Goal: Task Accomplishment & Management: Manage account settings

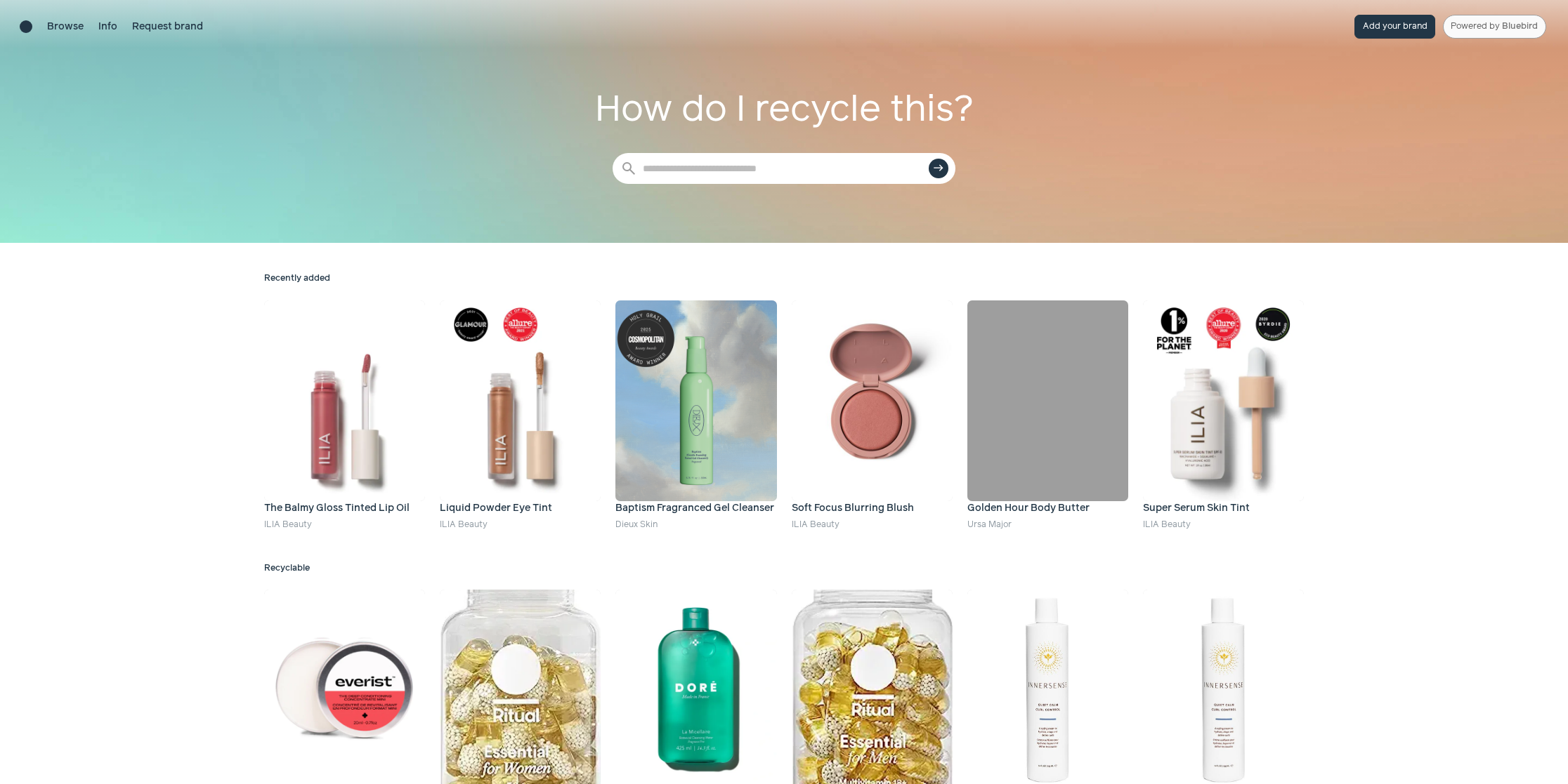
click at [1504, 27] on span "Bluebird" at bounding box center [1519, 27] width 36 height 9
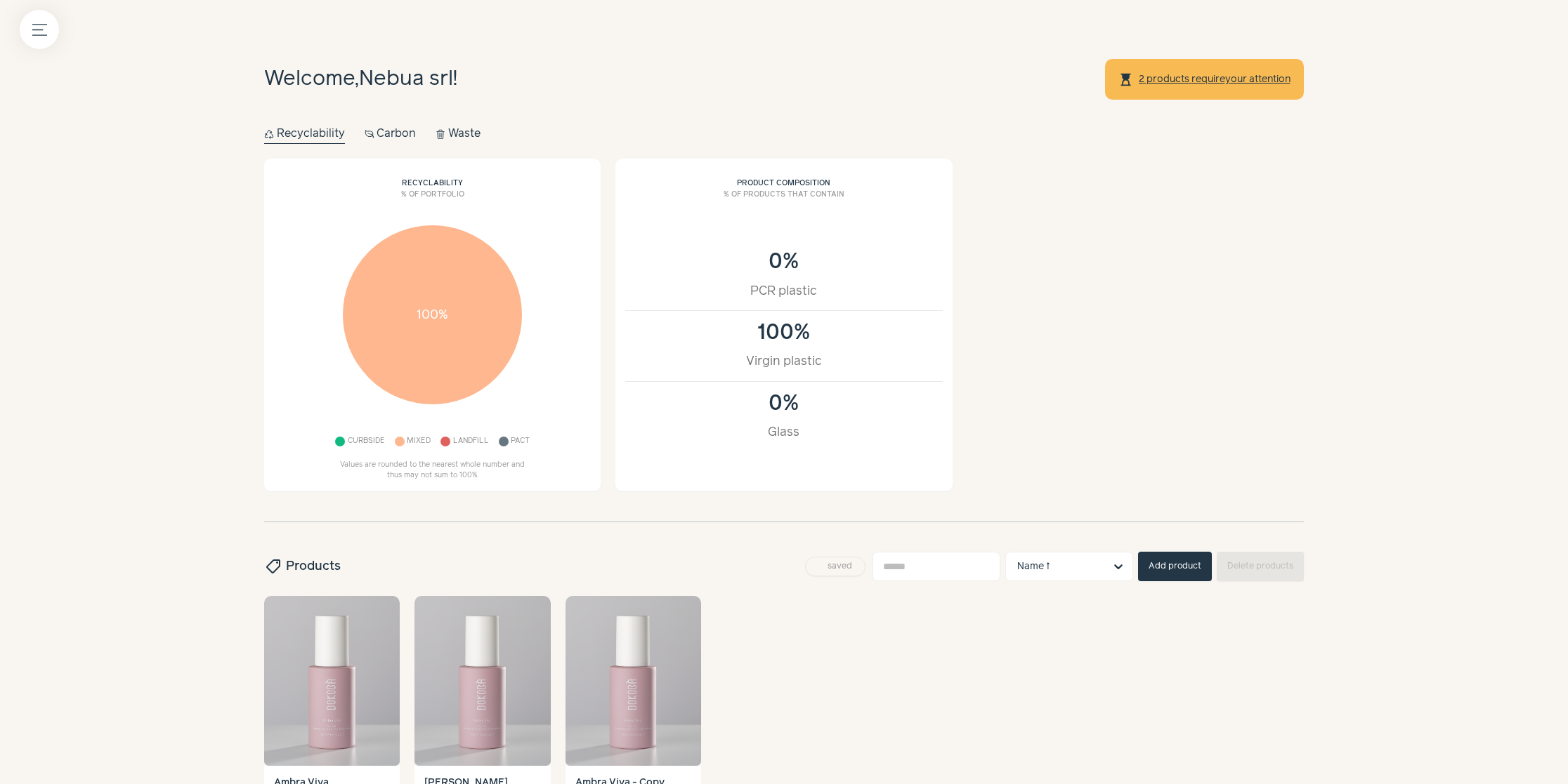
click at [55, 42] on div "Menu button" at bounding box center [39, 30] width 39 height 39
click at [39, 27] on icon "Menu button" at bounding box center [39, 30] width 14 height 14
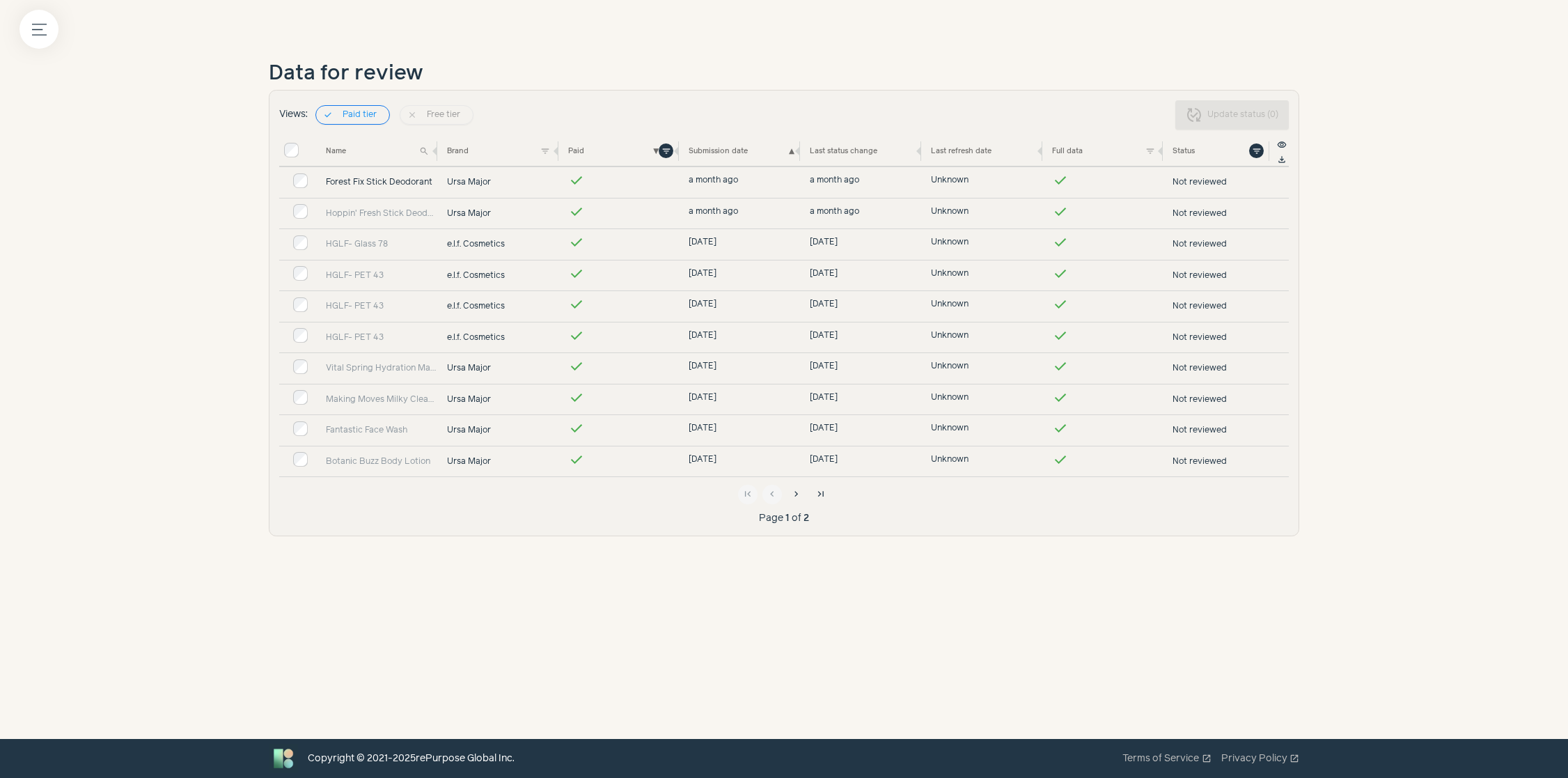
click at [356, 179] on link "Forest Fix Stick Deodorant" at bounding box center [381, 182] width 111 height 13
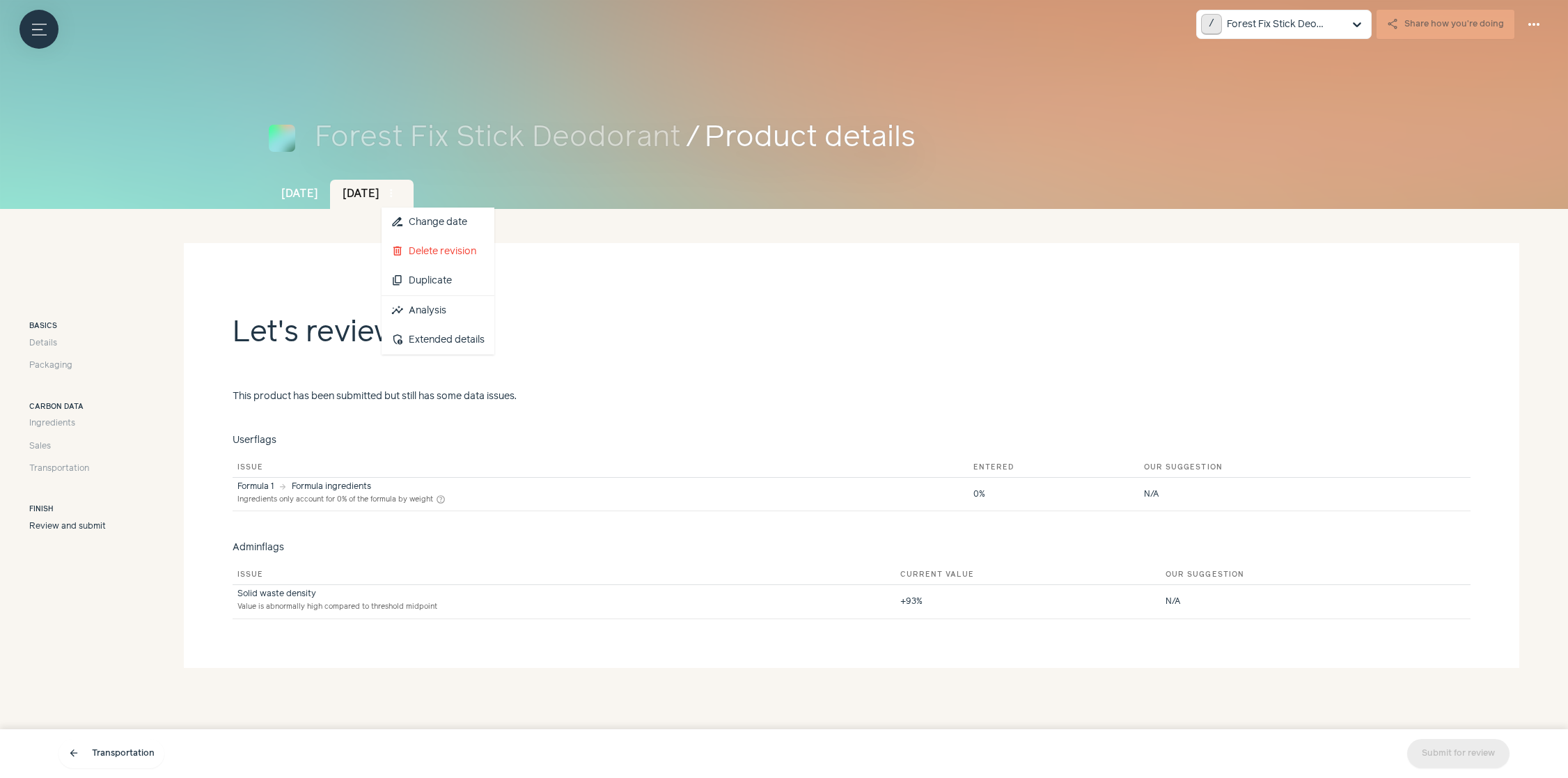
click at [398, 192] on span "more_vert" at bounding box center [391, 193] width 13 height 13
click at [446, 312] on link "insights Analysis" at bounding box center [438, 311] width 113 height 29
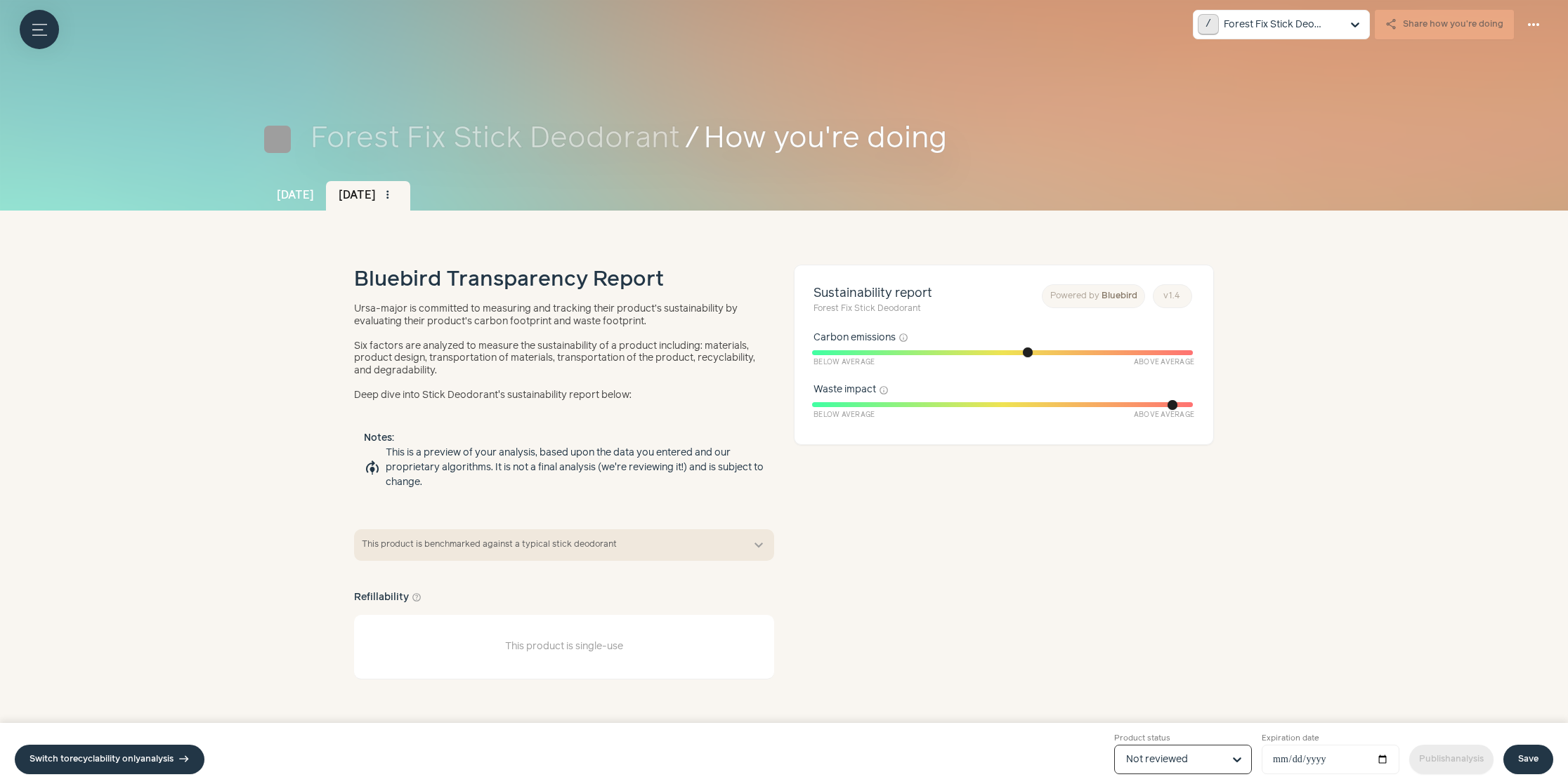
click at [1143, 768] on input "Product status Option Not reviewed, selected. Select is focused, type to refine…" at bounding box center [1174, 759] width 97 height 28
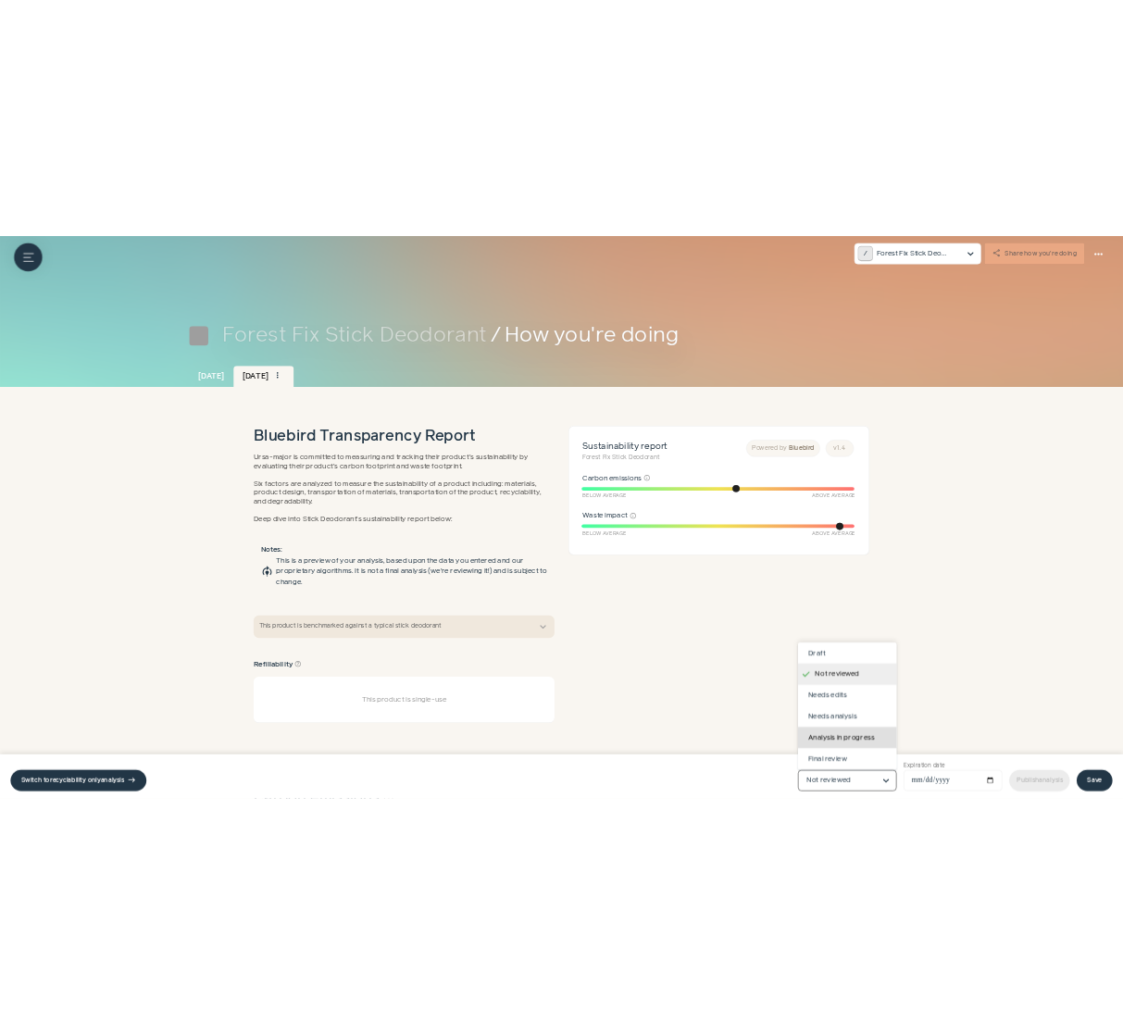
scroll to position [117, 0]
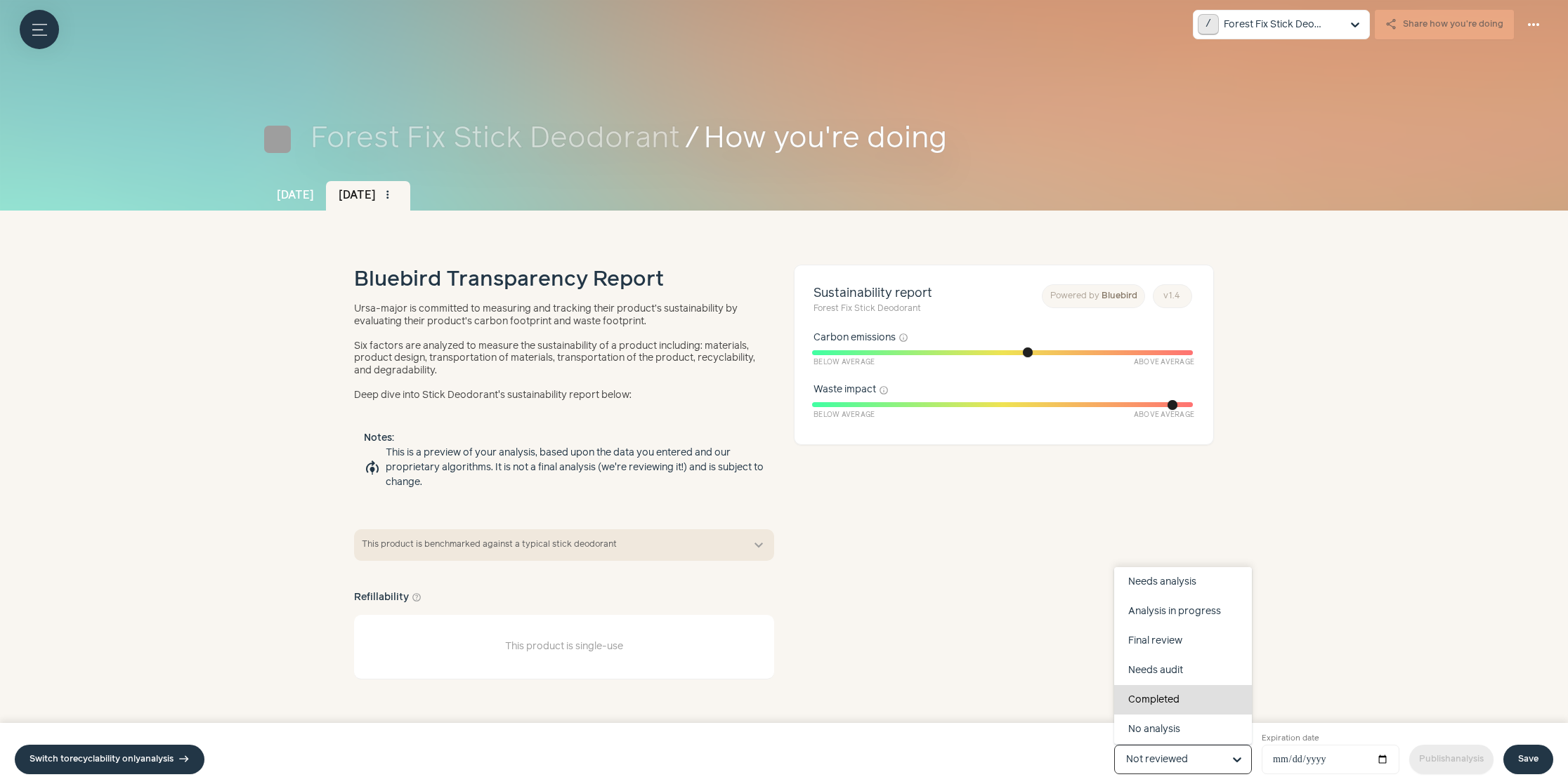
click at [1156, 698] on div "Completed" at bounding box center [1183, 700] width 137 height 30
click at [1156, 745] on input "Product status Draft Not reviewed Needs edits Needs analysis Analysis in progre…" at bounding box center [1174, 759] width 97 height 28
click at [1510, 757] on link "Save" at bounding box center [1529, 759] width 50 height 30
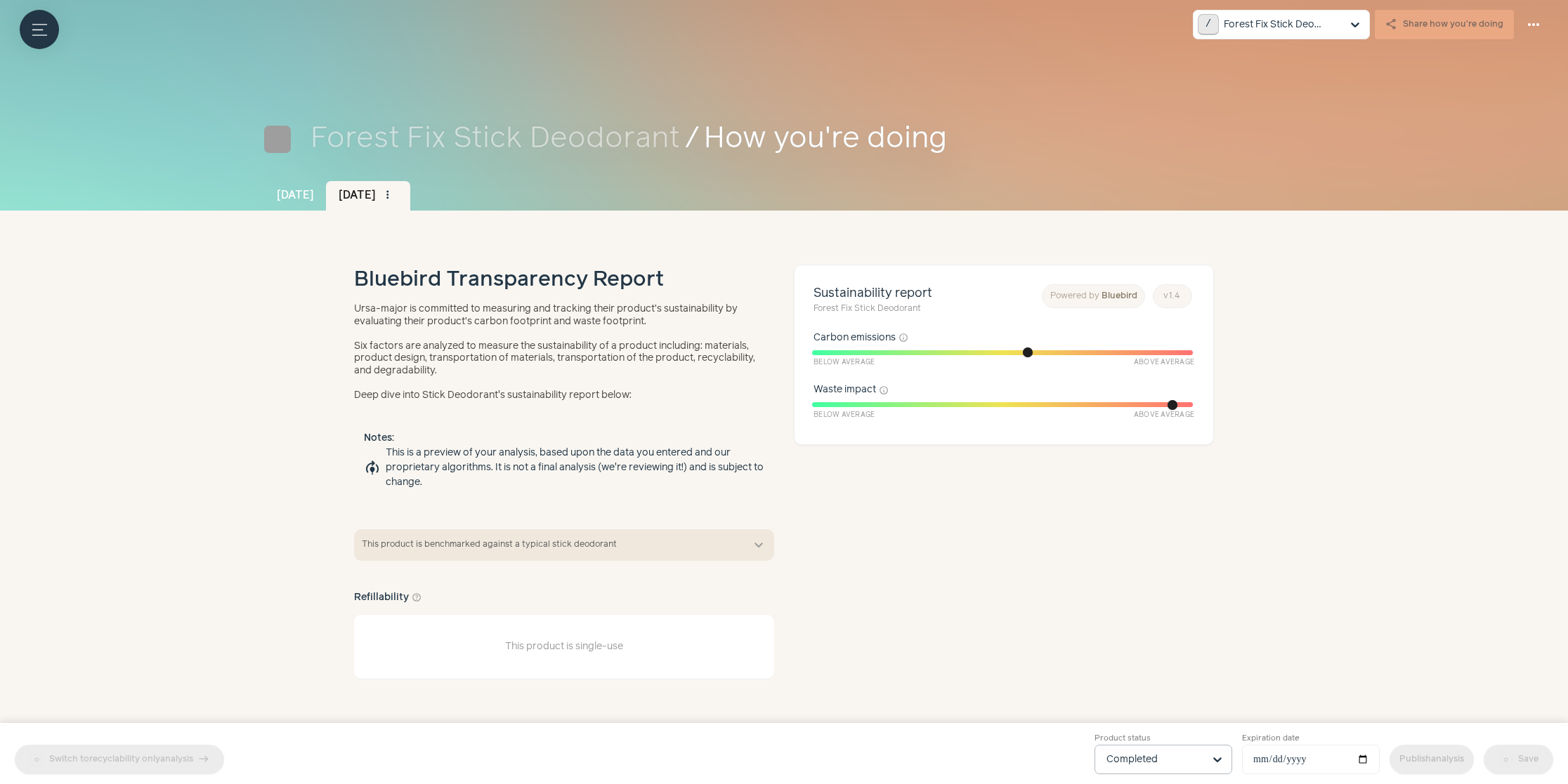
click at [1405, 758] on div "Switch to recyclability only analysis east Product status Completed Expiration …" at bounding box center [784, 754] width 1568 height 61
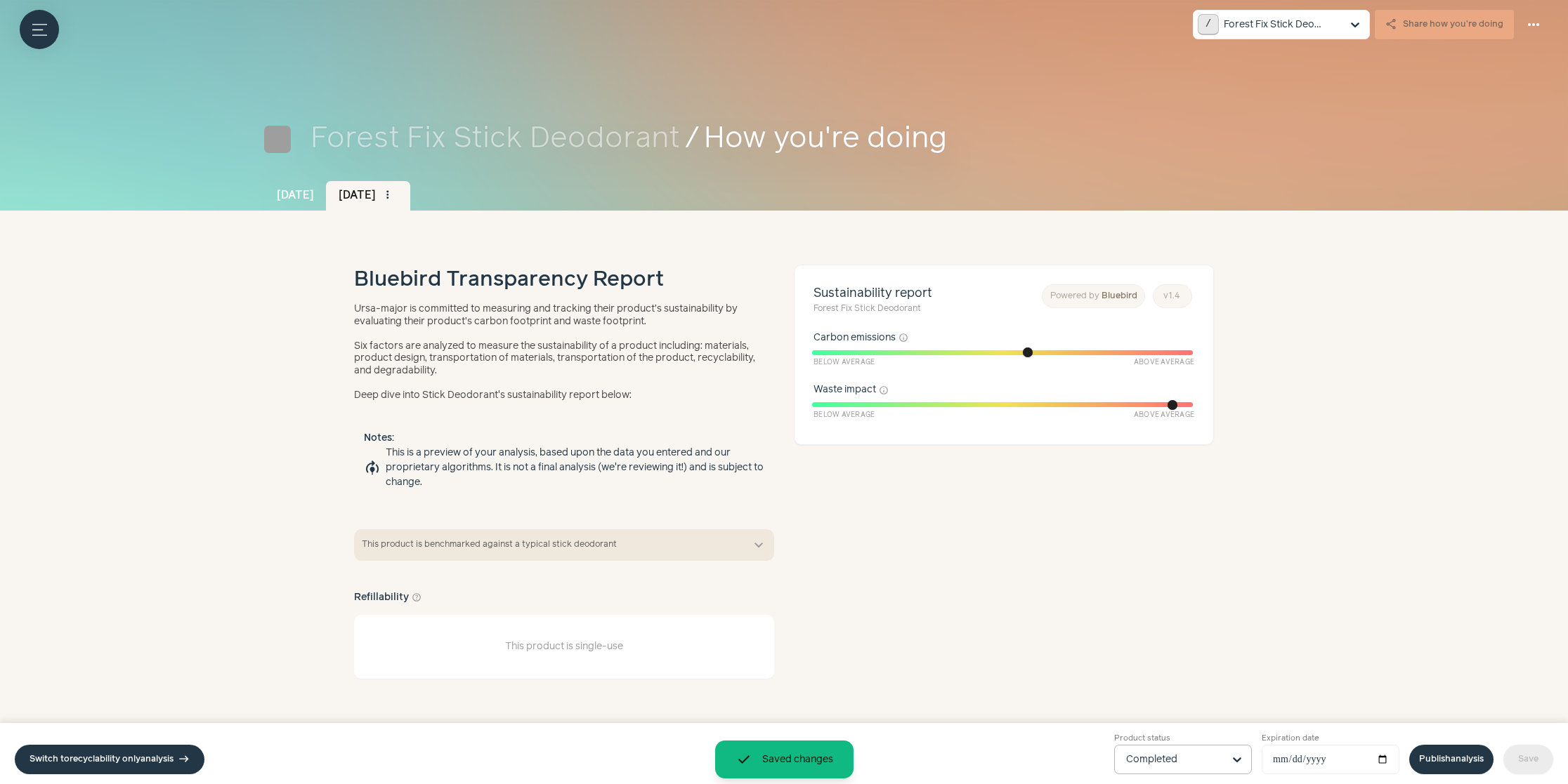
click at [1458, 757] on link "Publish analysis" at bounding box center [1450, 759] width 84 height 30
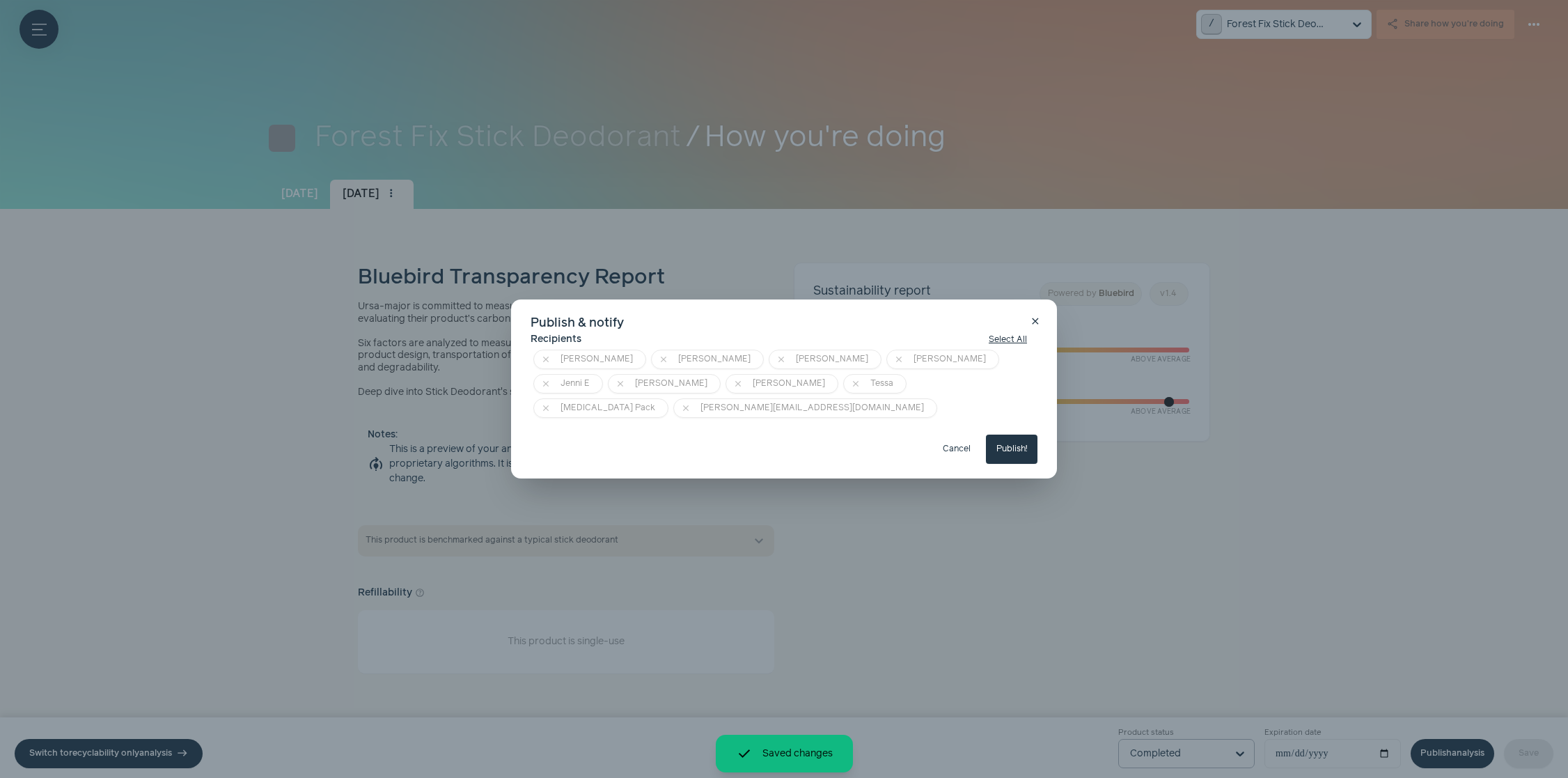
click at [1023, 435] on button "Publish!" at bounding box center [1011, 449] width 52 height 29
type input "**********"
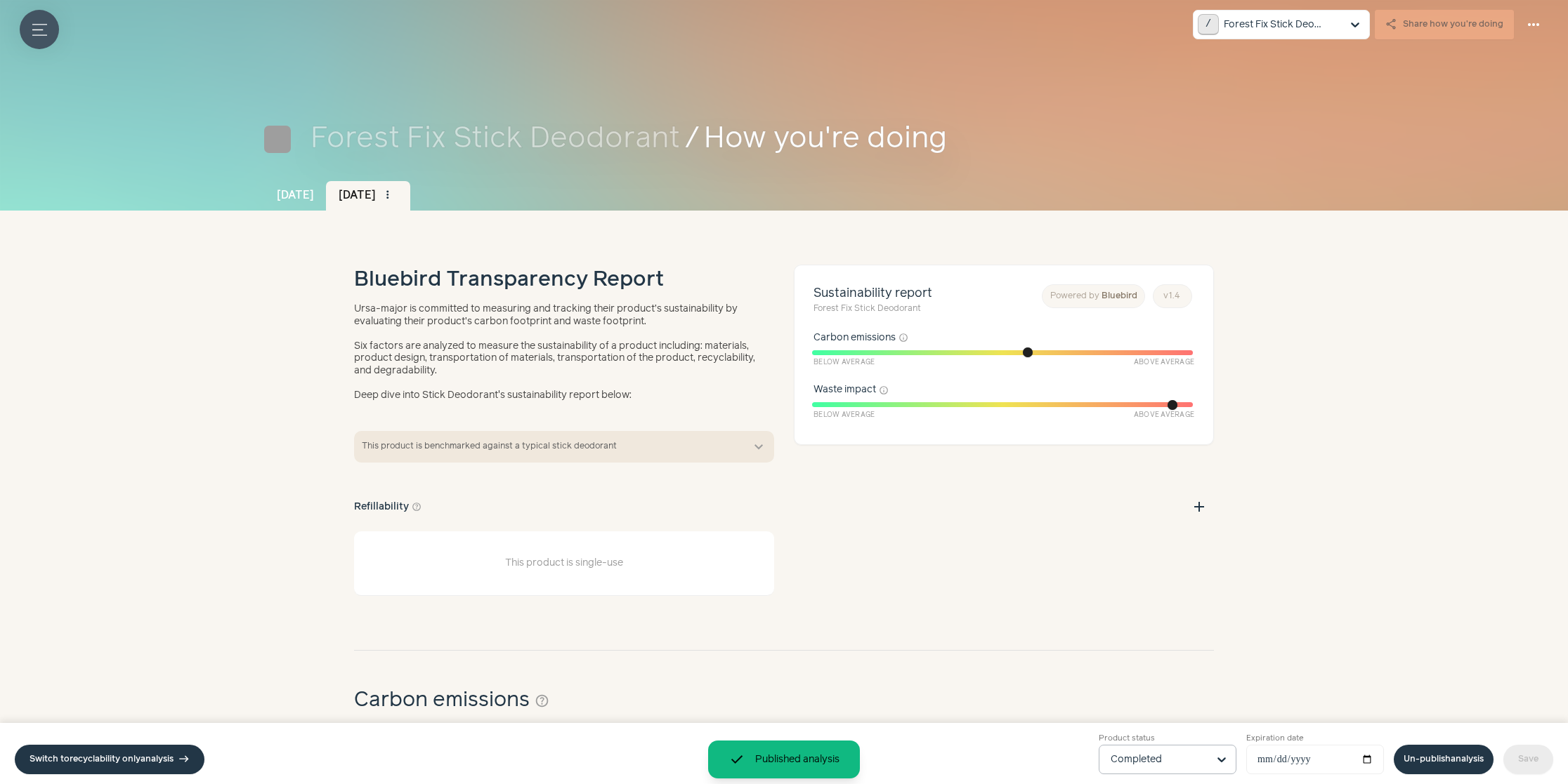
click at [40, 13] on button "Menu button" at bounding box center [39, 30] width 39 height 39
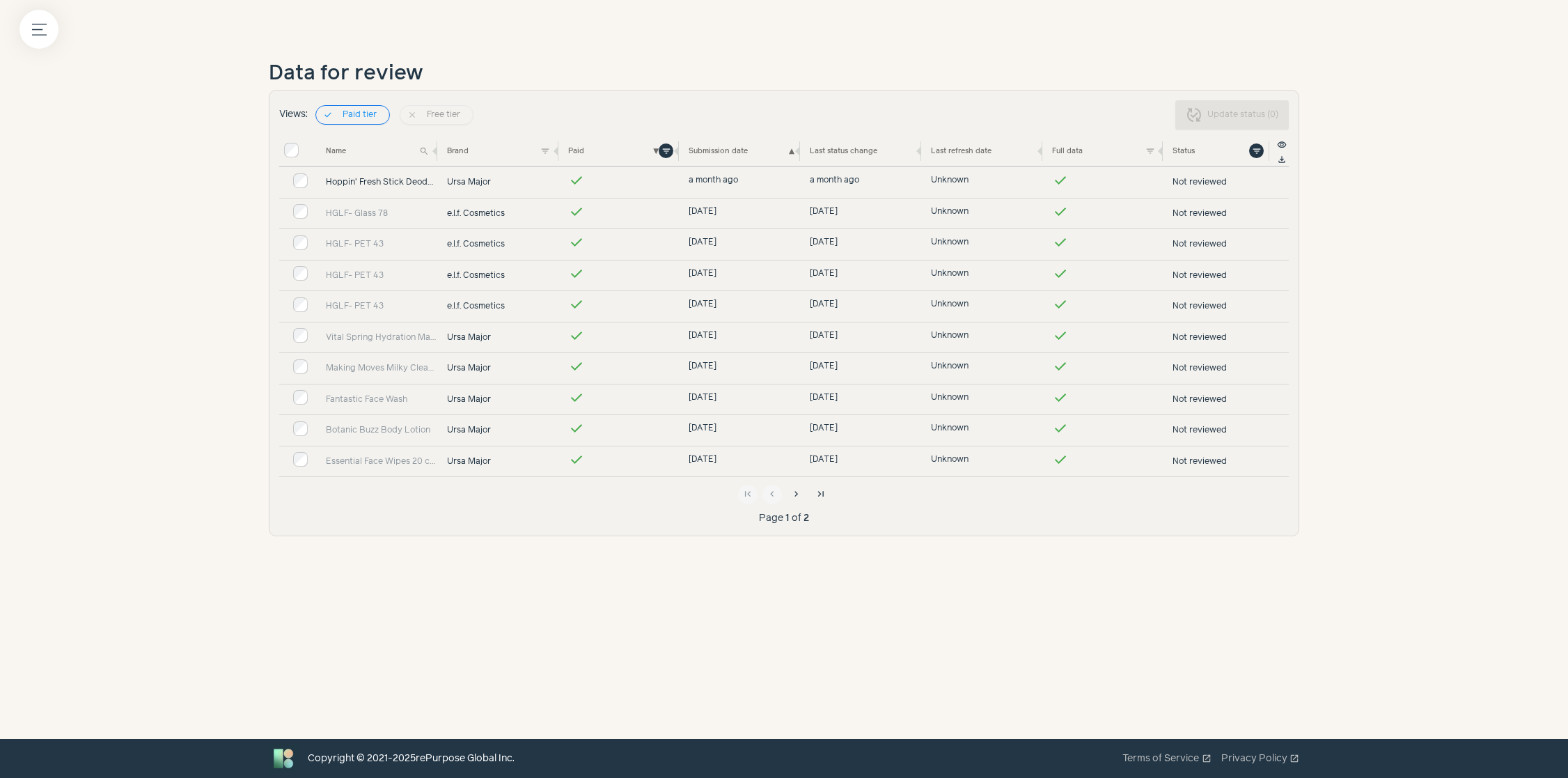
click at [393, 183] on link "Hoppin' Fresh Stick Deodorant" at bounding box center [381, 182] width 111 height 13
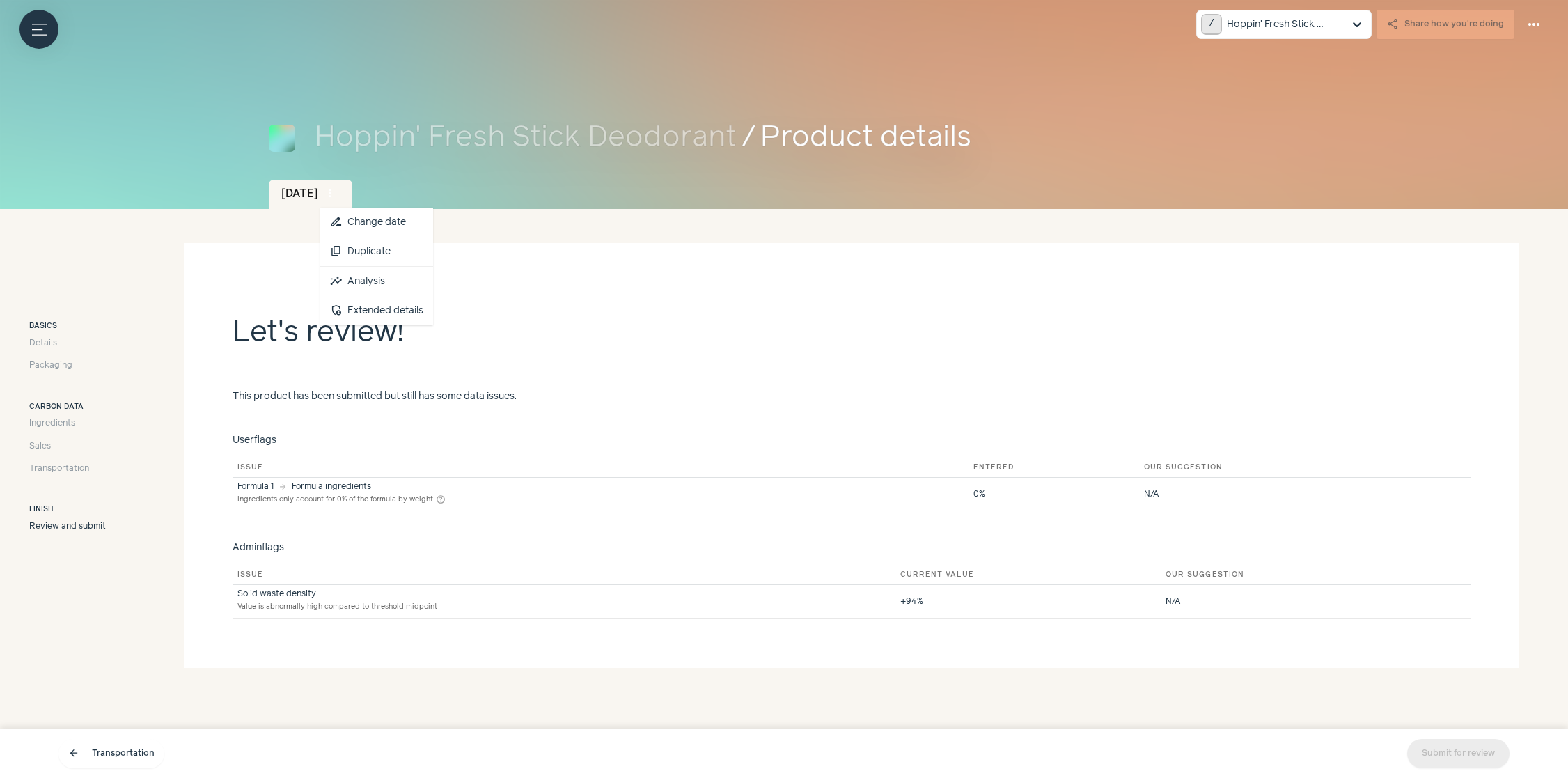
click at [340, 201] on button "more_vert" at bounding box center [330, 193] width 20 height 20
click at [377, 283] on link "insights Analysis" at bounding box center [377, 281] width 113 height 29
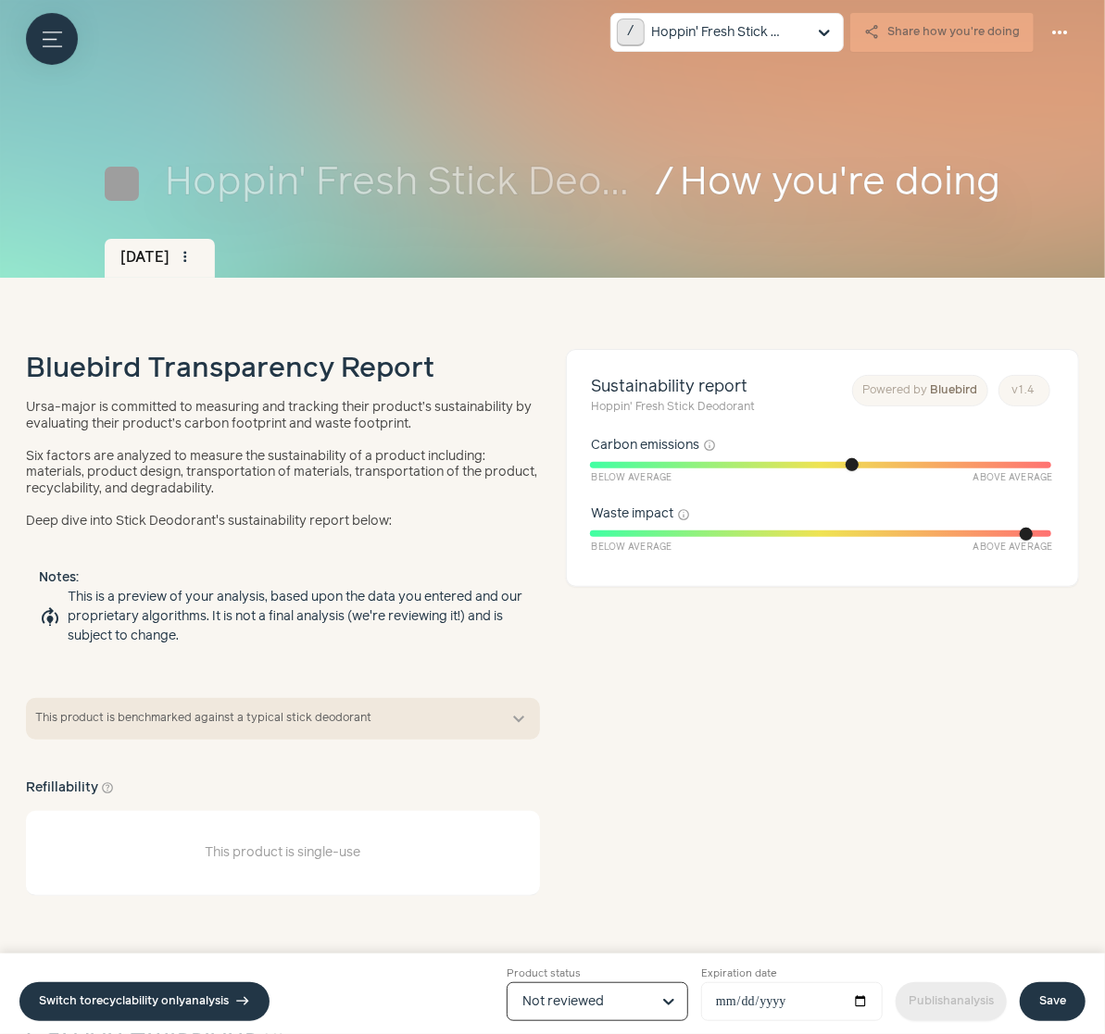
click at [646, 1018] on input "Product status Option Not reviewed, selected. Select is focused, type to refine…" at bounding box center [586, 1001] width 128 height 37
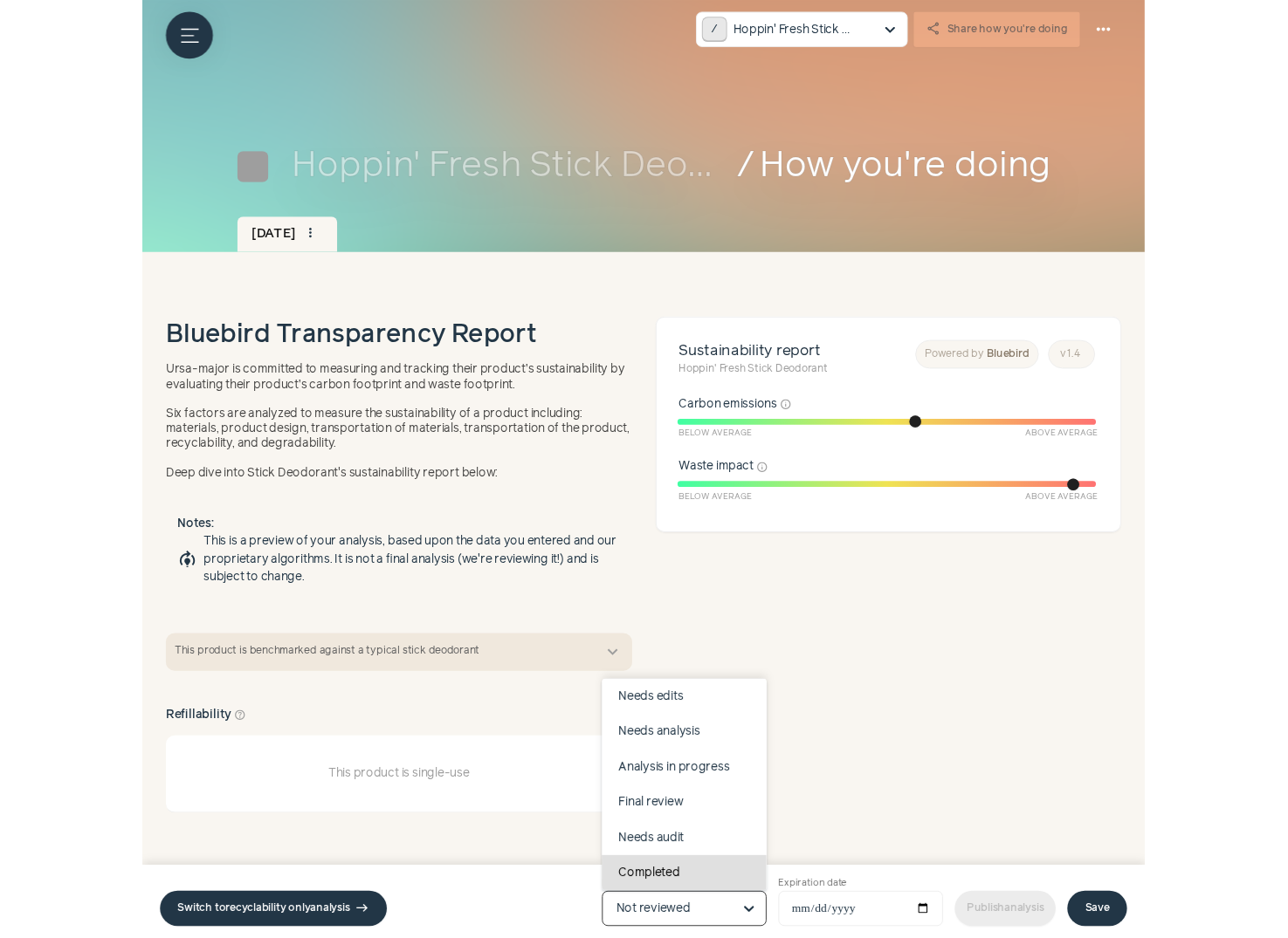
scroll to position [110, 0]
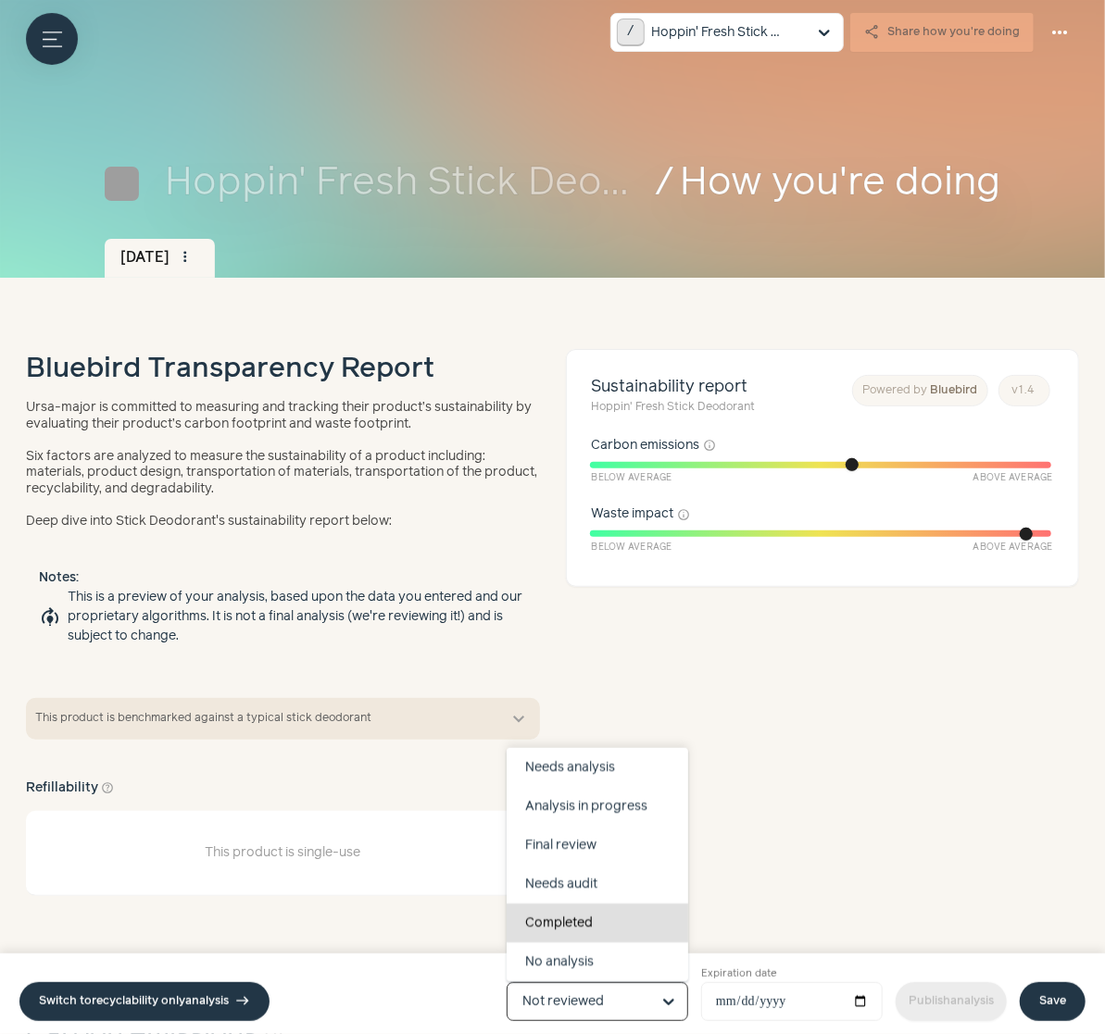
click at [587, 921] on div "Completed" at bounding box center [596, 923] width 181 height 39
click at [587, 983] on input "Product status Draft Not reviewed Needs edits Needs analysis Analysis in progre…" at bounding box center [586, 1001] width 128 height 37
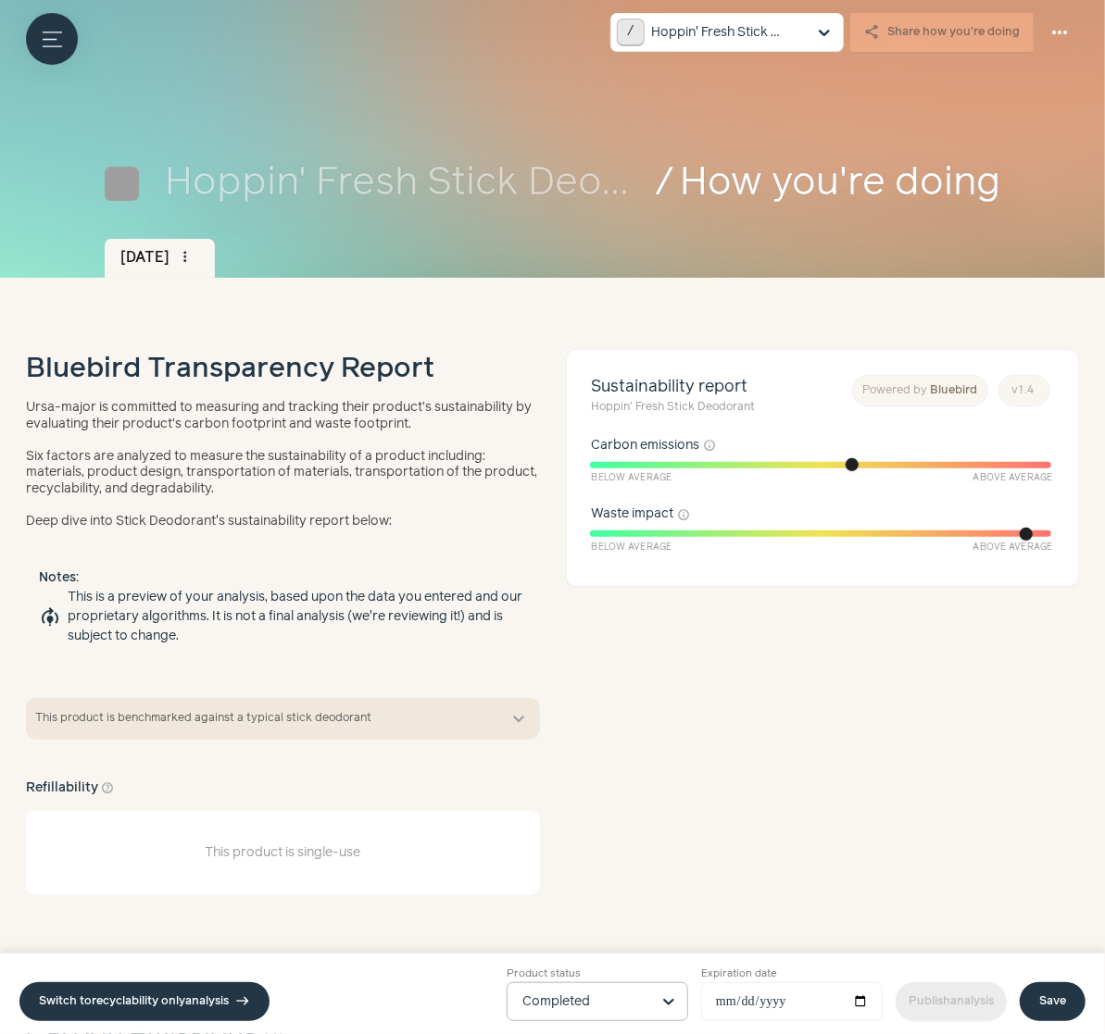
click at [1055, 1025] on div "Switch to recyclability only analysis east Product status Completed Expiration …" at bounding box center [552, 994] width 1105 height 81
click at [1055, 1012] on link "Save" at bounding box center [1052, 1001] width 66 height 39
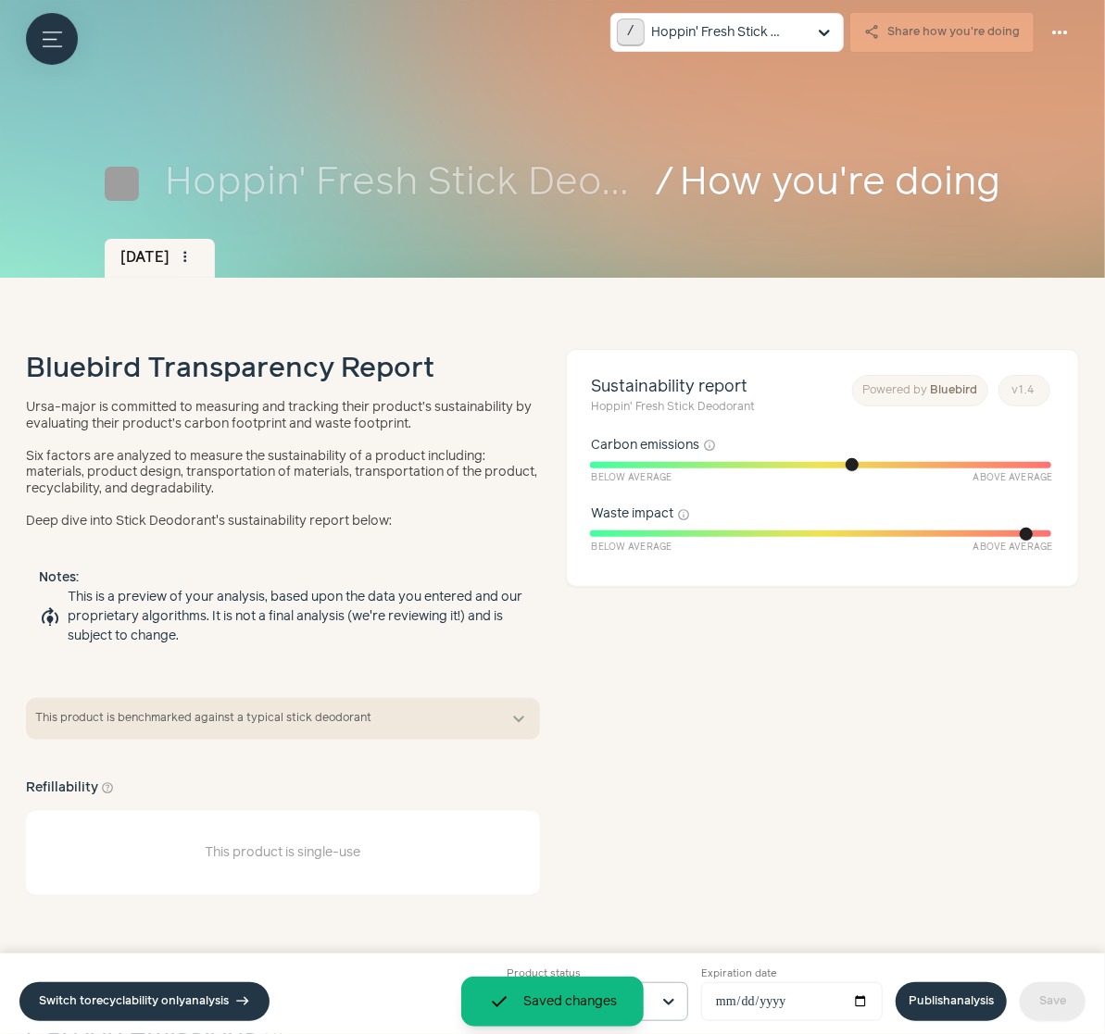
click at [958, 1006] on link "Publish analysis" at bounding box center [950, 1001] width 111 height 39
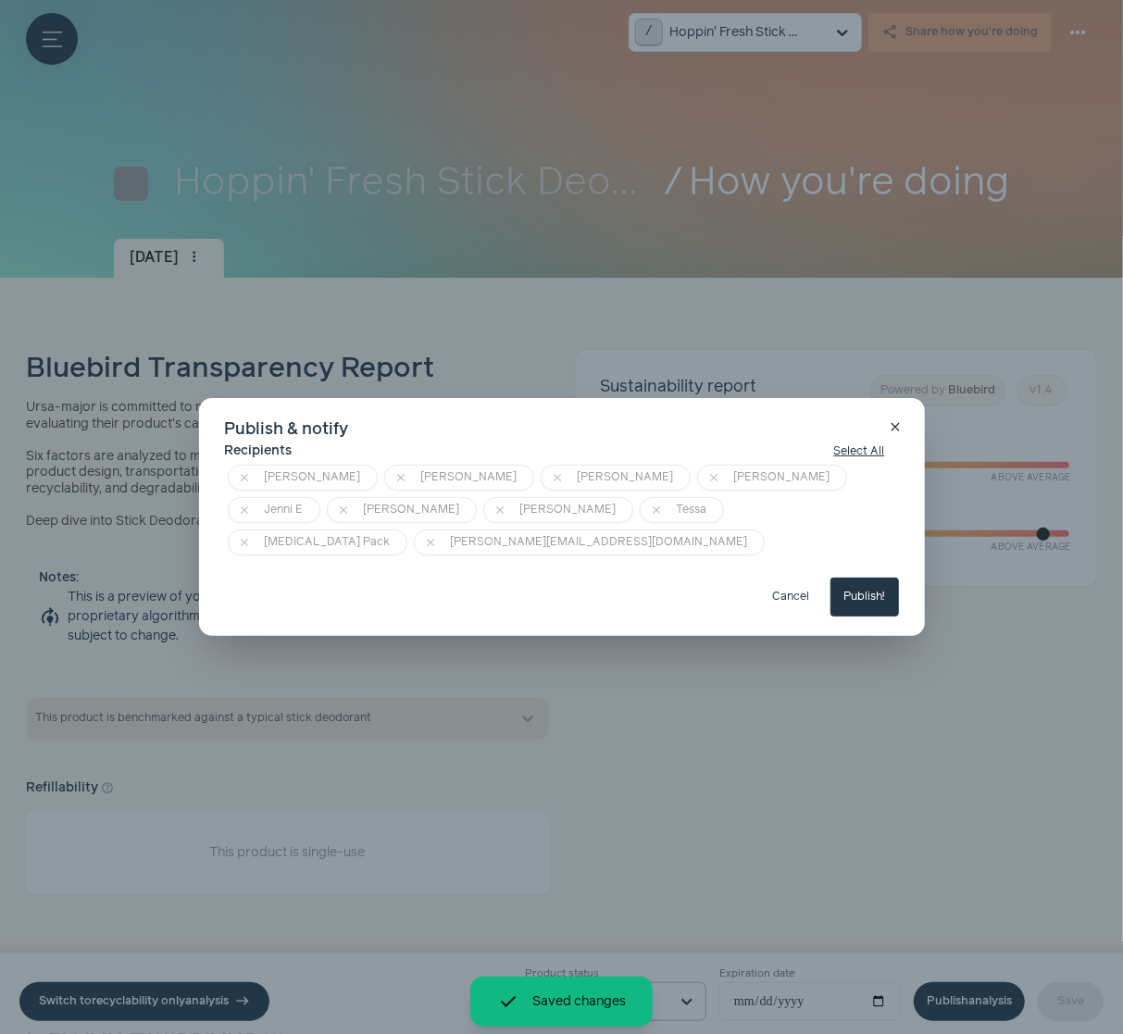
click at [882, 581] on button "Publish!" at bounding box center [865, 597] width 69 height 39
type input "**********"
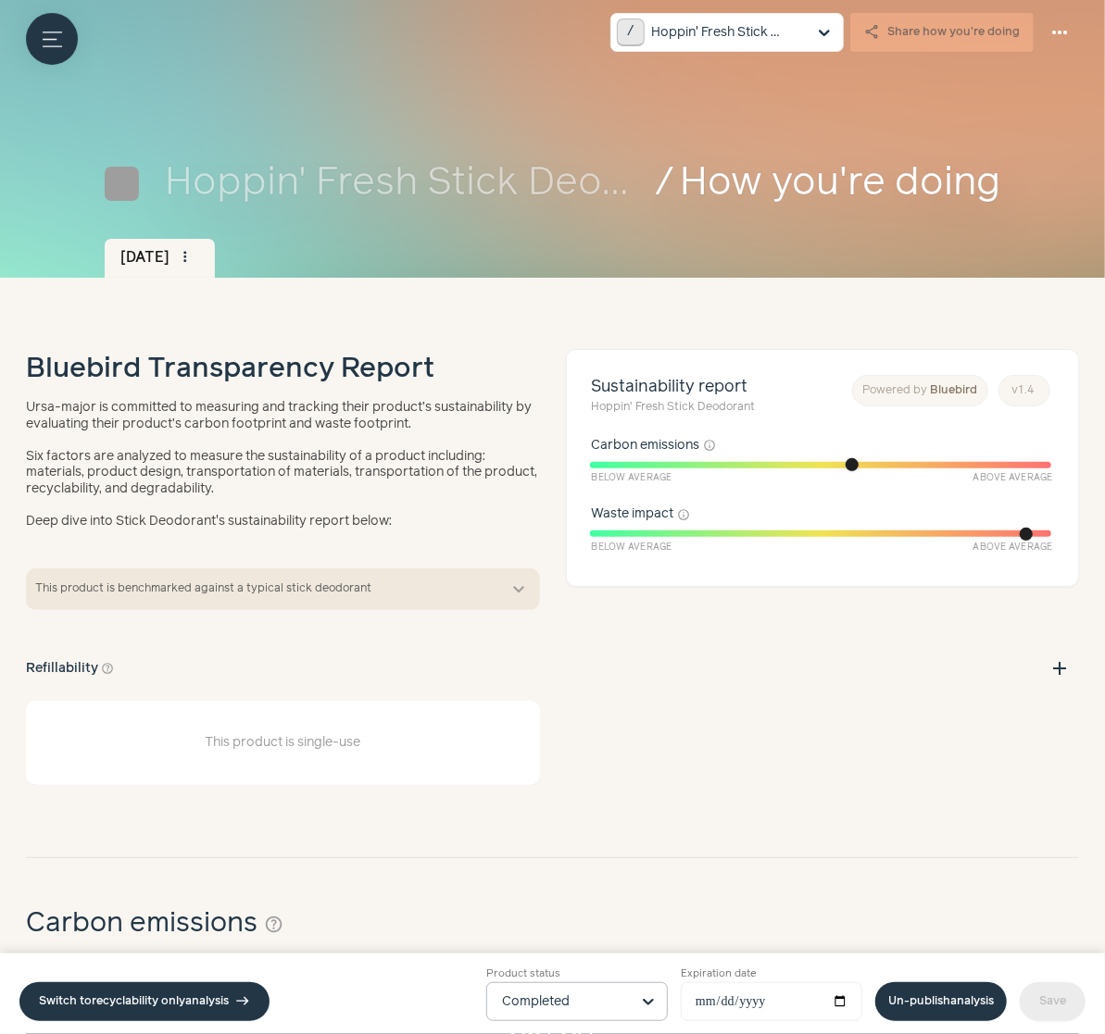
click at [79, 42] on div "/ Hoppin' Fresh Stick Deodorant share Share how you're doing more_horiz Data fr…" at bounding box center [552, 32] width 1105 height 65
click at [43, 33] on icon "Menu button" at bounding box center [52, 39] width 19 height 19
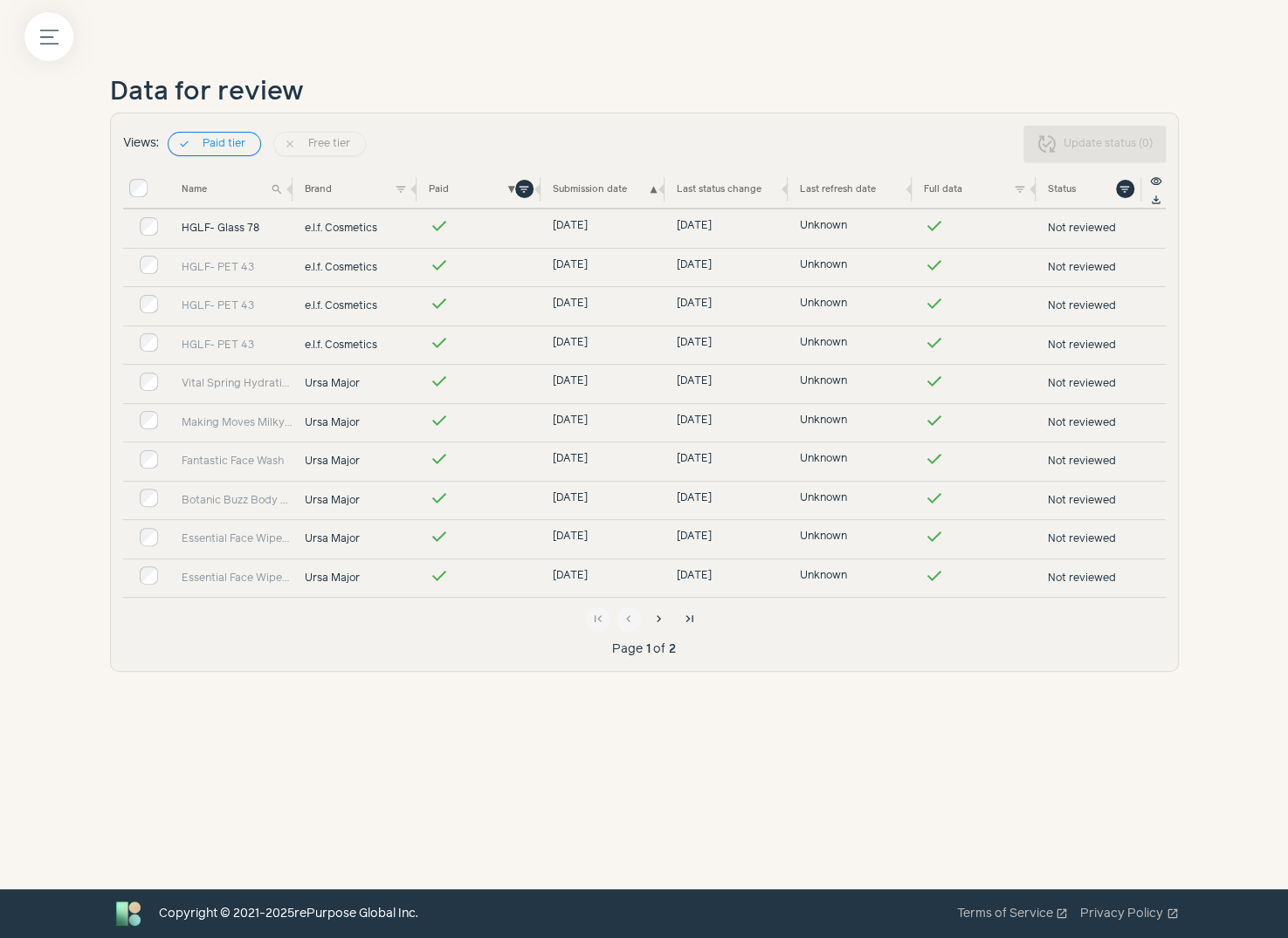
click at [218, 224] on link "HGLF- Glass 78" at bounding box center [238, 228] width 112 height 16
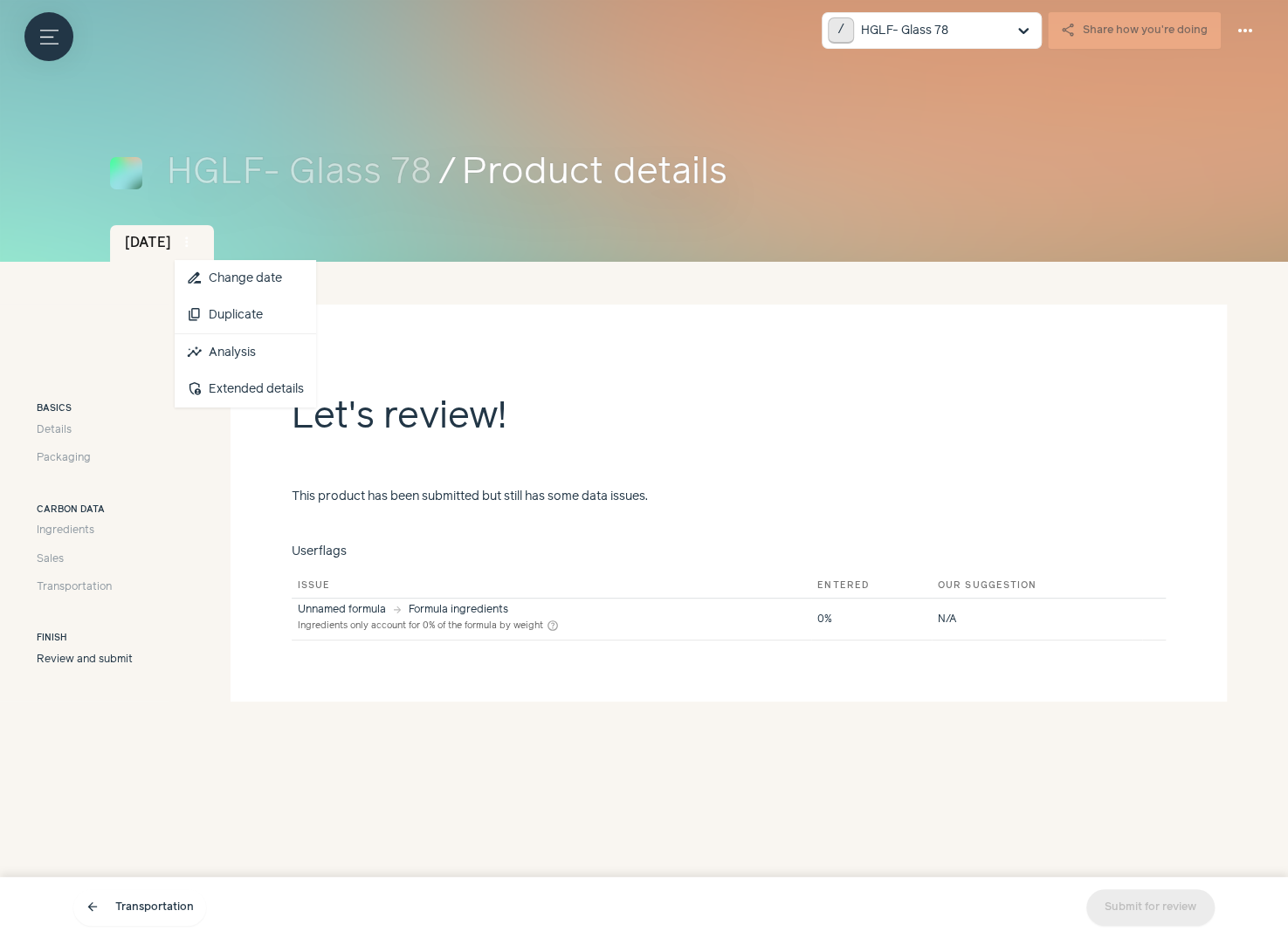
click at [194, 245] on span "more_vert" at bounding box center [187, 242] width 16 height 16
click at [259, 342] on link "insights Analysis" at bounding box center [245, 353] width 141 height 37
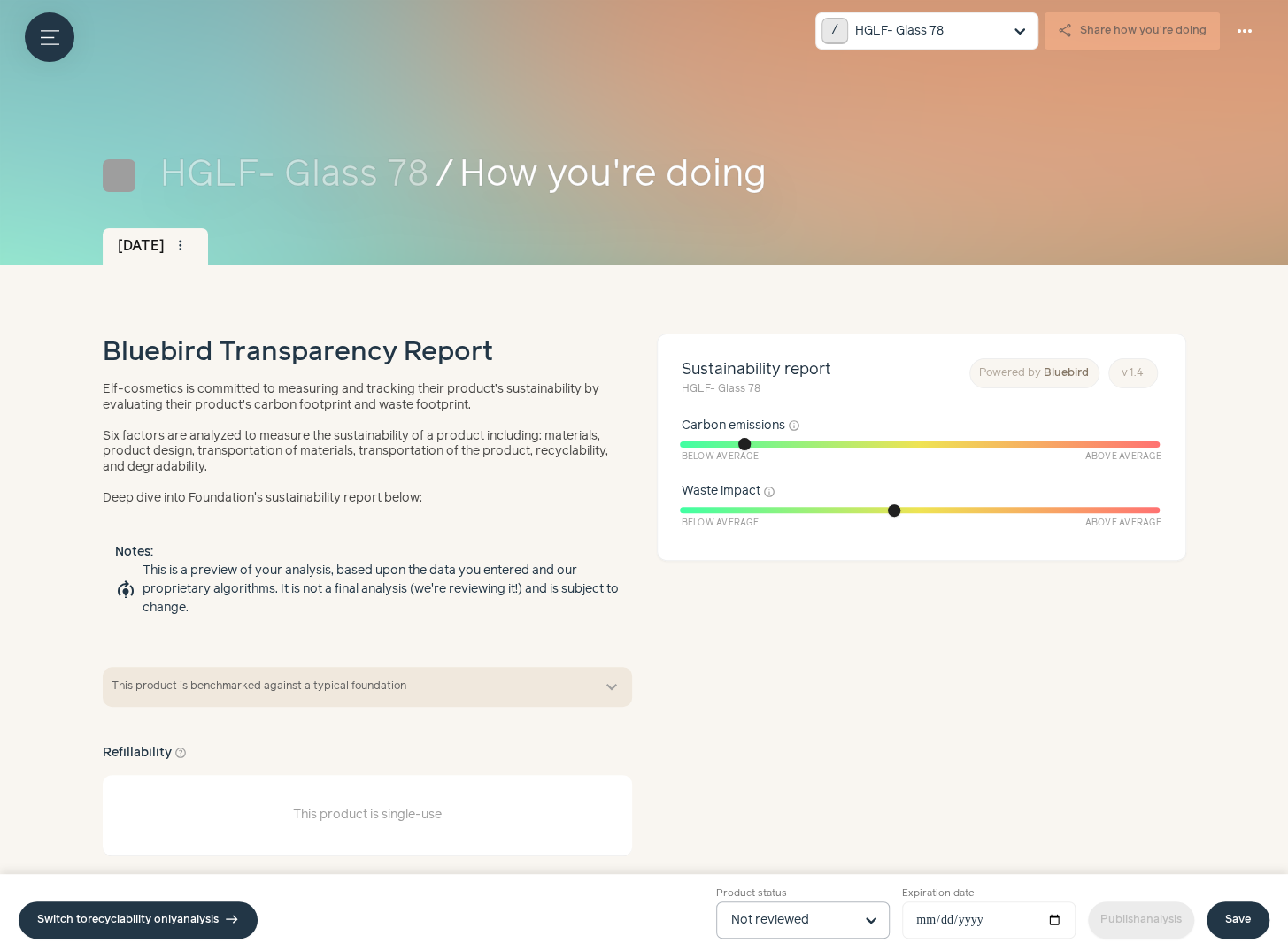
click at [811, 921] on input "Product status Not reviewed" at bounding box center [793, 919] width 122 height 35
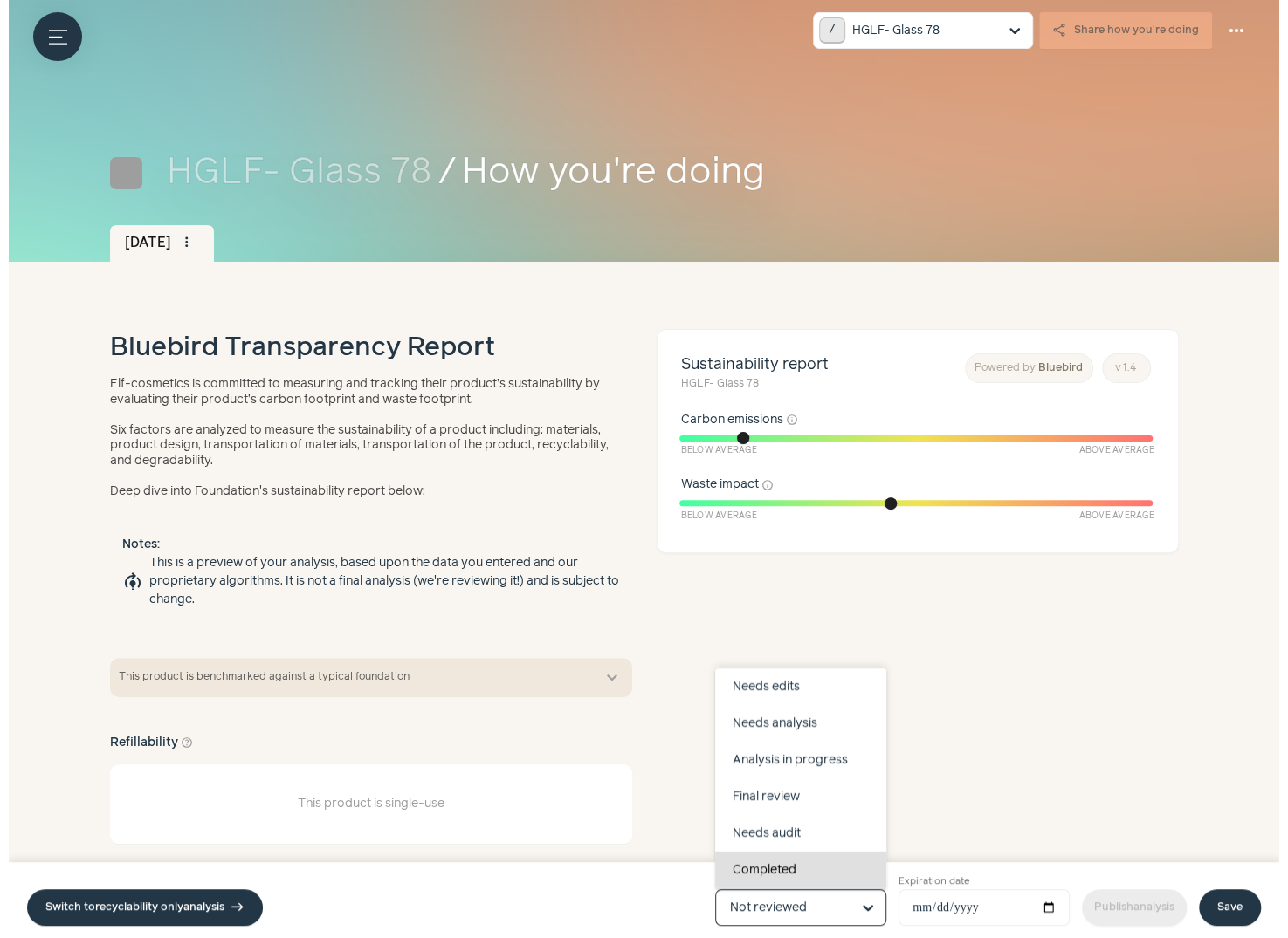
scroll to position [110, 0]
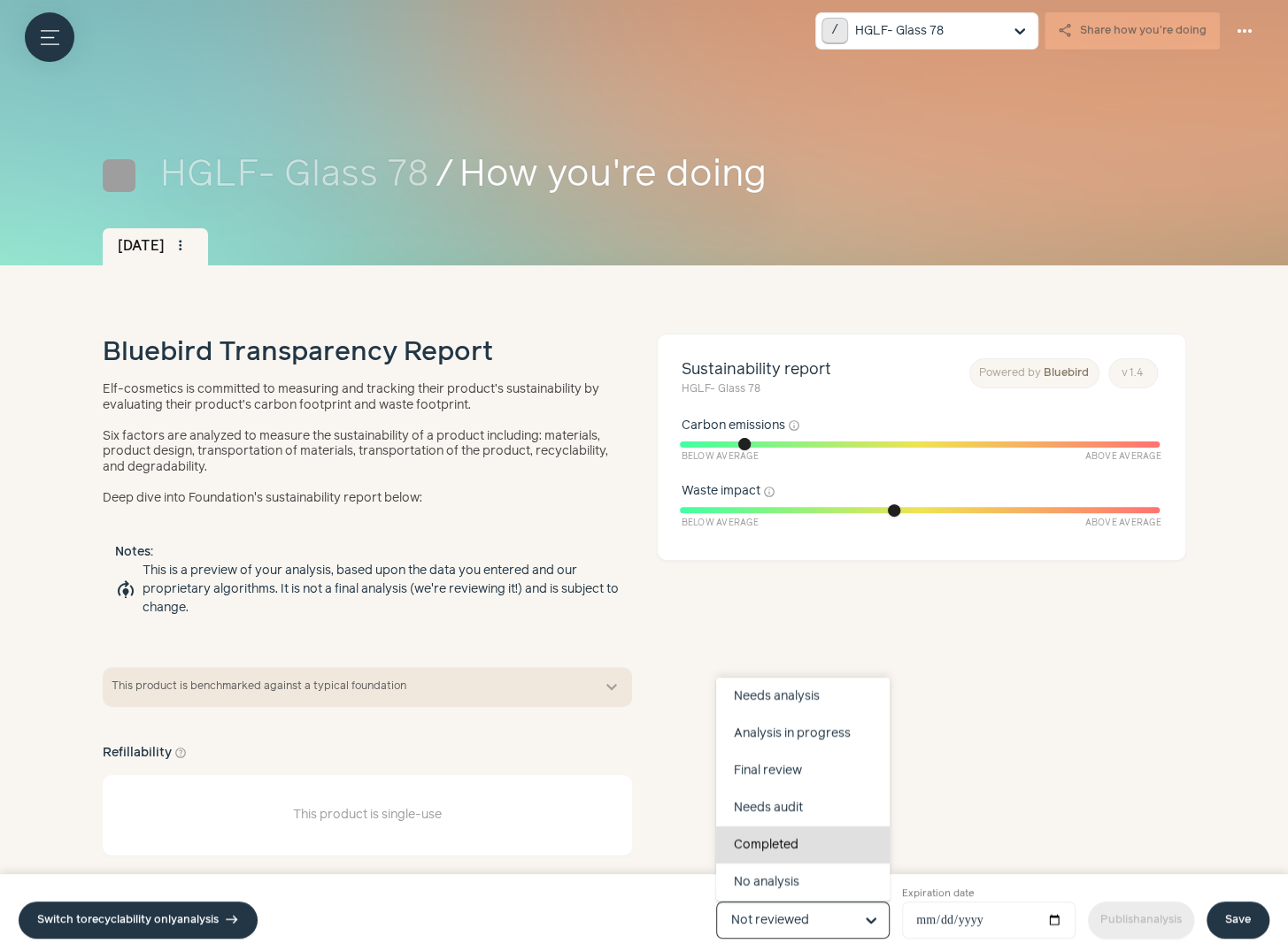
click at [802, 847] on div "Completed" at bounding box center [802, 845] width 173 height 37
click at [802, 902] on input "Product status Draft Not reviewed Needs edits Needs analysis Analysis in progre…" at bounding box center [793, 919] width 122 height 35
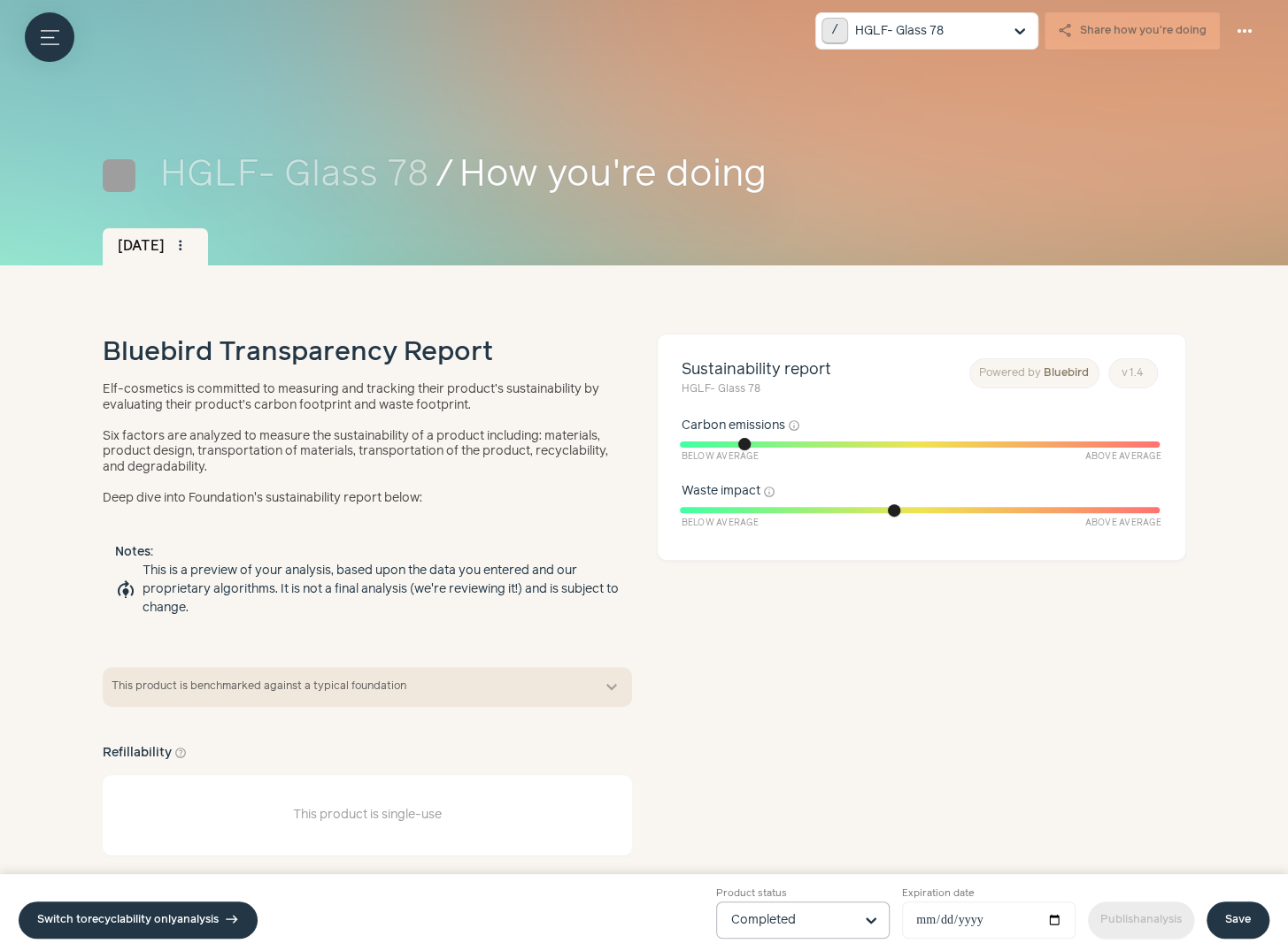
click at [1237, 922] on link "Save" at bounding box center [1238, 920] width 63 height 37
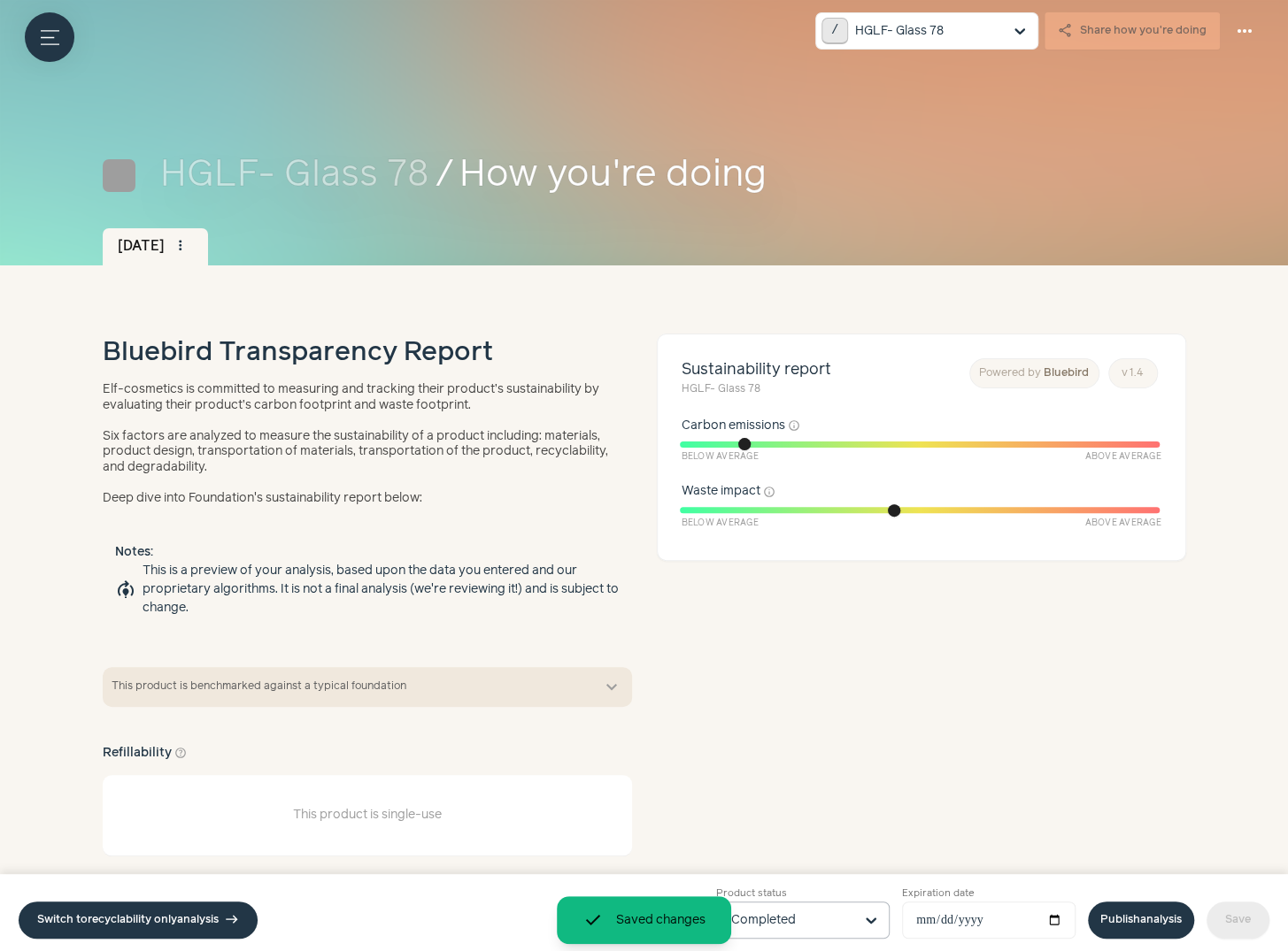
click at [1119, 915] on link "Publish analysis" at bounding box center [1141, 920] width 106 height 37
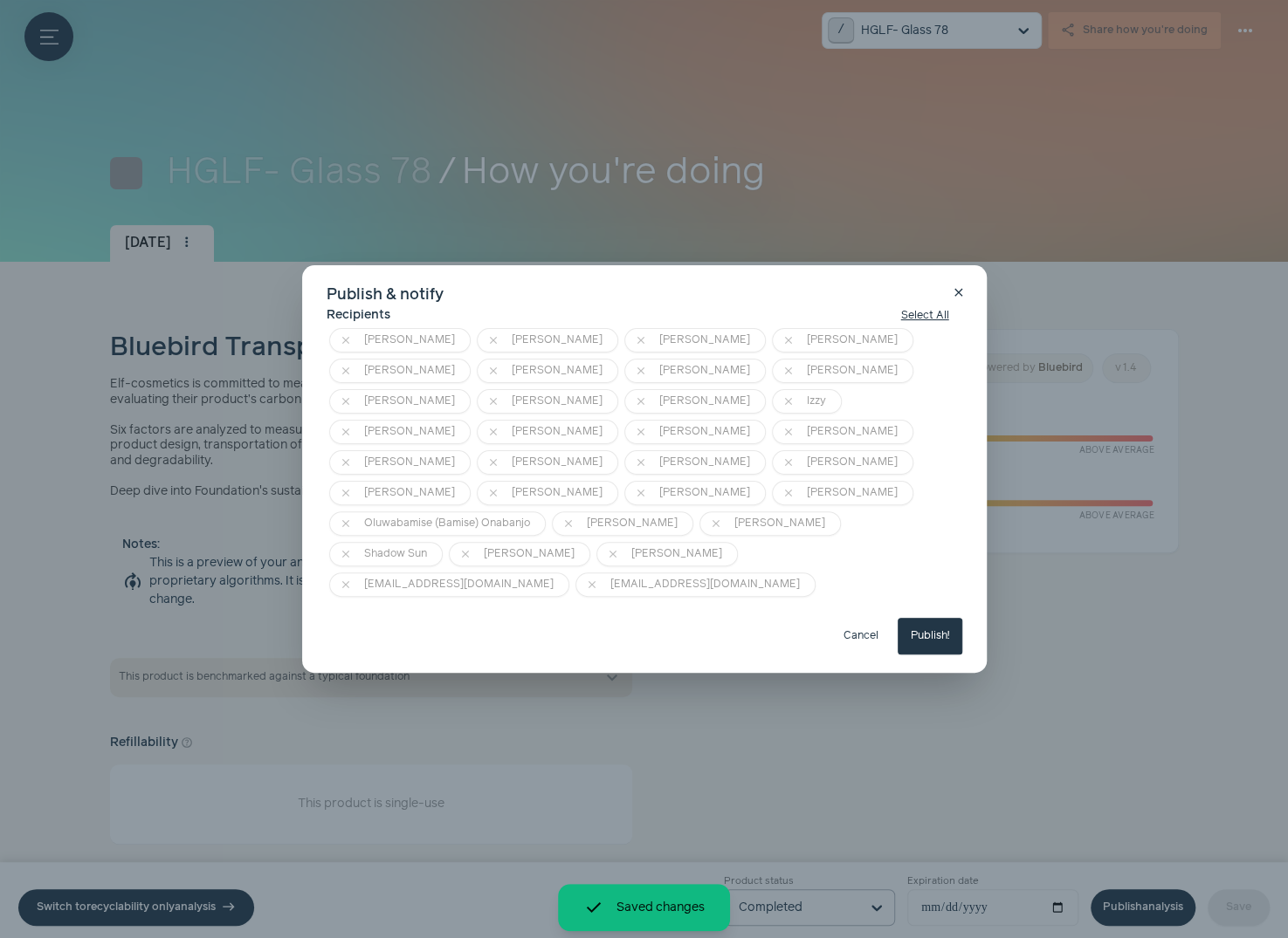
click at [926, 618] on button "Publish!" at bounding box center [930, 636] width 65 height 37
type input "**********"
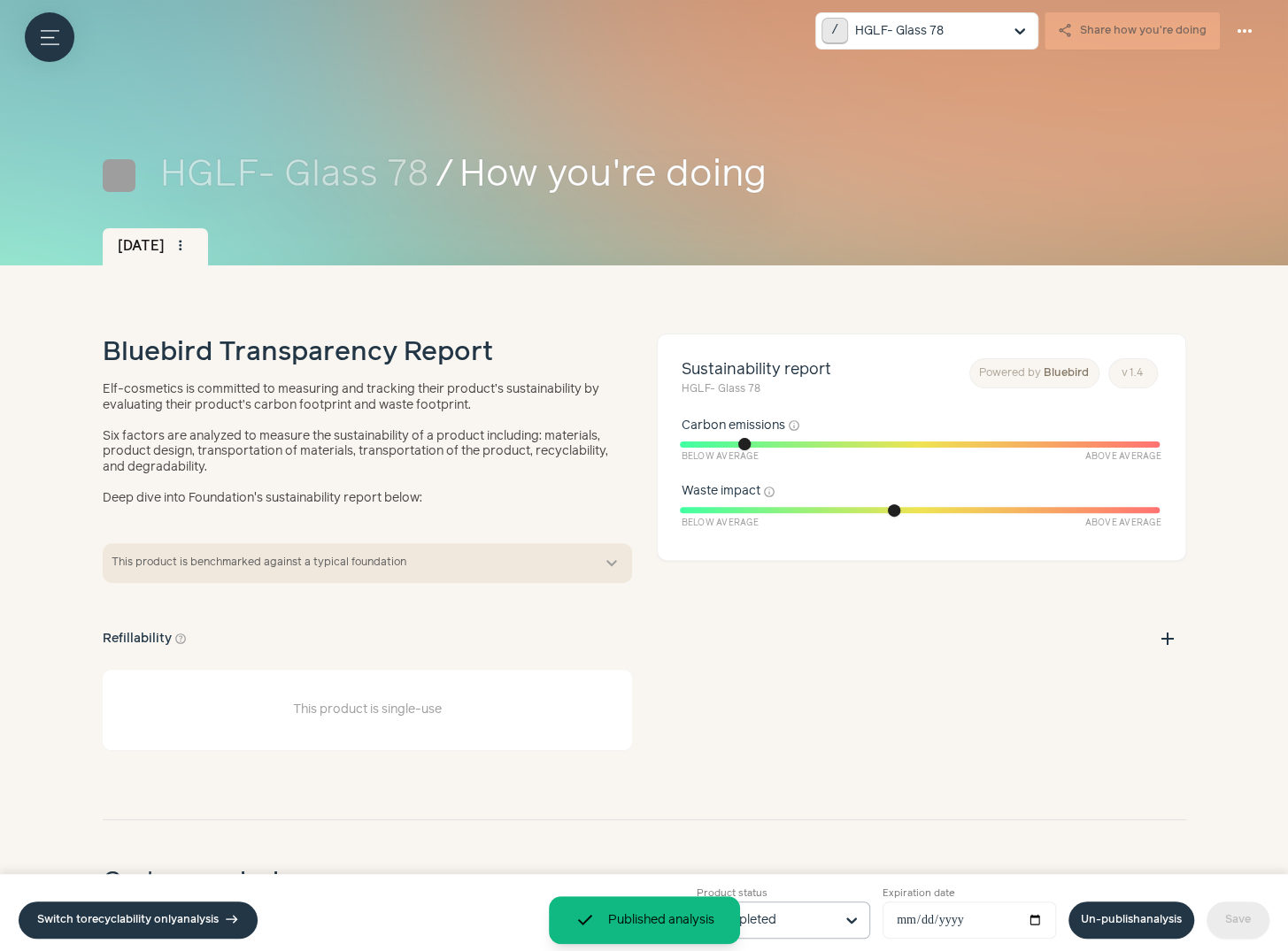
click at [22, 18] on div "/ HGLF- Glass 78 share Share how you're doing more_horiz Data frozen at version…" at bounding box center [644, 31] width 1288 height 62
click at [35, 22] on button "Menu button" at bounding box center [50, 37] width 50 height 50
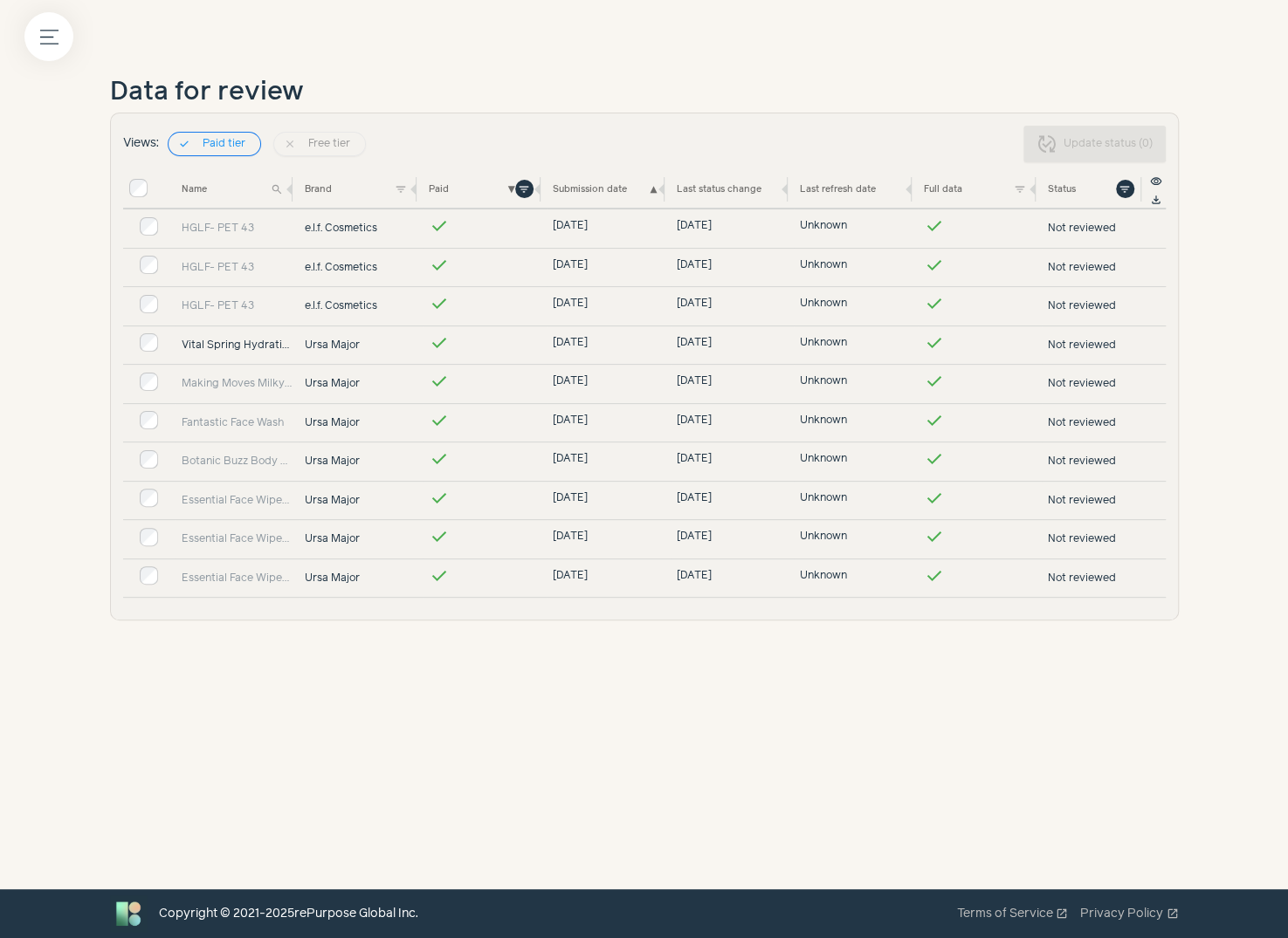
click at [226, 343] on link "Vital Spring Hydration Mask" at bounding box center [238, 345] width 112 height 16
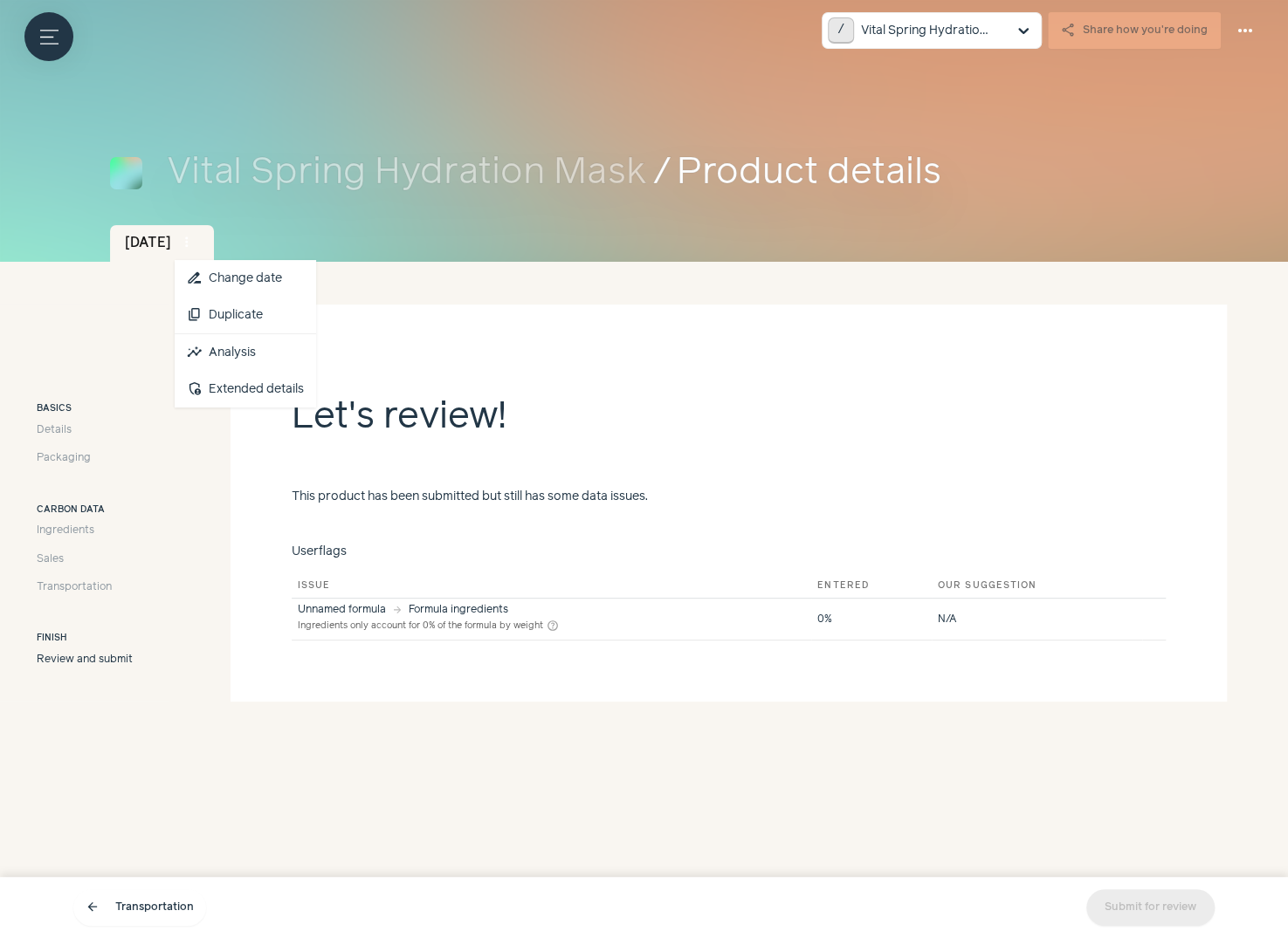
click at [190, 242] on button "more_vert" at bounding box center [187, 242] width 25 height 25
click at [256, 354] on link "insights Analysis" at bounding box center [245, 353] width 141 height 37
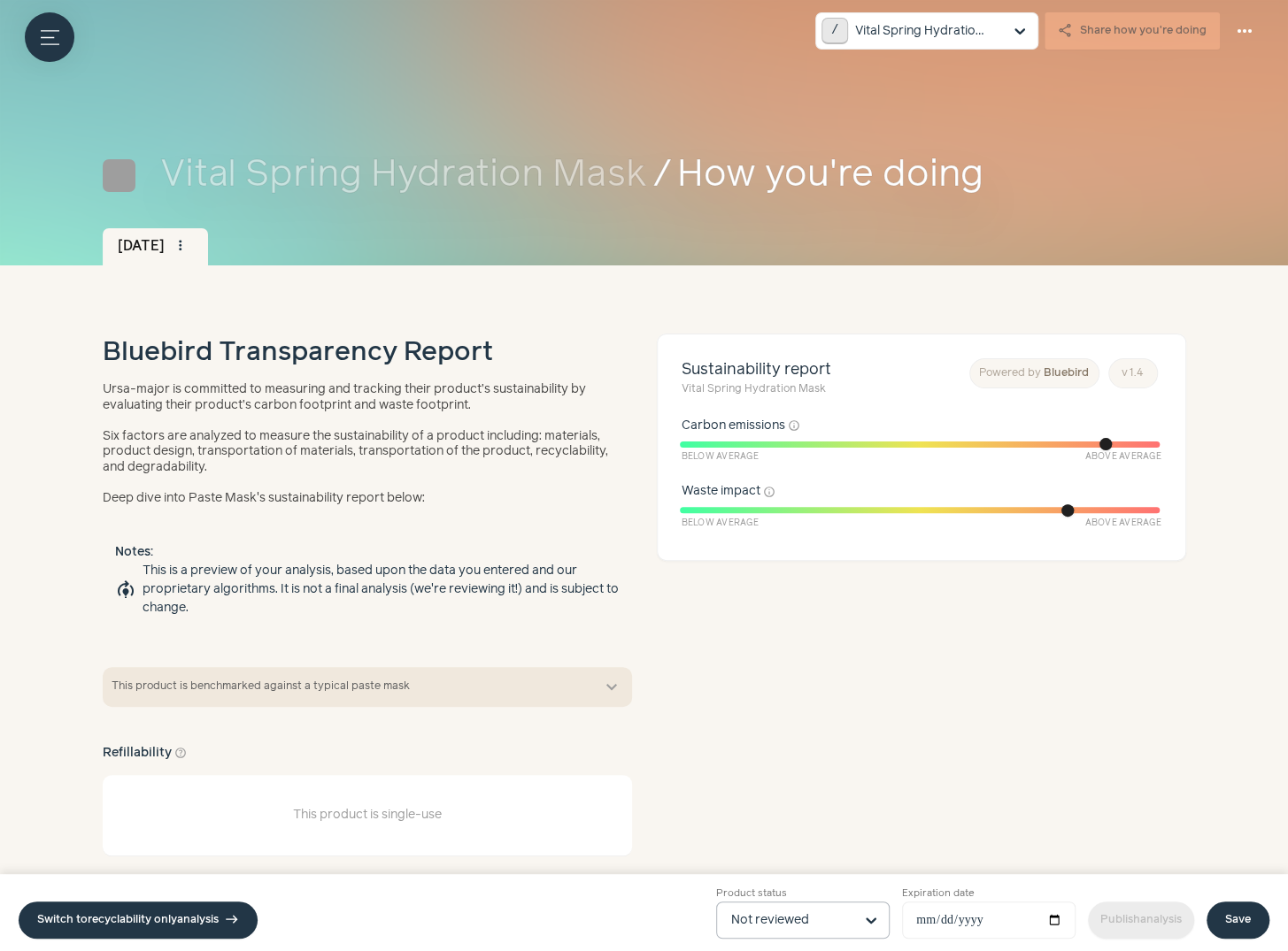
click at [764, 910] on input "Product status Not reviewed" at bounding box center [793, 919] width 122 height 35
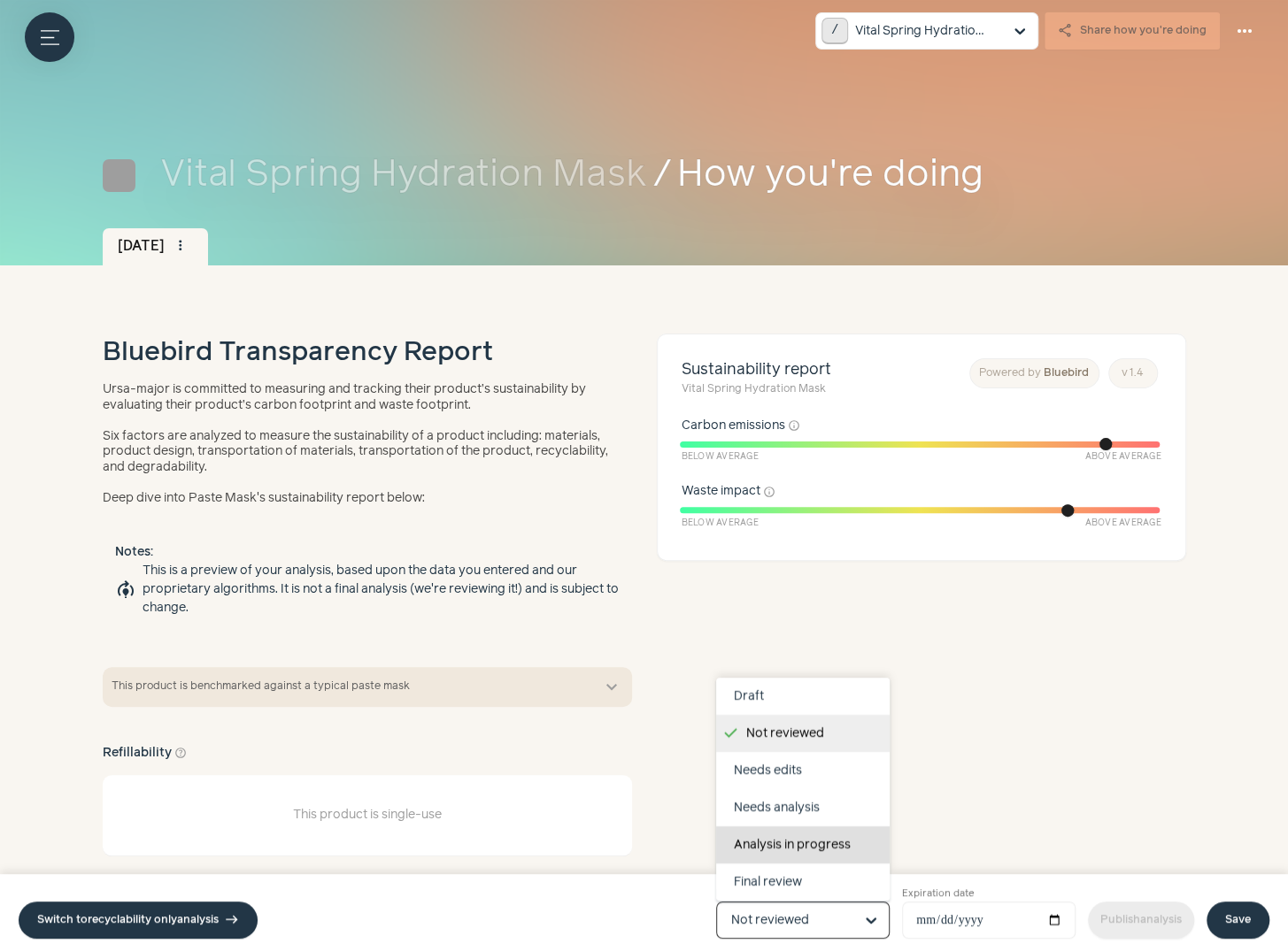
scroll to position [112, 0]
click at [789, 838] on div "Completed" at bounding box center [802, 845] width 173 height 37
click at [789, 902] on input "Product status Draft Not reviewed Needs edits Needs analysis Analysis in progre…" at bounding box center [793, 919] width 122 height 35
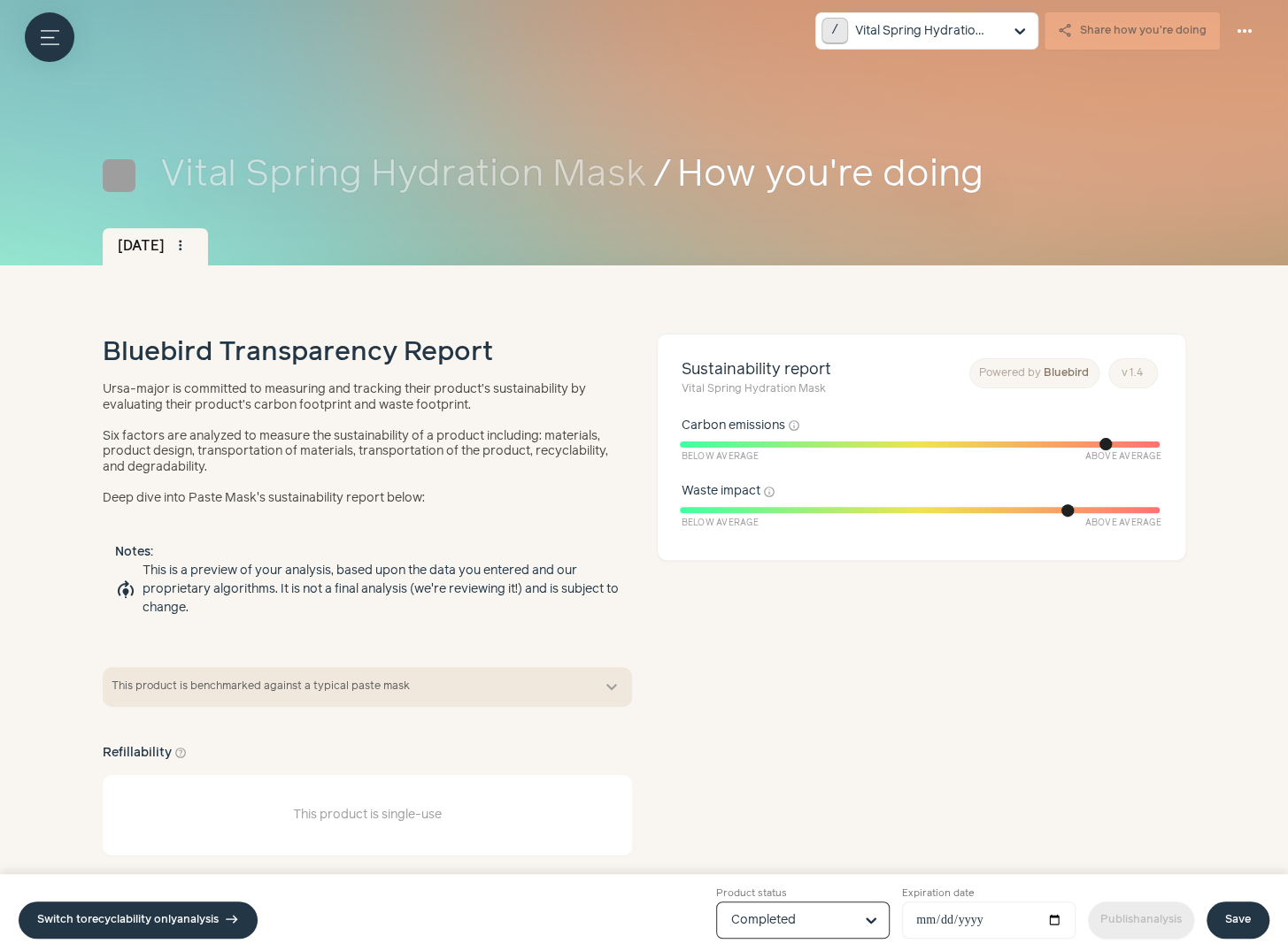
click at [1241, 905] on link "Save" at bounding box center [1238, 920] width 63 height 37
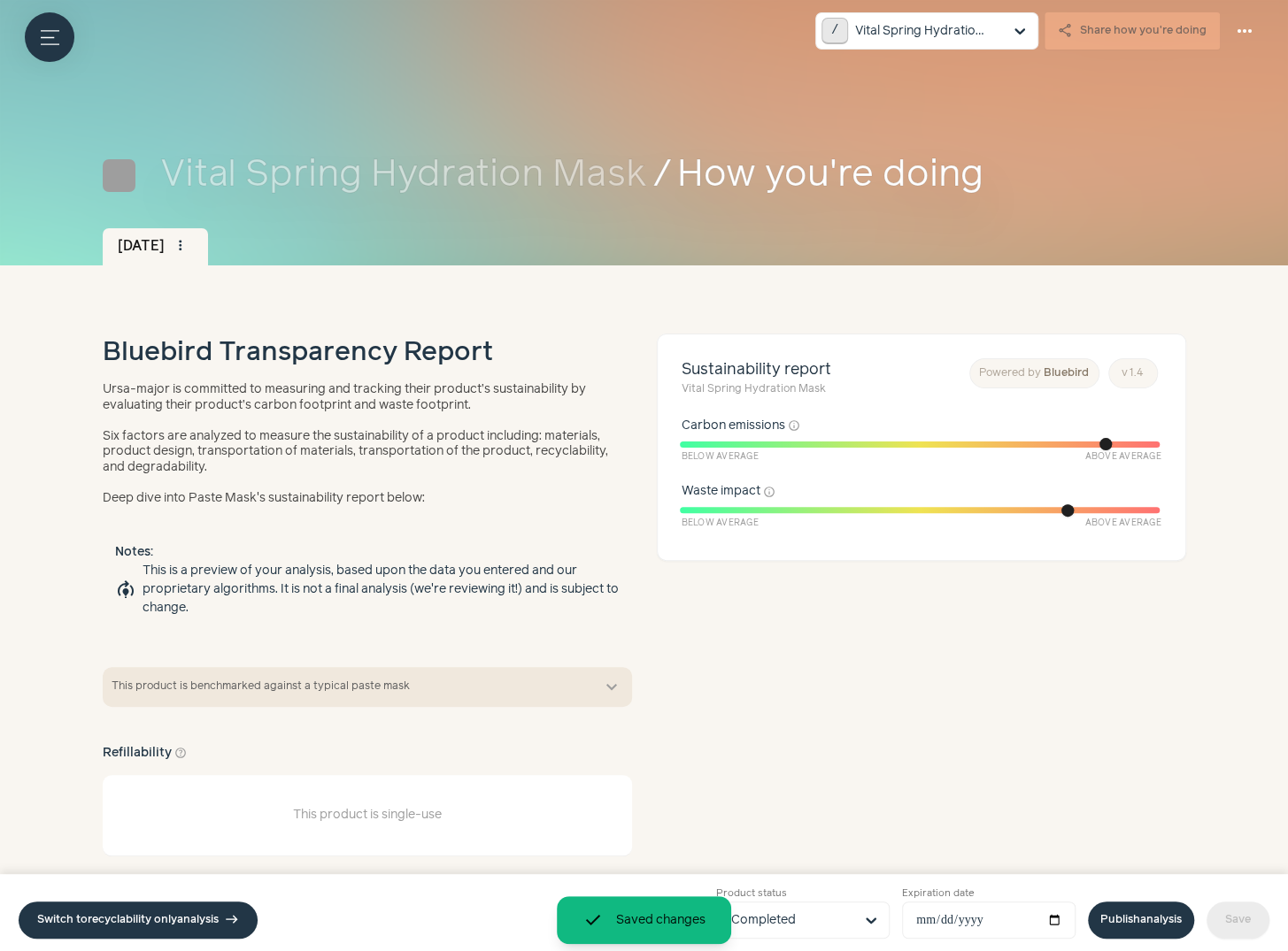
click at [1142, 911] on link "Publish analysis" at bounding box center [1141, 920] width 106 height 37
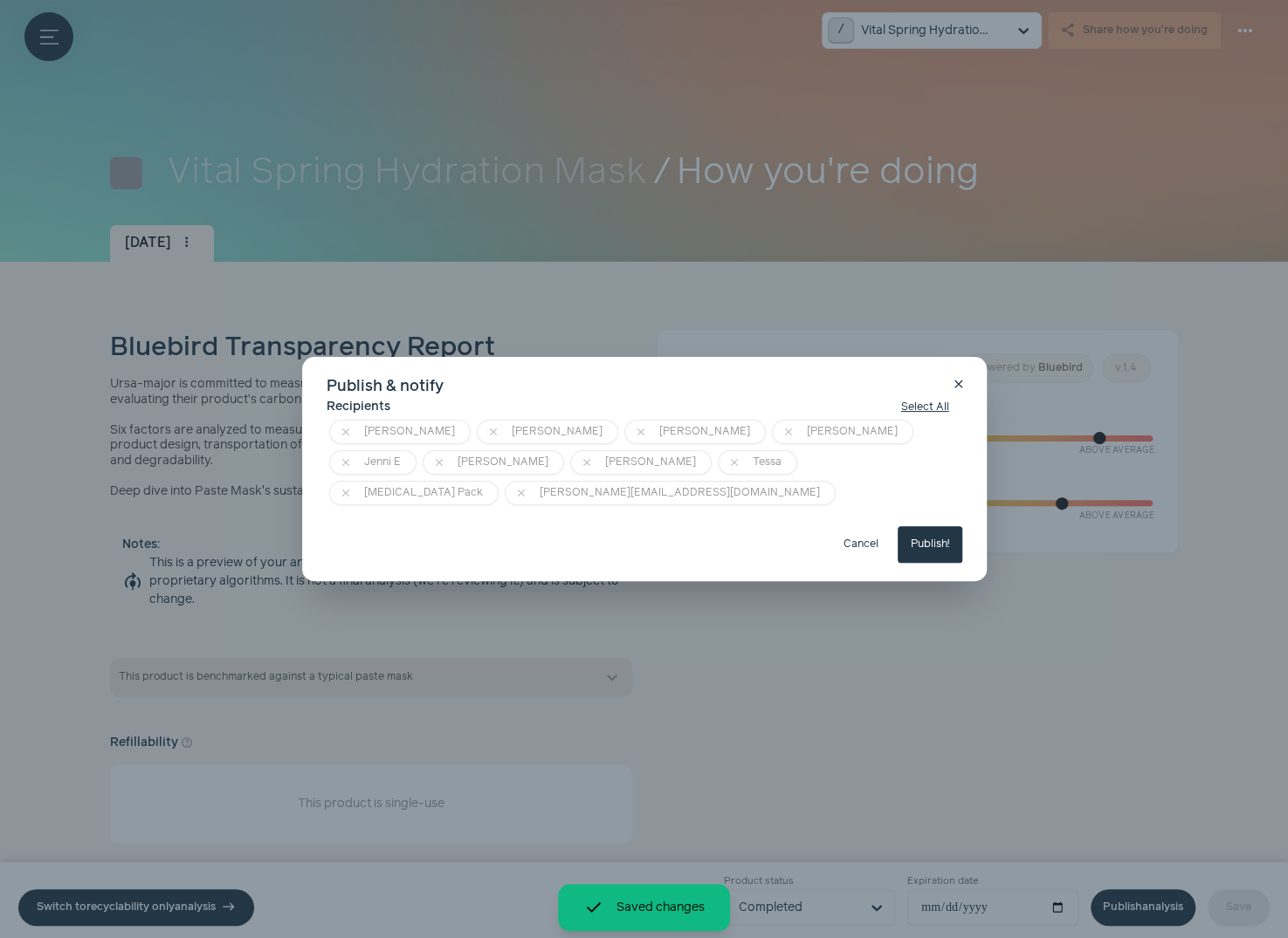
click at [949, 526] on button "Publish!" at bounding box center [930, 544] width 65 height 37
type input "**********"
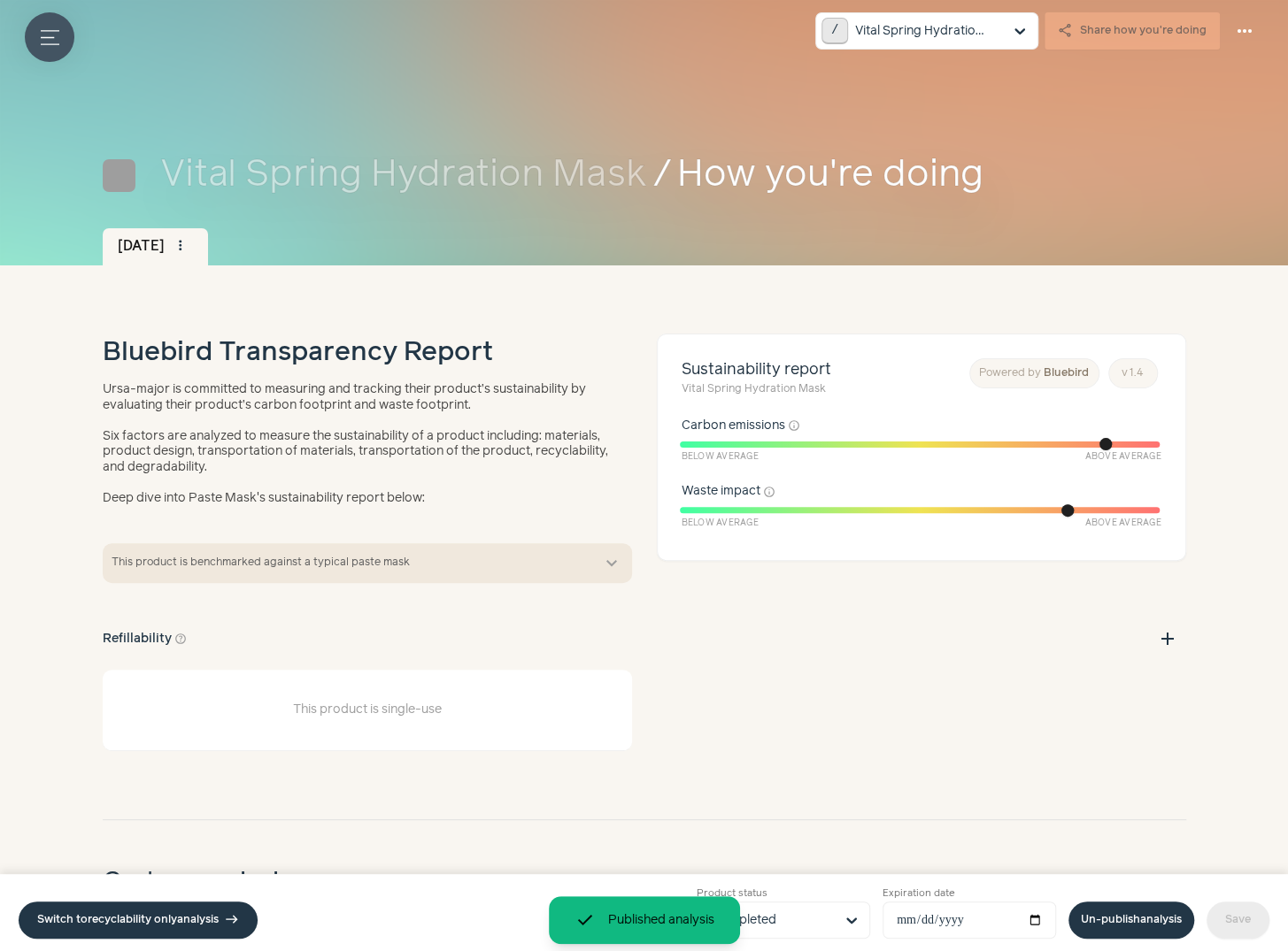
click at [55, 15] on button "Menu button" at bounding box center [50, 37] width 50 height 50
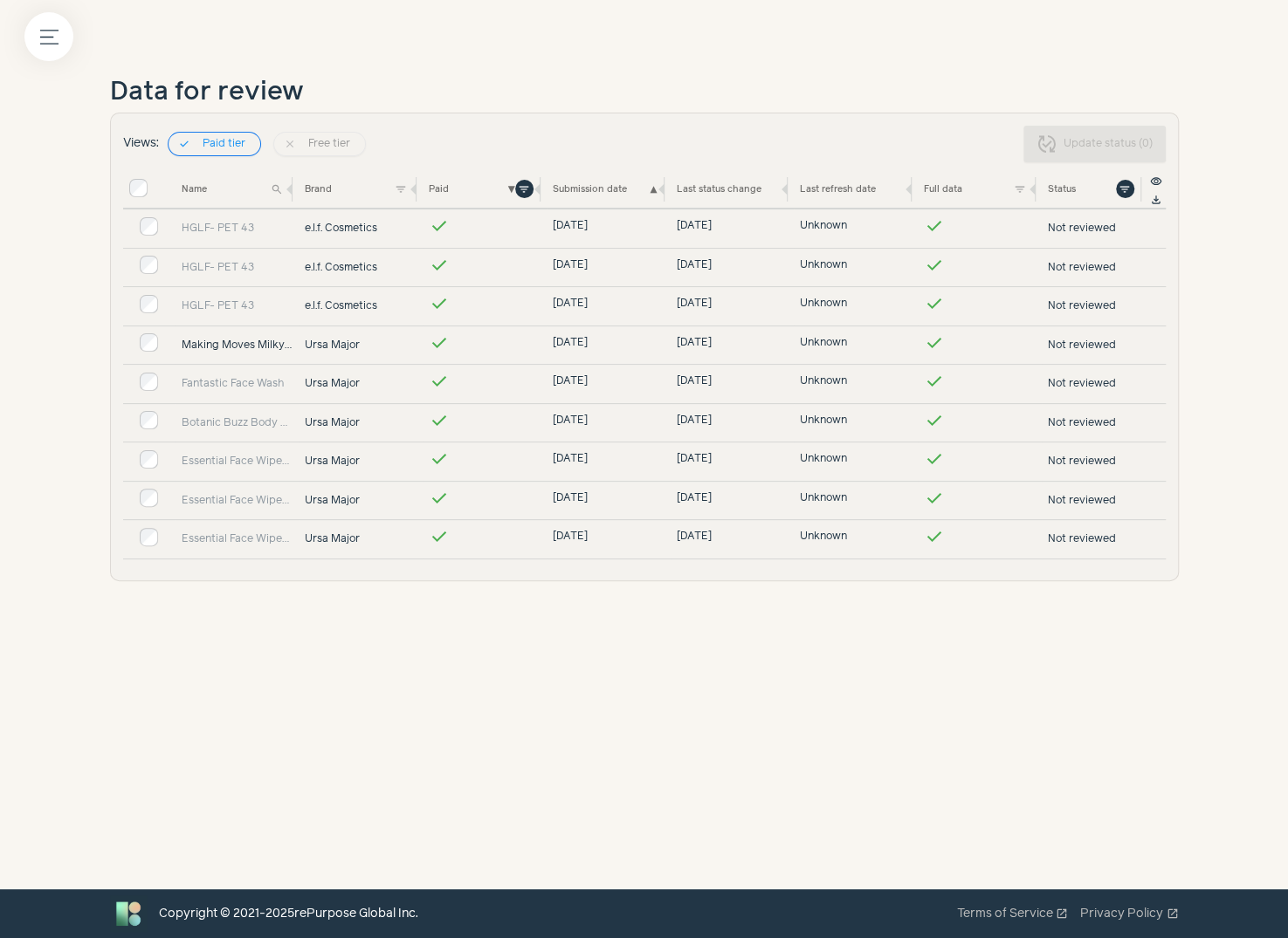
click at [223, 339] on link "Making Moves Milky Cleanser" at bounding box center [238, 345] width 112 height 16
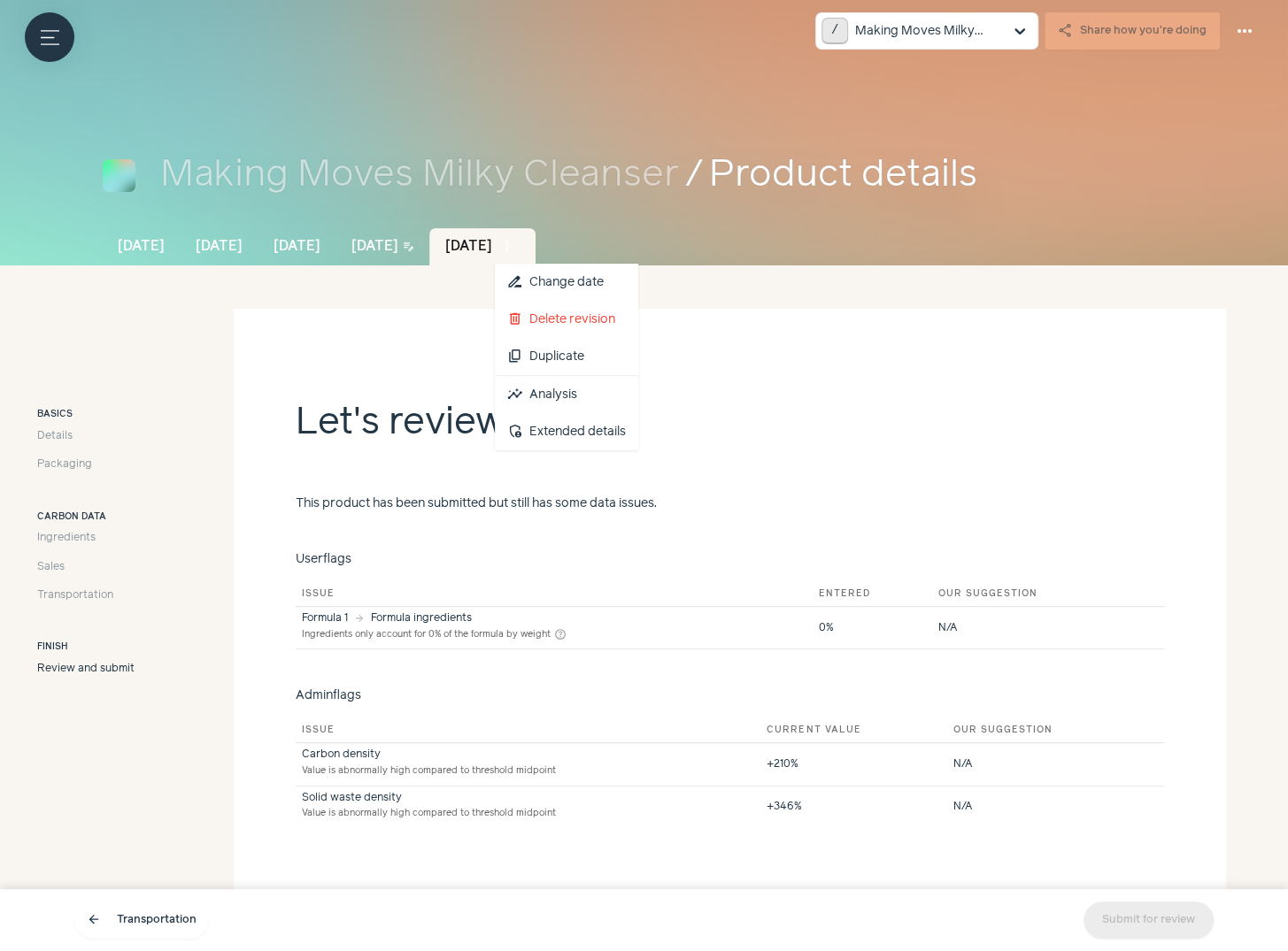
click at [520, 246] on button "more_vert" at bounding box center [508, 246] width 25 height 25
click at [639, 394] on link "insights Analysis" at bounding box center [567, 395] width 143 height 37
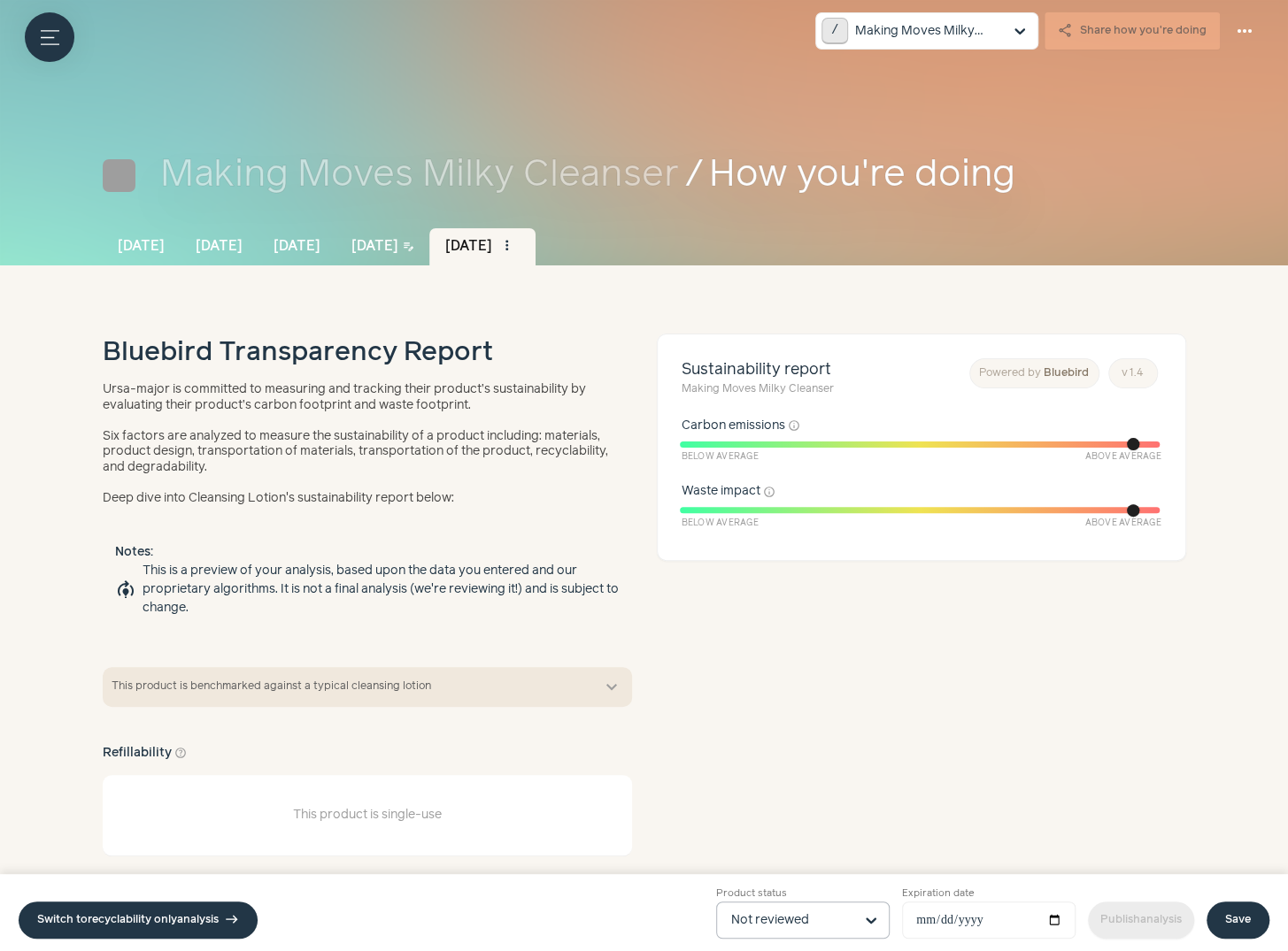
click at [793, 908] on input "Product status Not reviewed" at bounding box center [793, 919] width 122 height 35
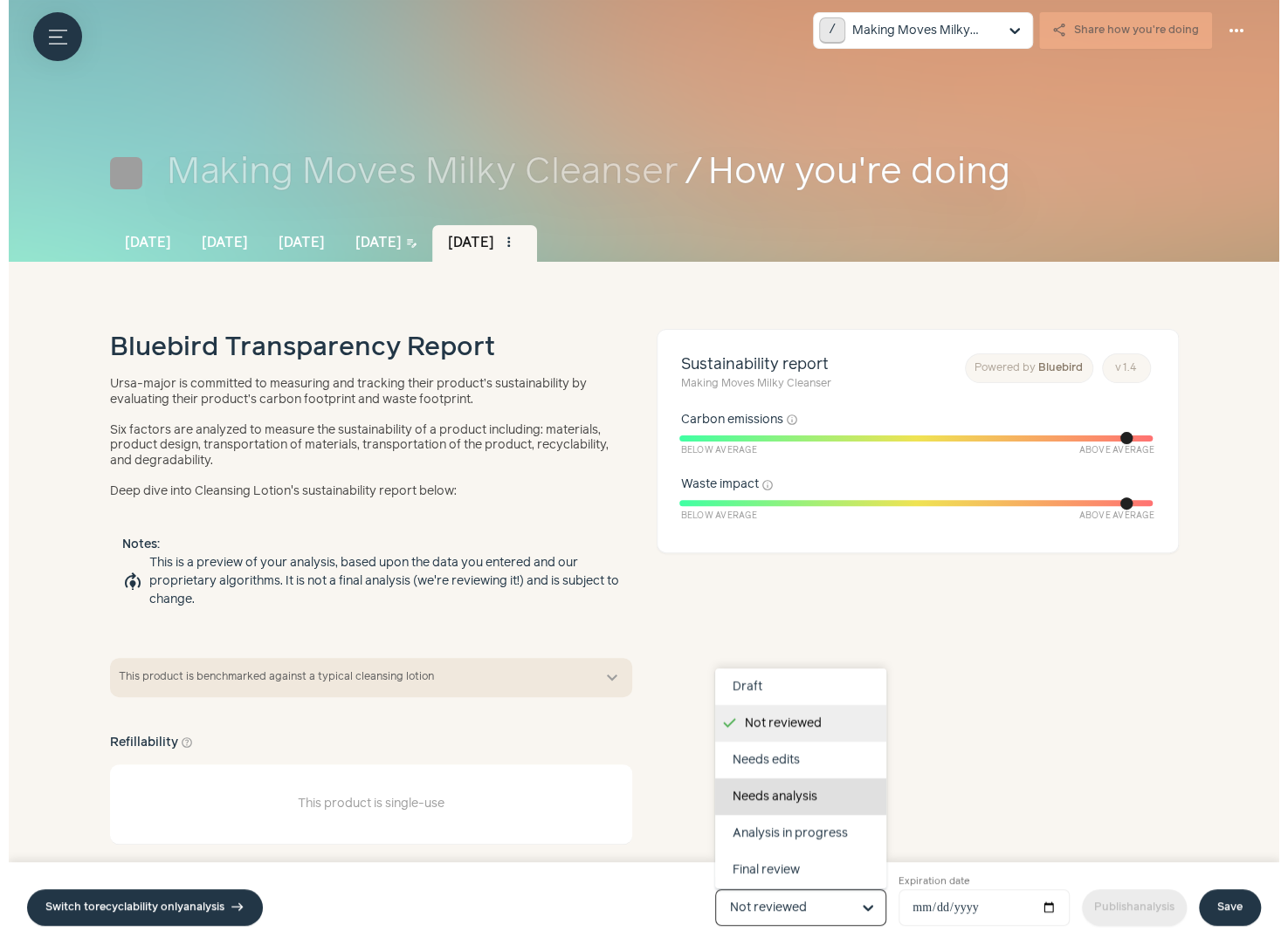
scroll to position [110, 0]
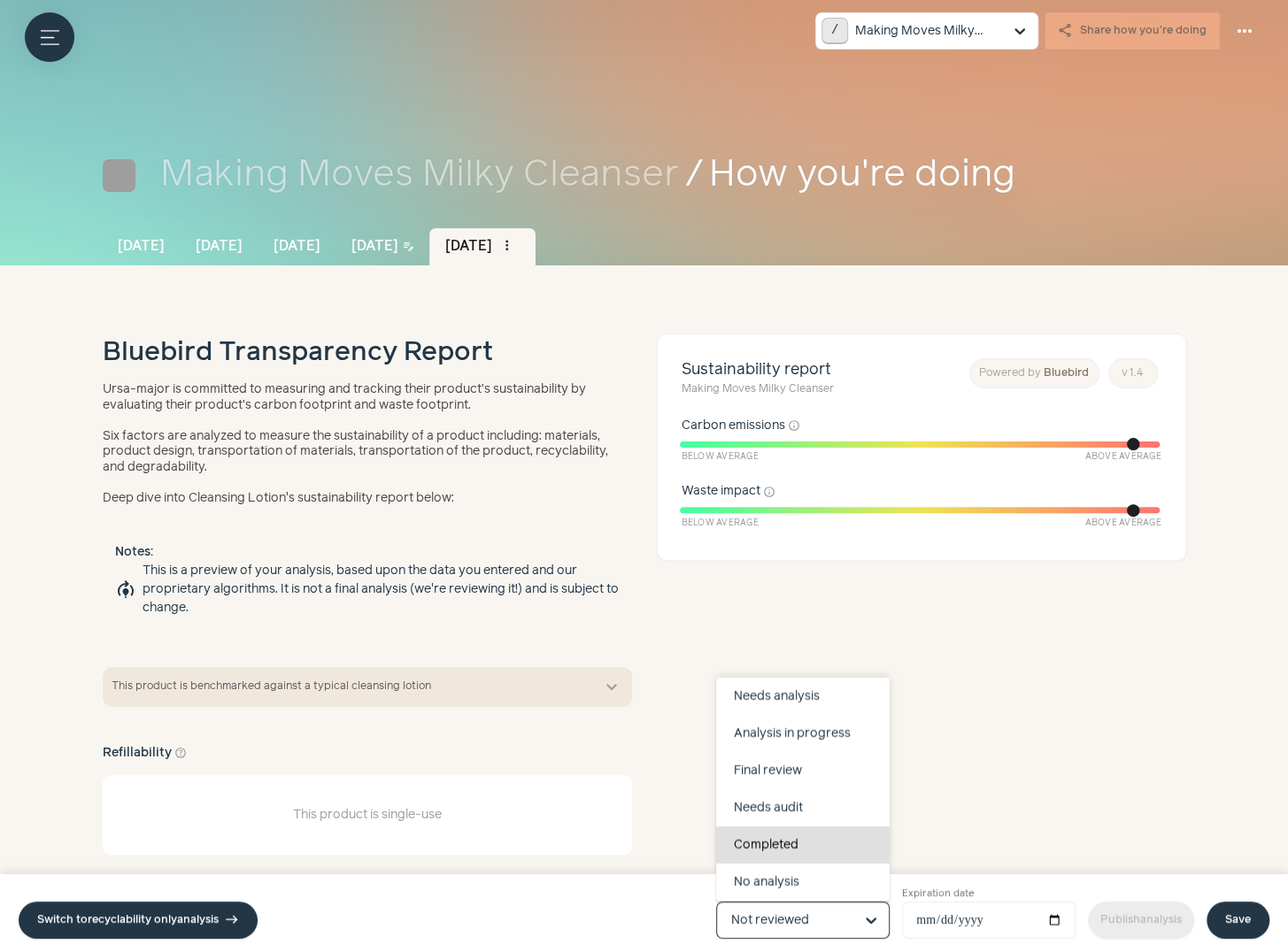
click at [782, 841] on div "Completed" at bounding box center [802, 845] width 173 height 37
click at [782, 902] on input "Product status Draft Not reviewed Needs edits Needs analysis Analysis in progre…" at bounding box center [793, 919] width 122 height 35
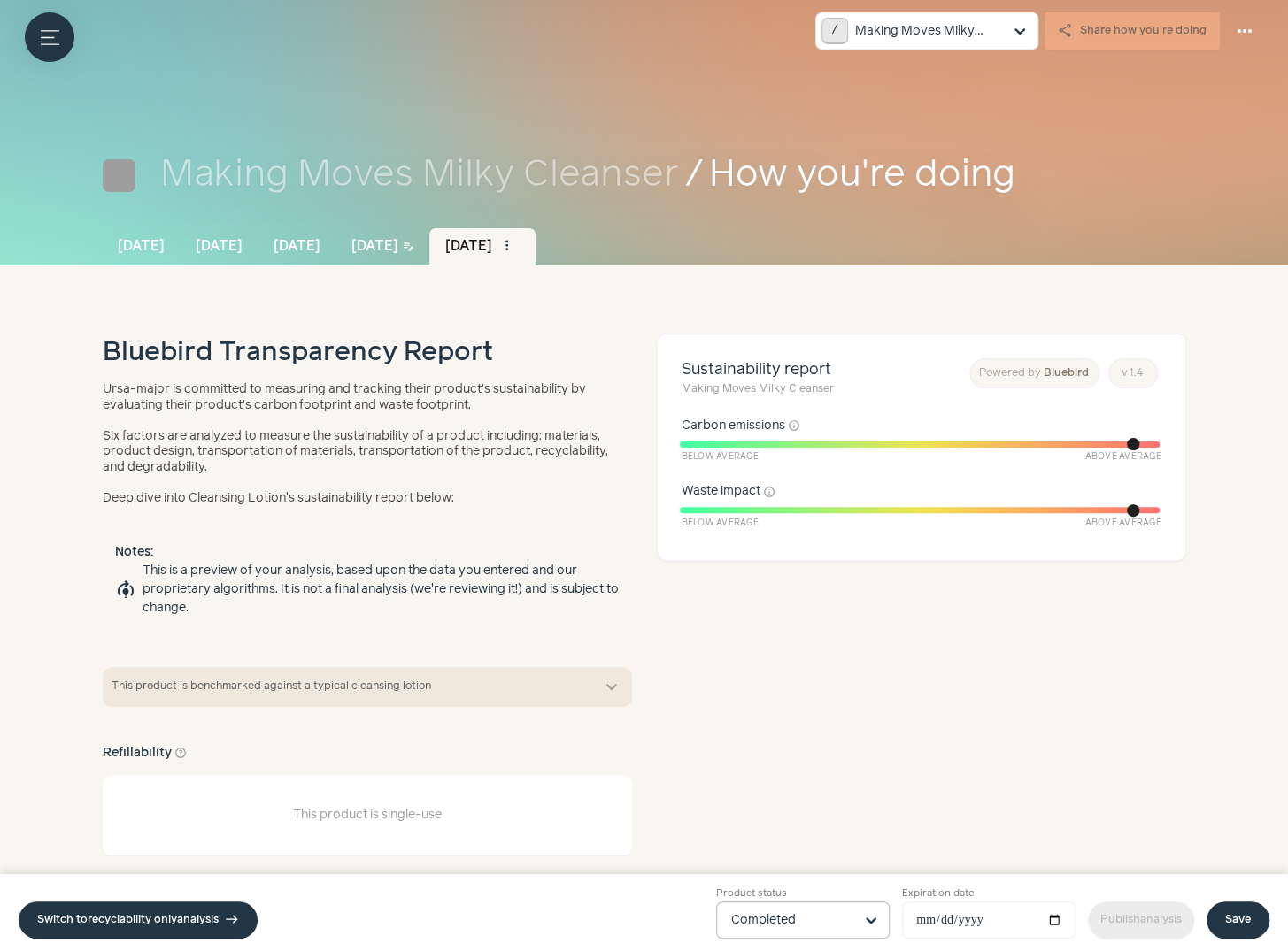
click at [1233, 907] on link "Save" at bounding box center [1238, 920] width 63 height 37
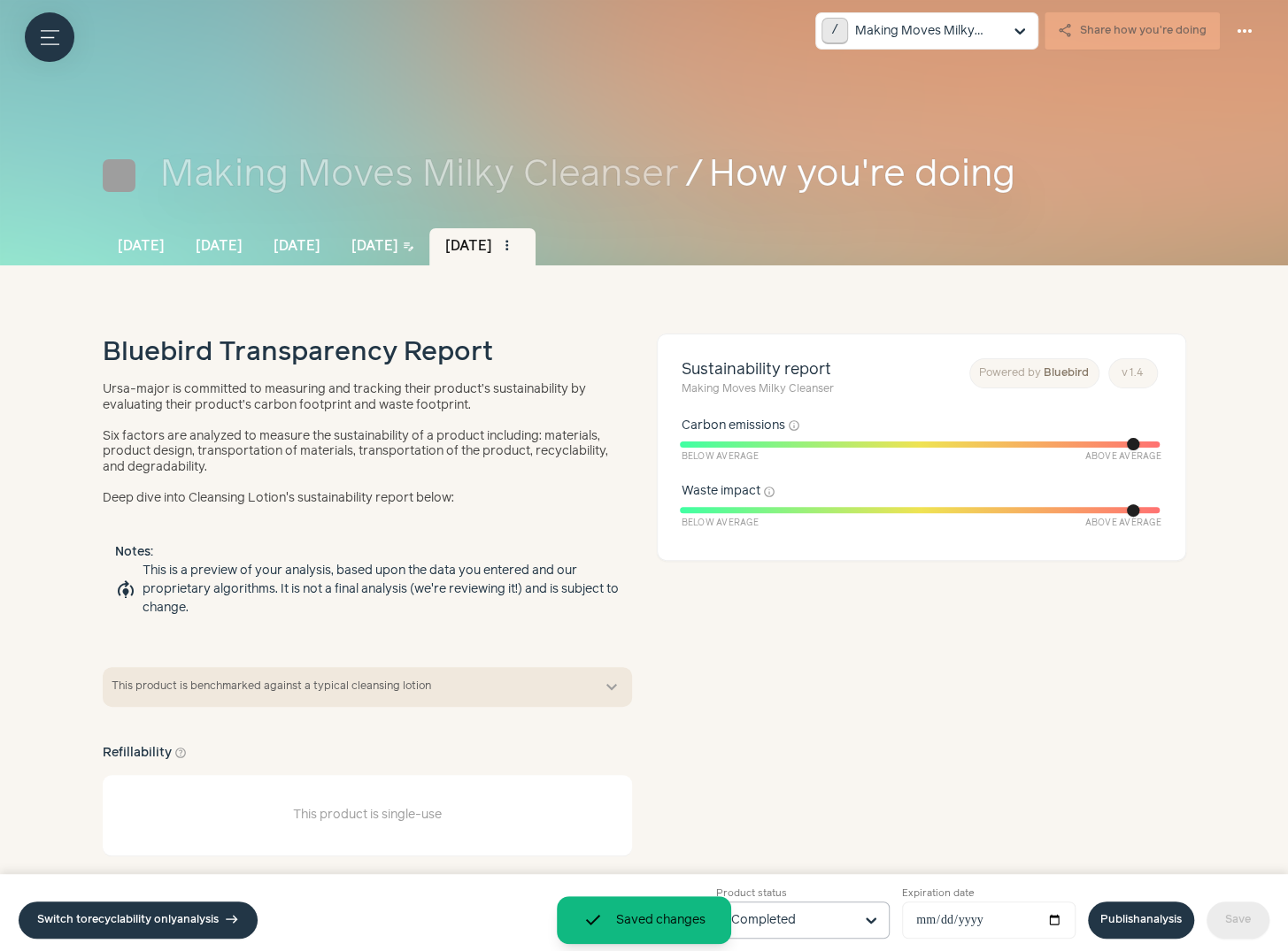
click at [1134, 913] on link "Publish analysis" at bounding box center [1141, 920] width 106 height 37
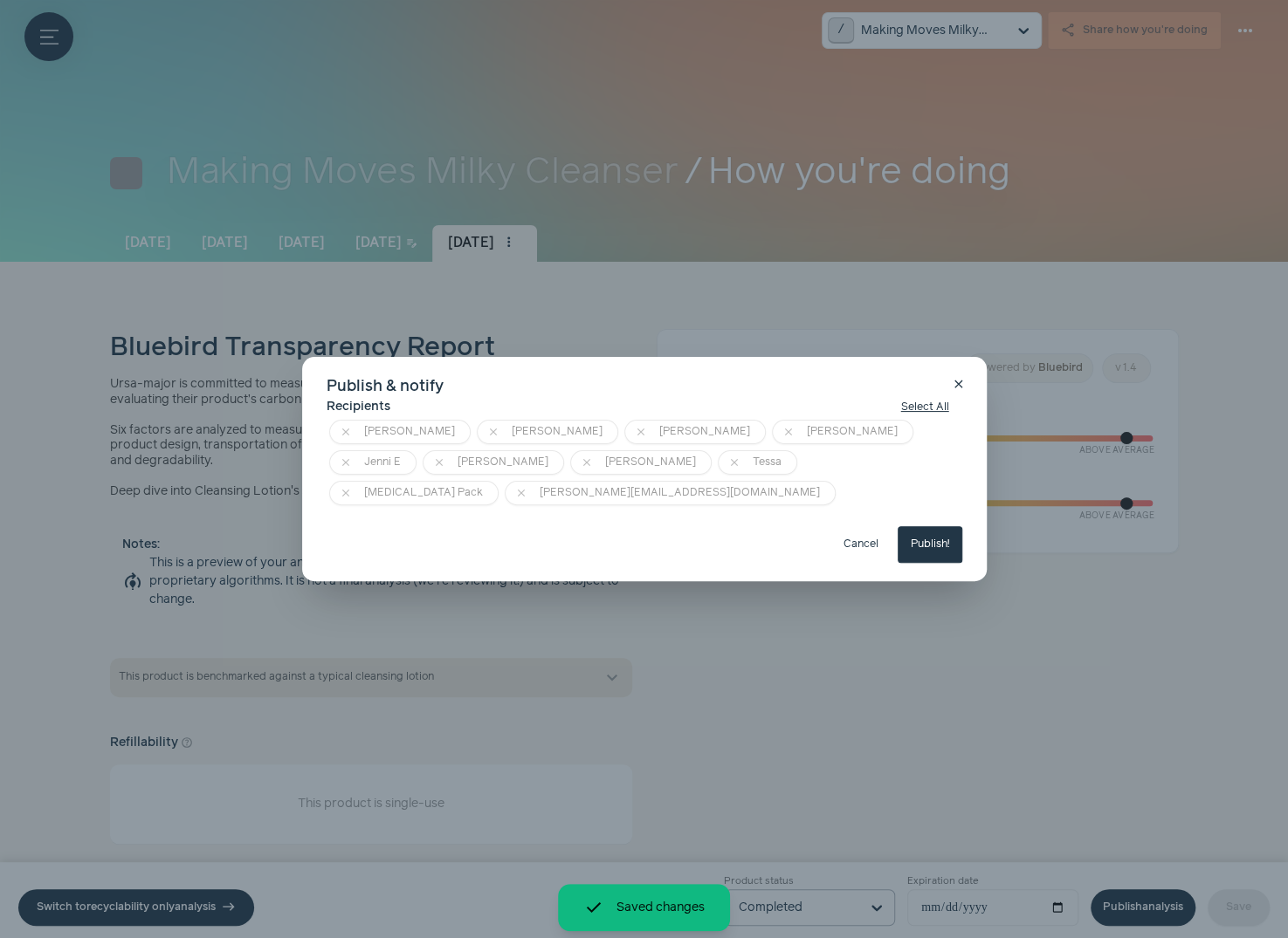
click at [926, 531] on button "Publish!" at bounding box center [930, 544] width 65 height 37
type input "**********"
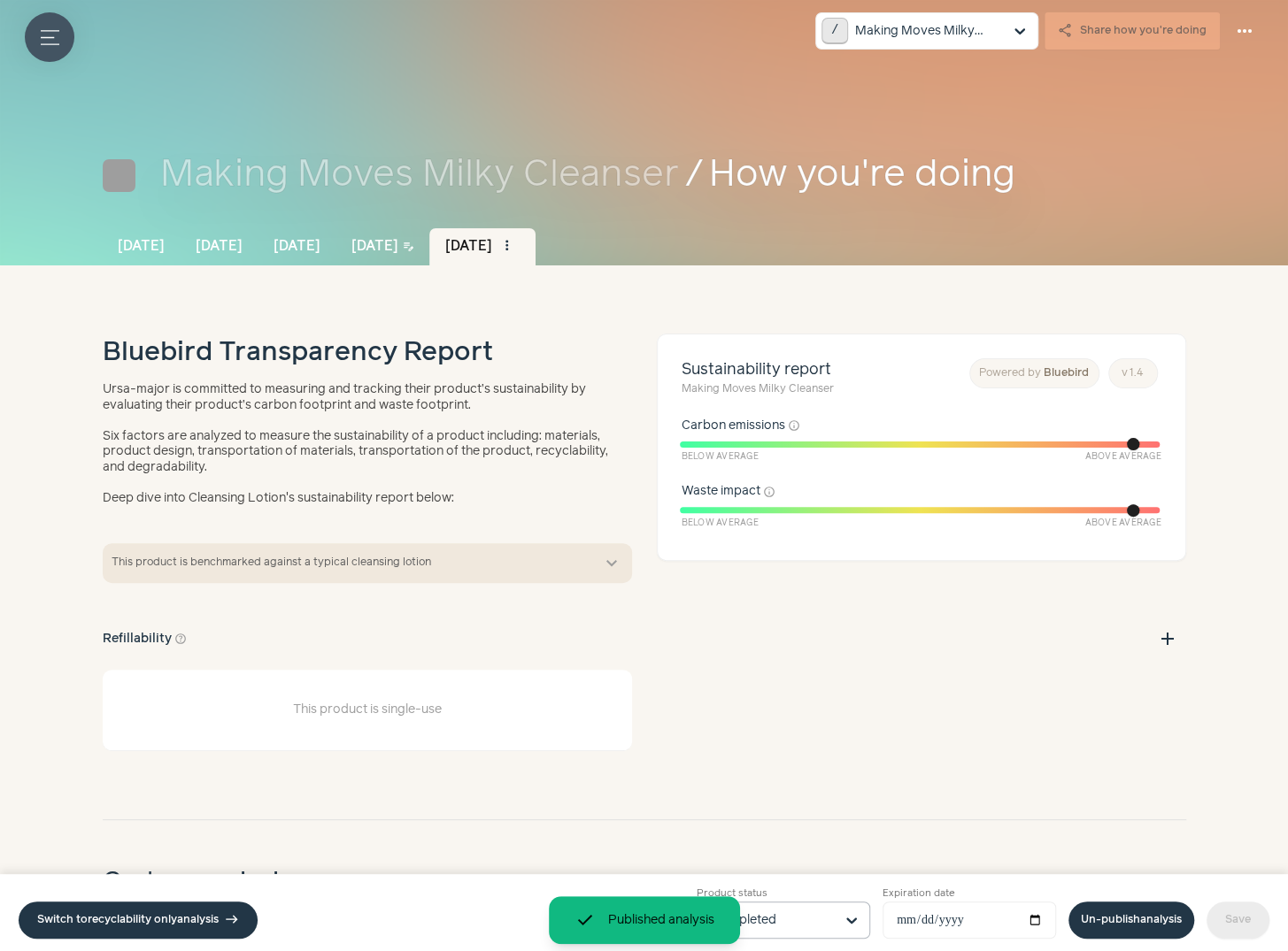
click at [43, 36] on icon "button" at bounding box center [50, 36] width 18 height 13
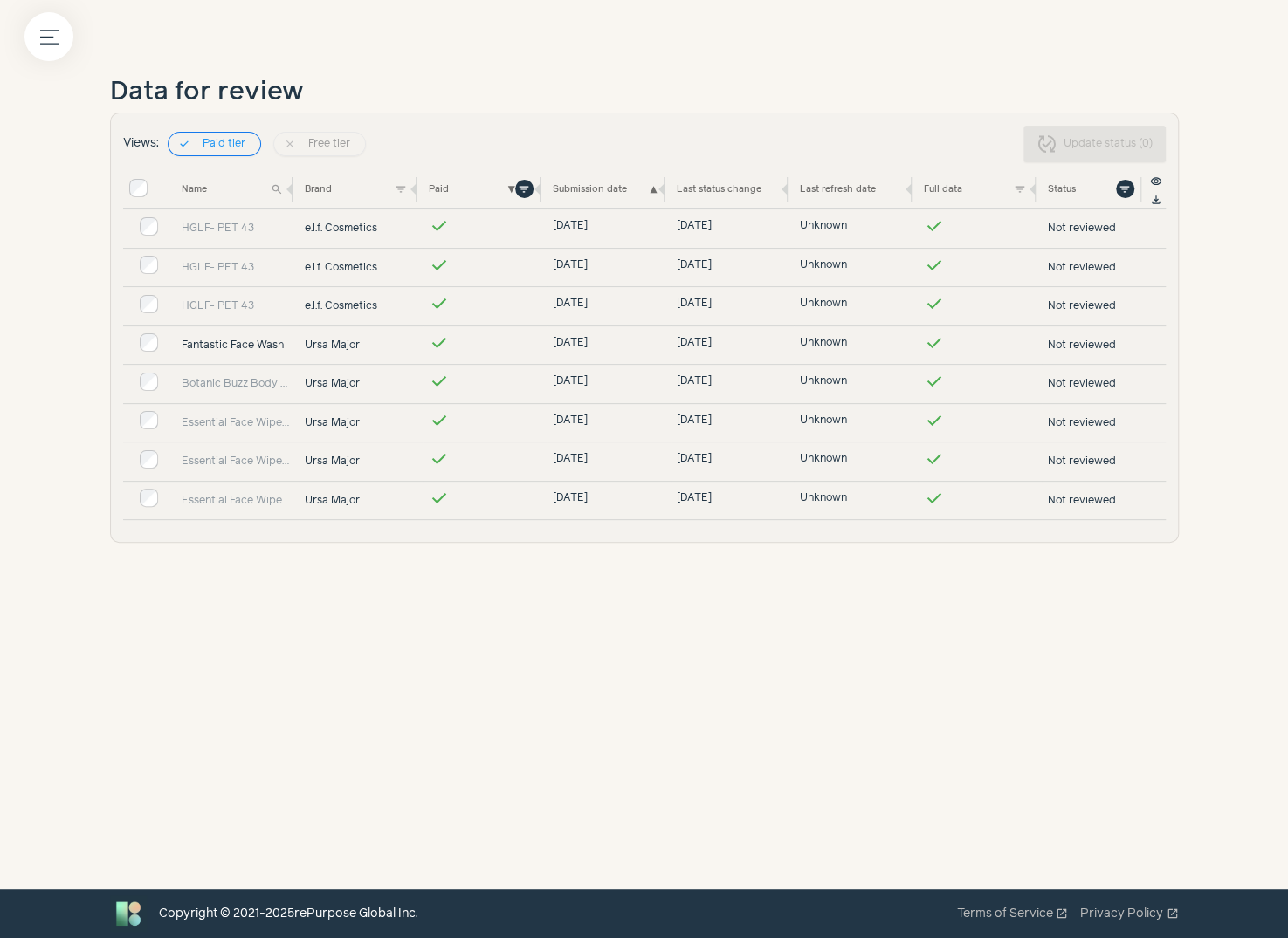
click at [228, 337] on link "Fantastic Face Wash" at bounding box center [238, 345] width 112 height 16
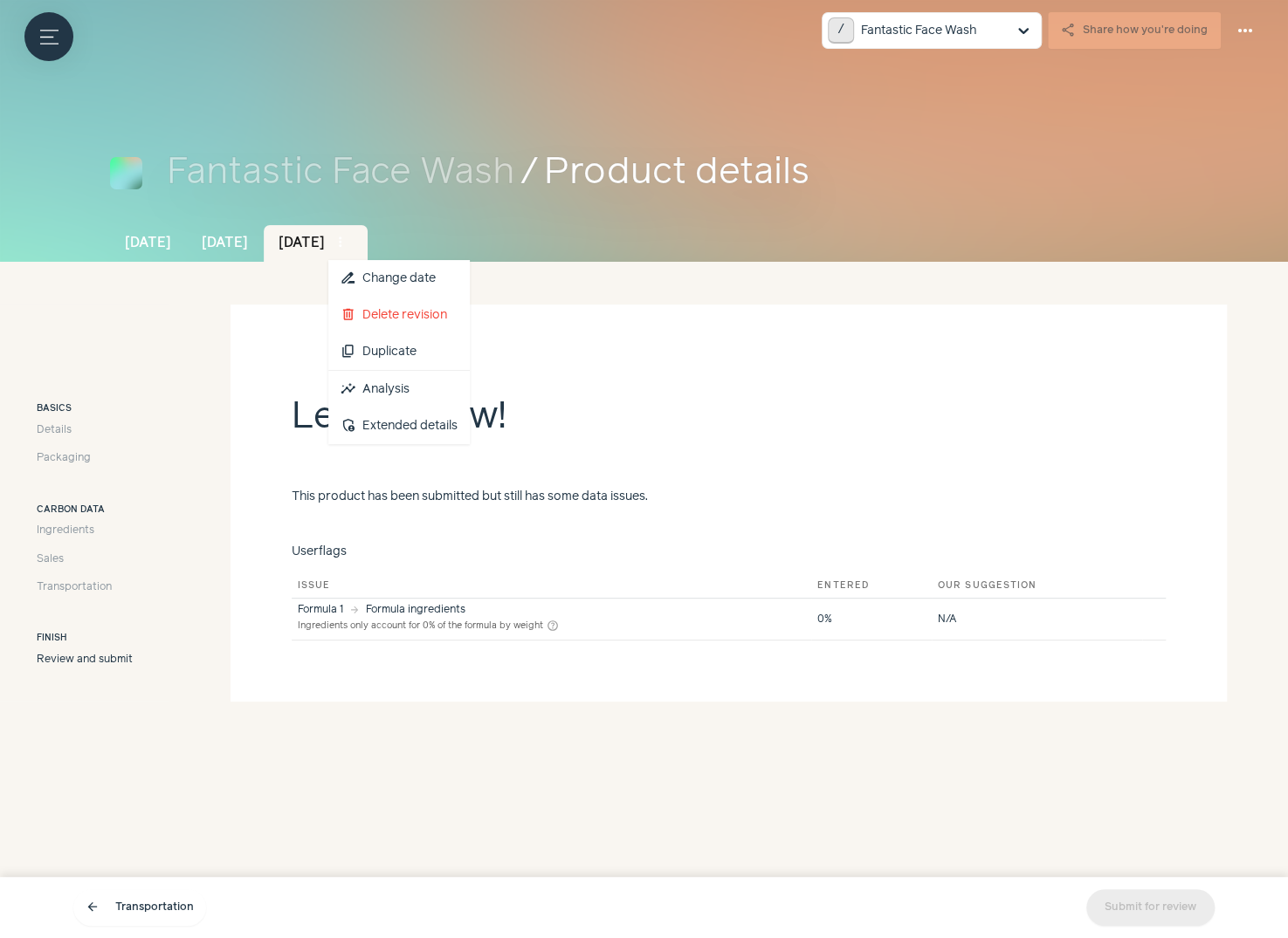
click at [348, 248] on span "more_vert" at bounding box center [340, 242] width 16 height 16
click at [452, 400] on link "insights Analysis" at bounding box center [399, 389] width 141 height 37
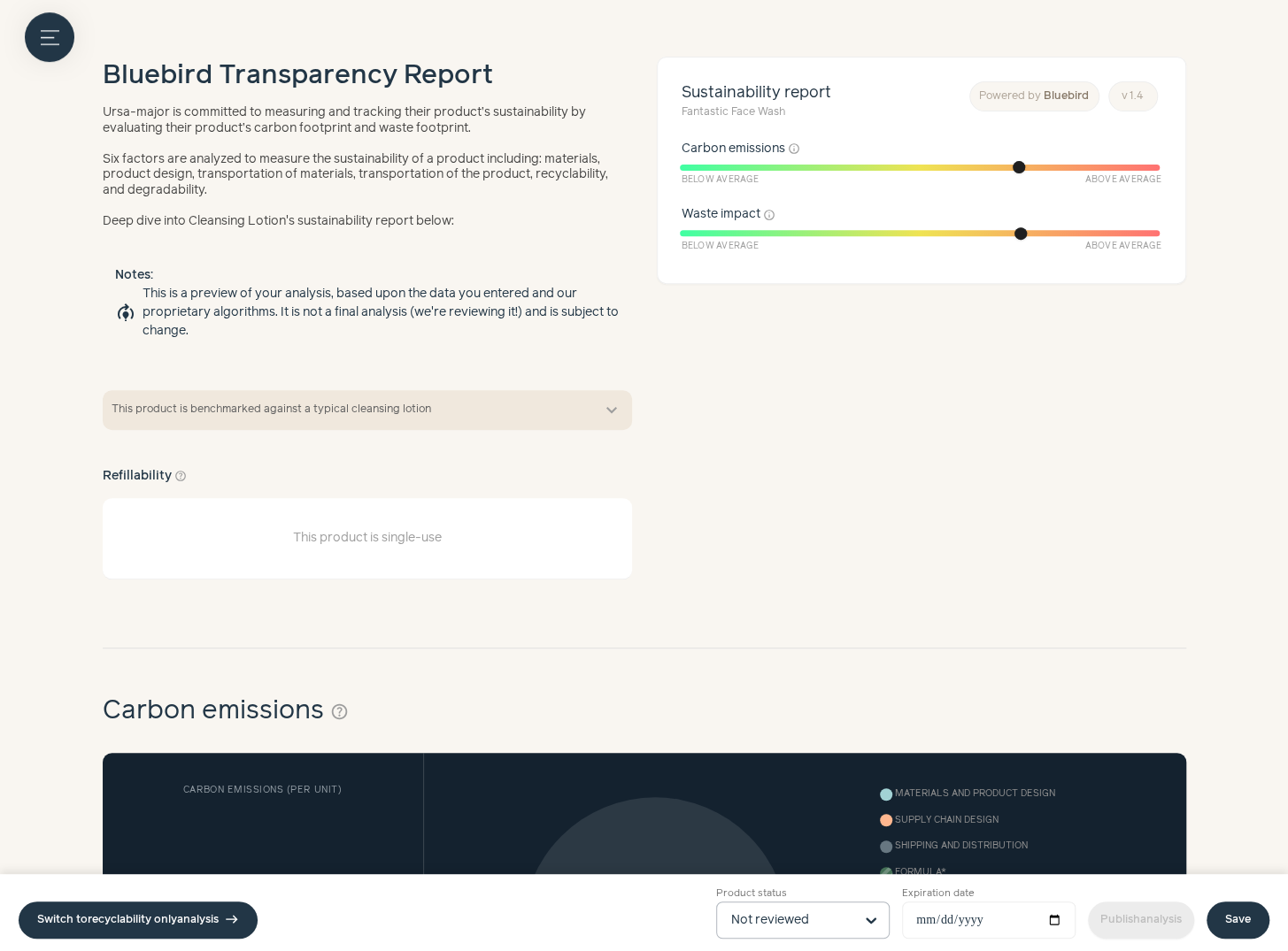
scroll to position [356, 0]
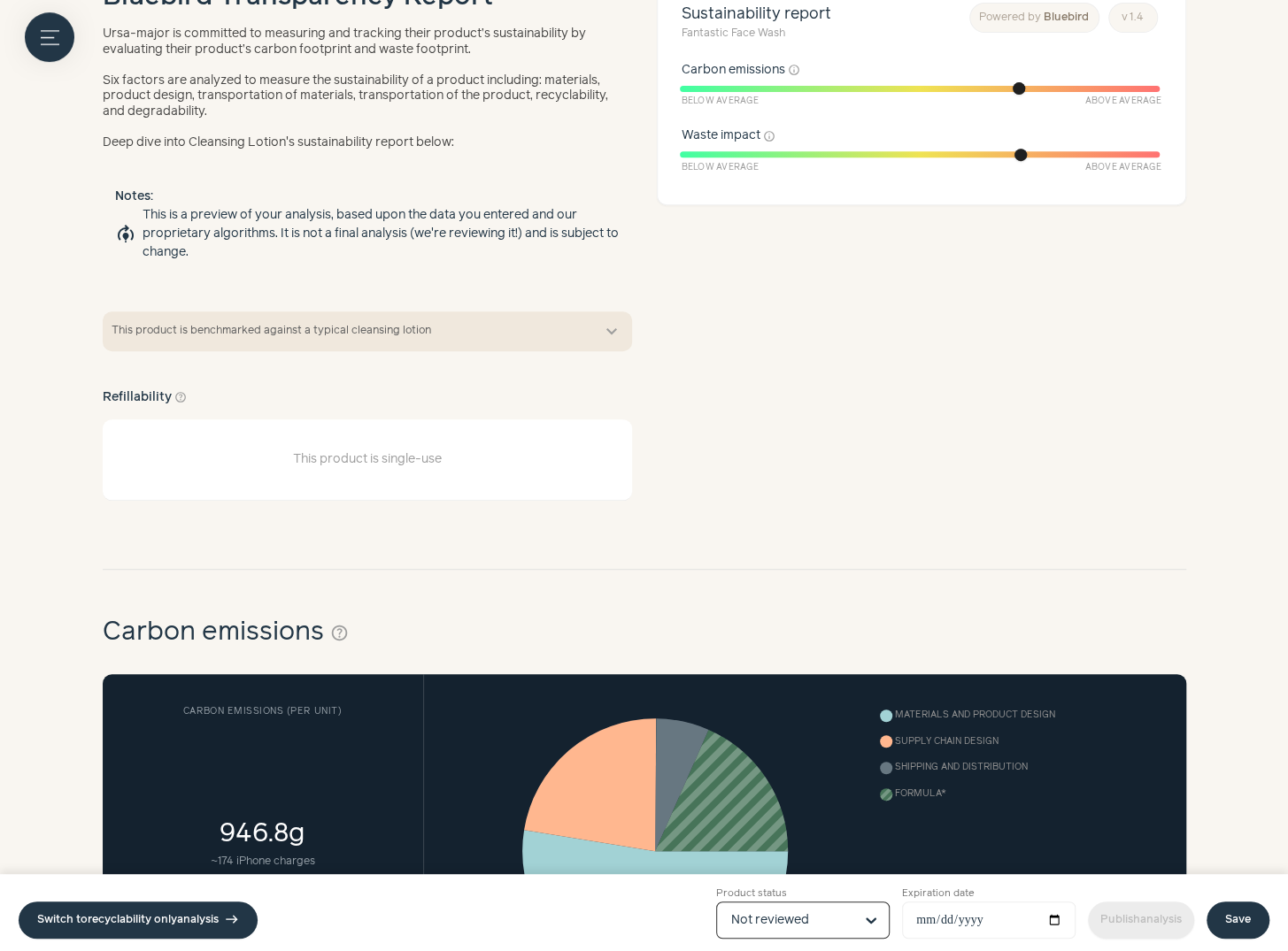
click at [802, 908] on input "Product status Option Not reviewed, selected. Select is focused, type to refine…" at bounding box center [793, 919] width 122 height 35
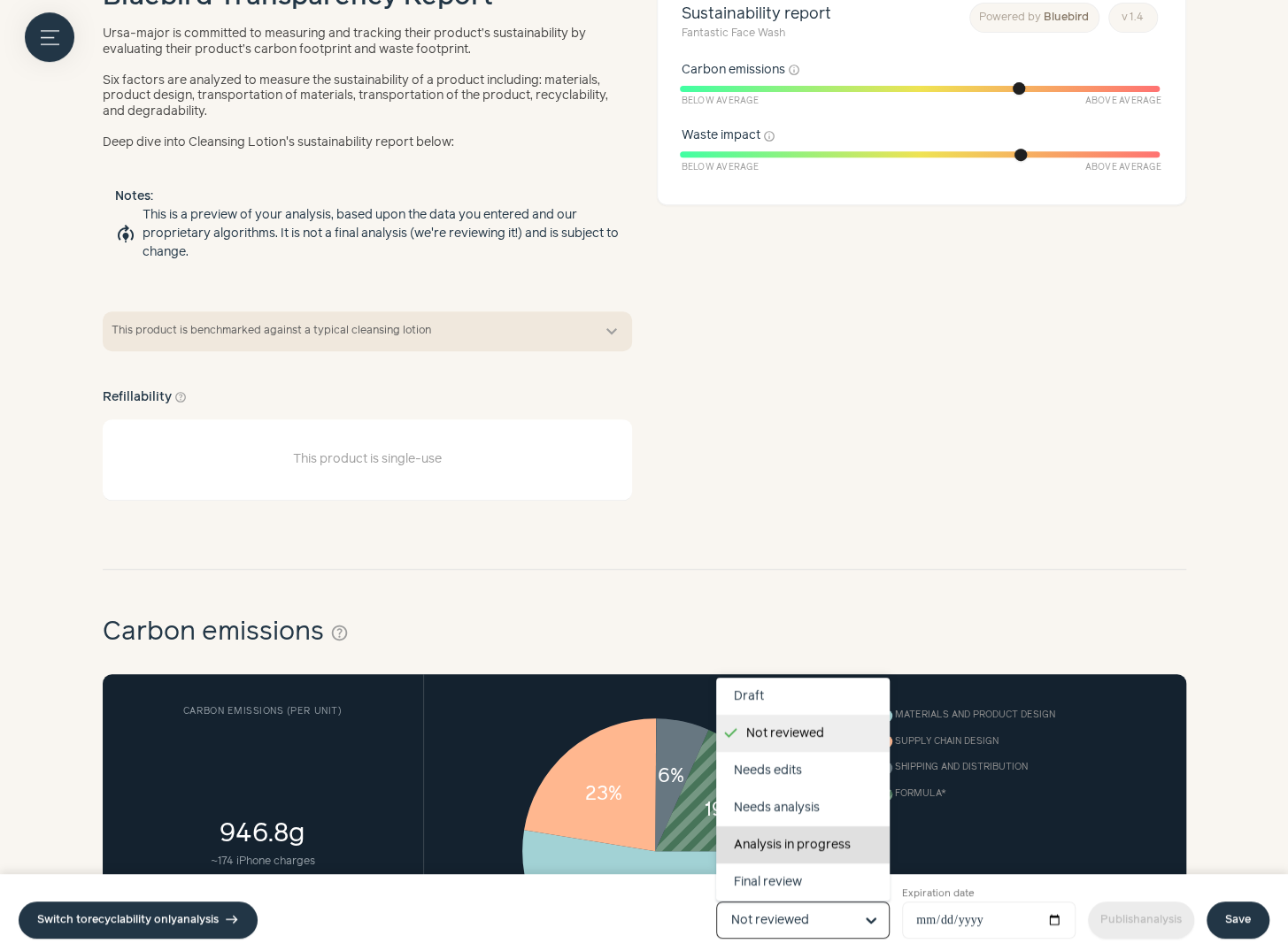
scroll to position [112, 0]
click at [802, 842] on div "Completed" at bounding box center [802, 845] width 173 height 37
click at [802, 902] on input "Product status Draft Not reviewed Needs edits Needs analysis Analysis in progre…" at bounding box center [793, 919] width 122 height 35
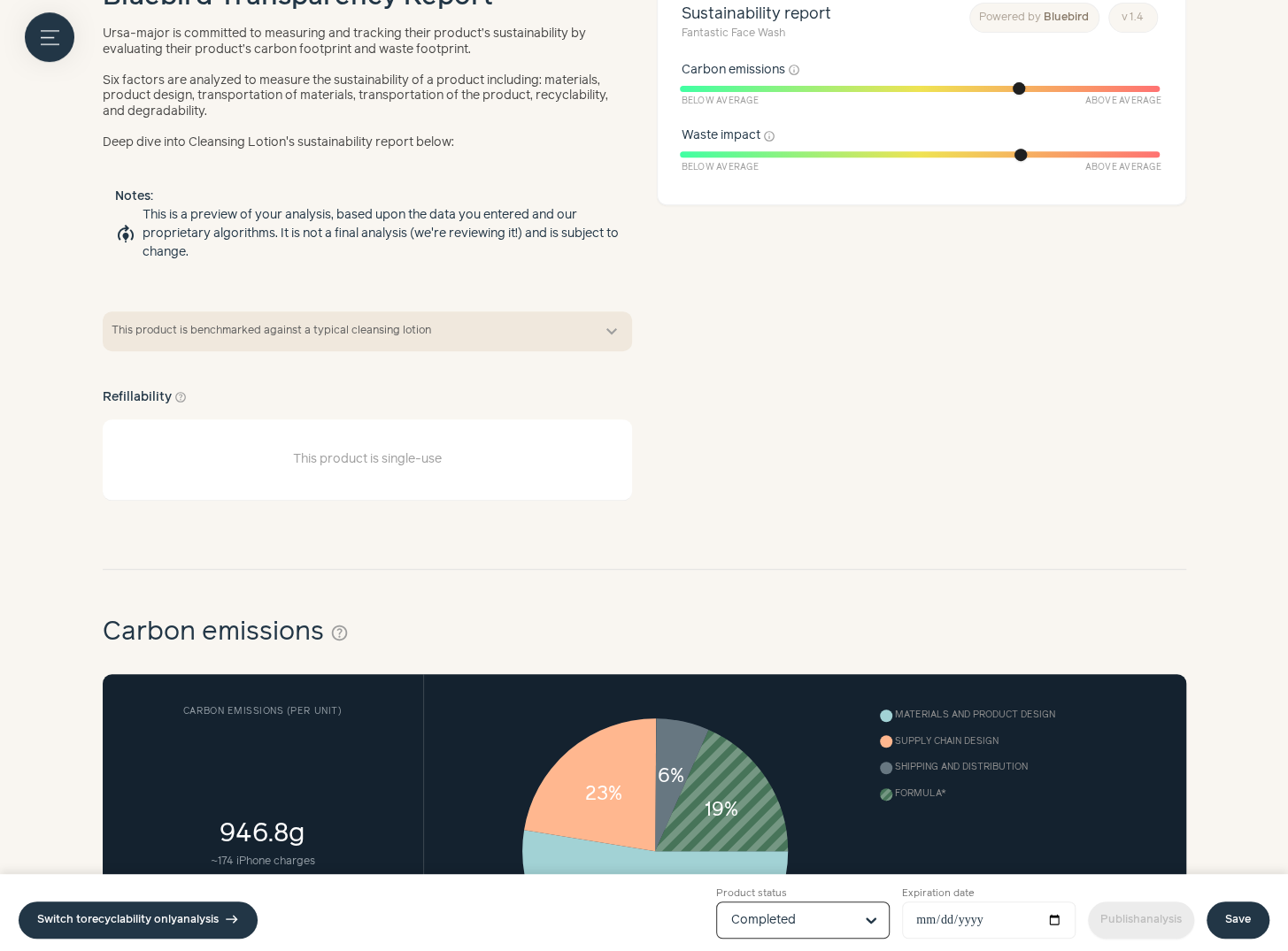
click at [1262, 910] on link "Save" at bounding box center [1238, 920] width 63 height 37
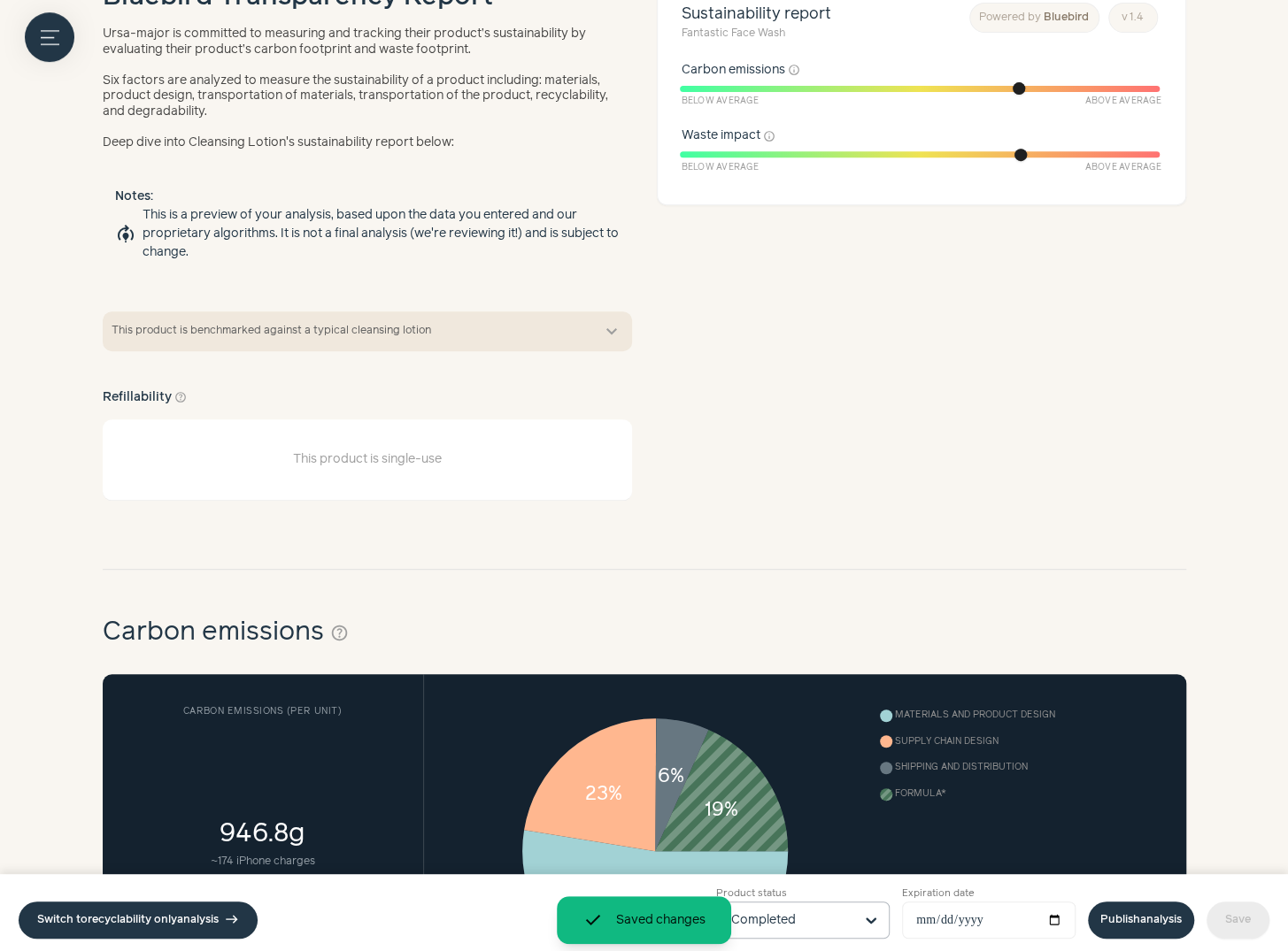
click at [1163, 914] on link "Publish analysis" at bounding box center [1141, 920] width 106 height 37
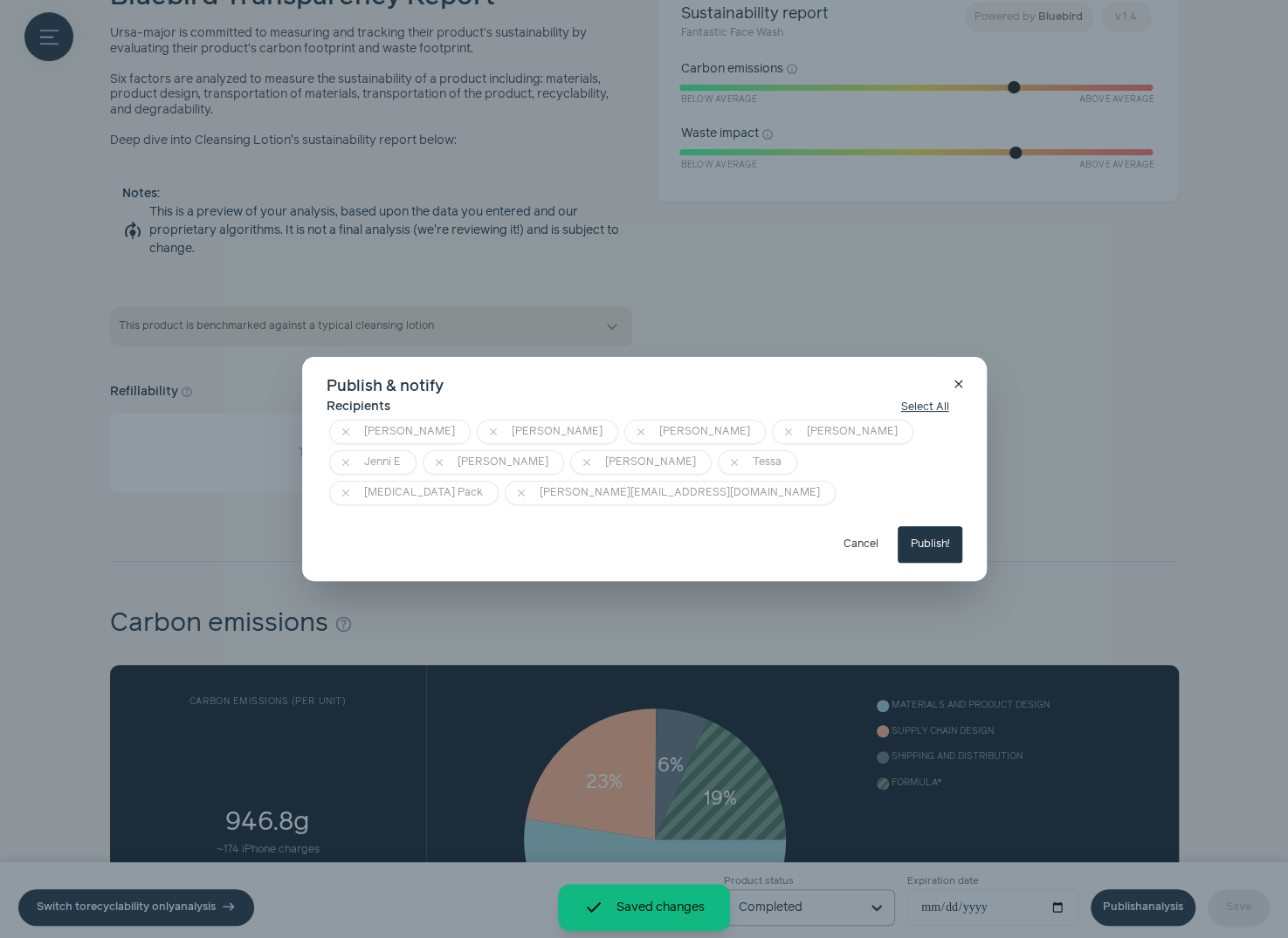
click at [932, 546] on button "Publish!" at bounding box center [930, 544] width 65 height 37
type input "**********"
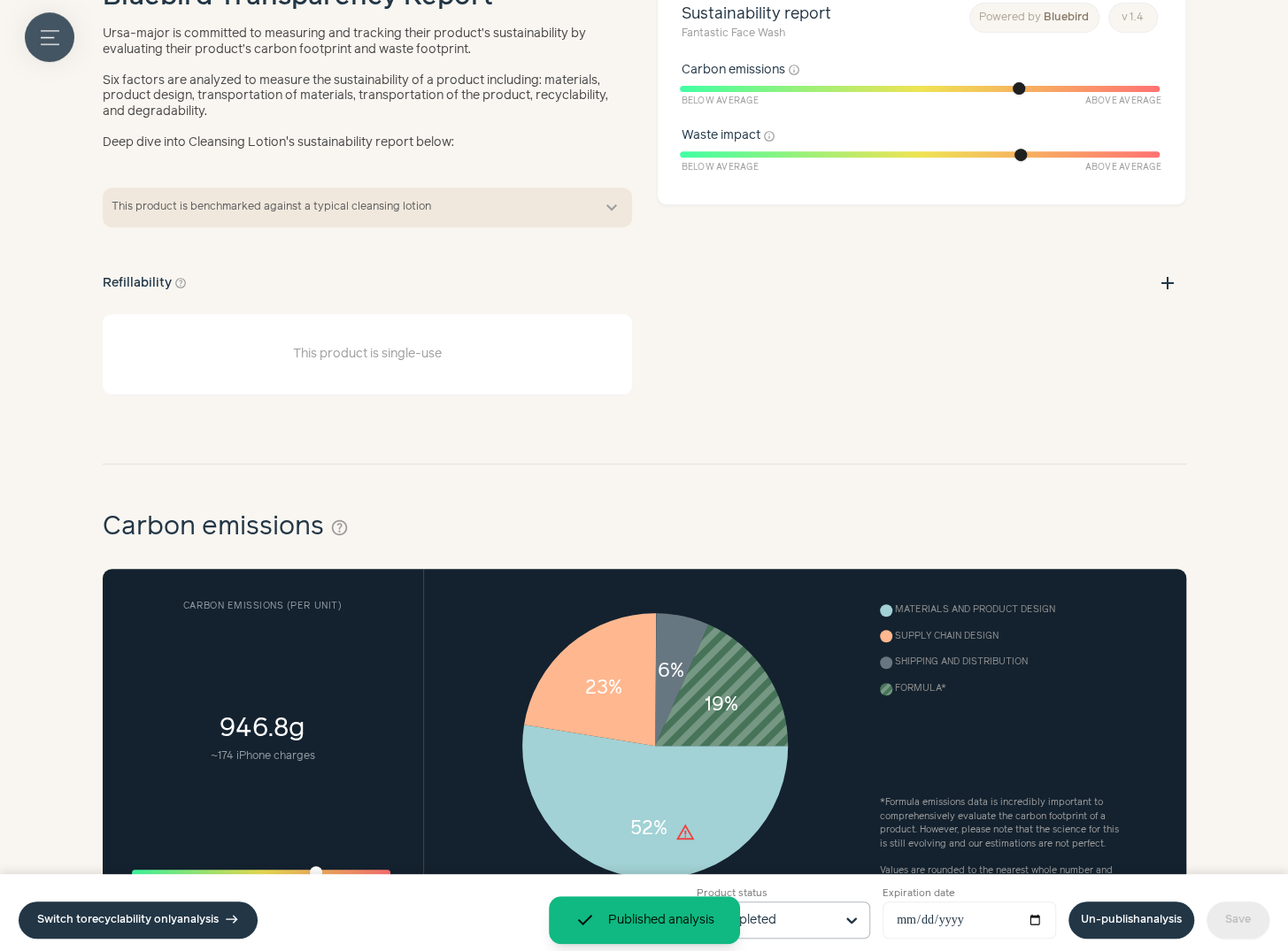
click at [50, 45] on icon "Menu button" at bounding box center [50, 37] width 18 height 18
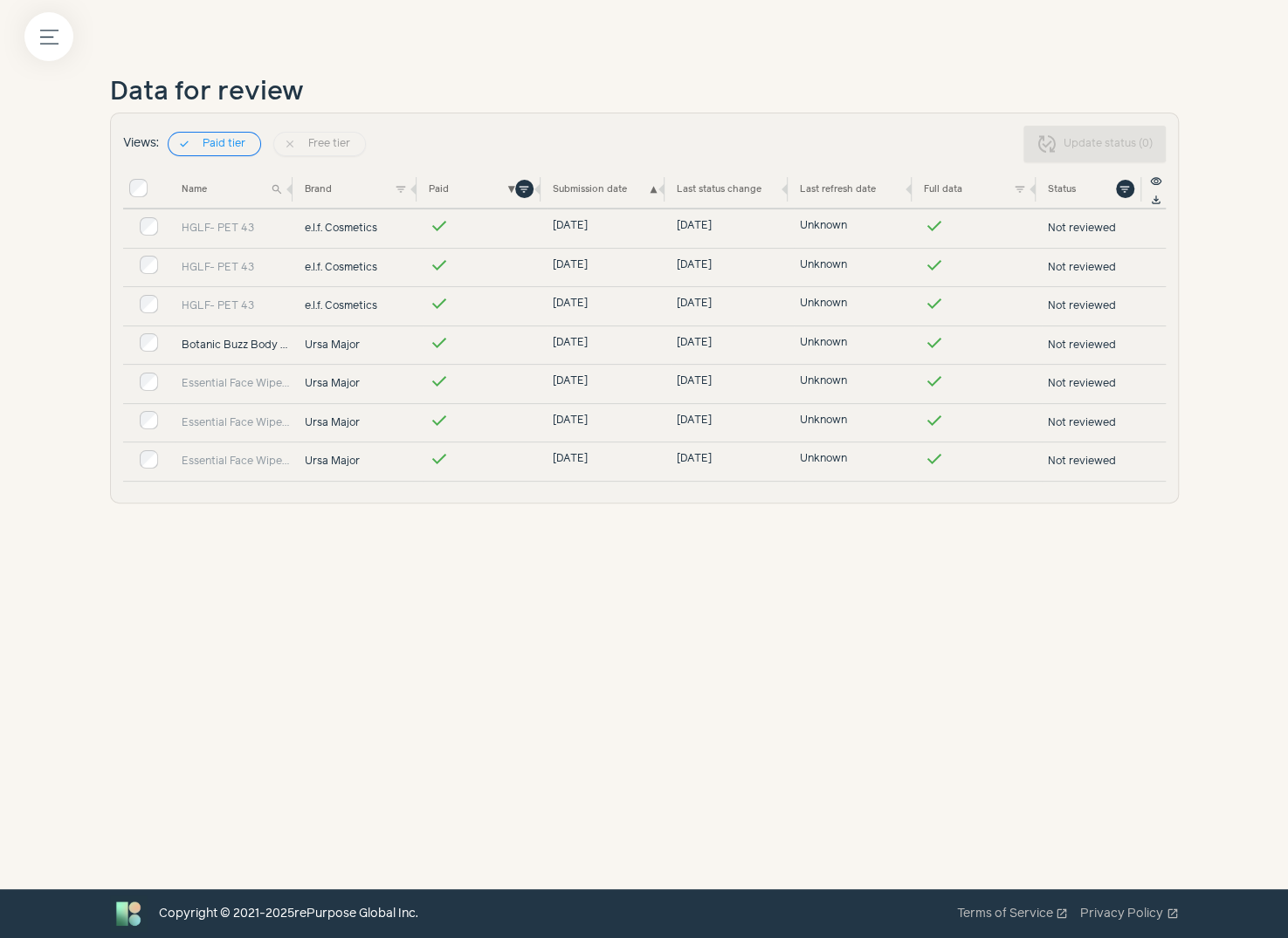
click at [239, 341] on link "Botanic Buzz Body Lotion" at bounding box center [238, 345] width 112 height 16
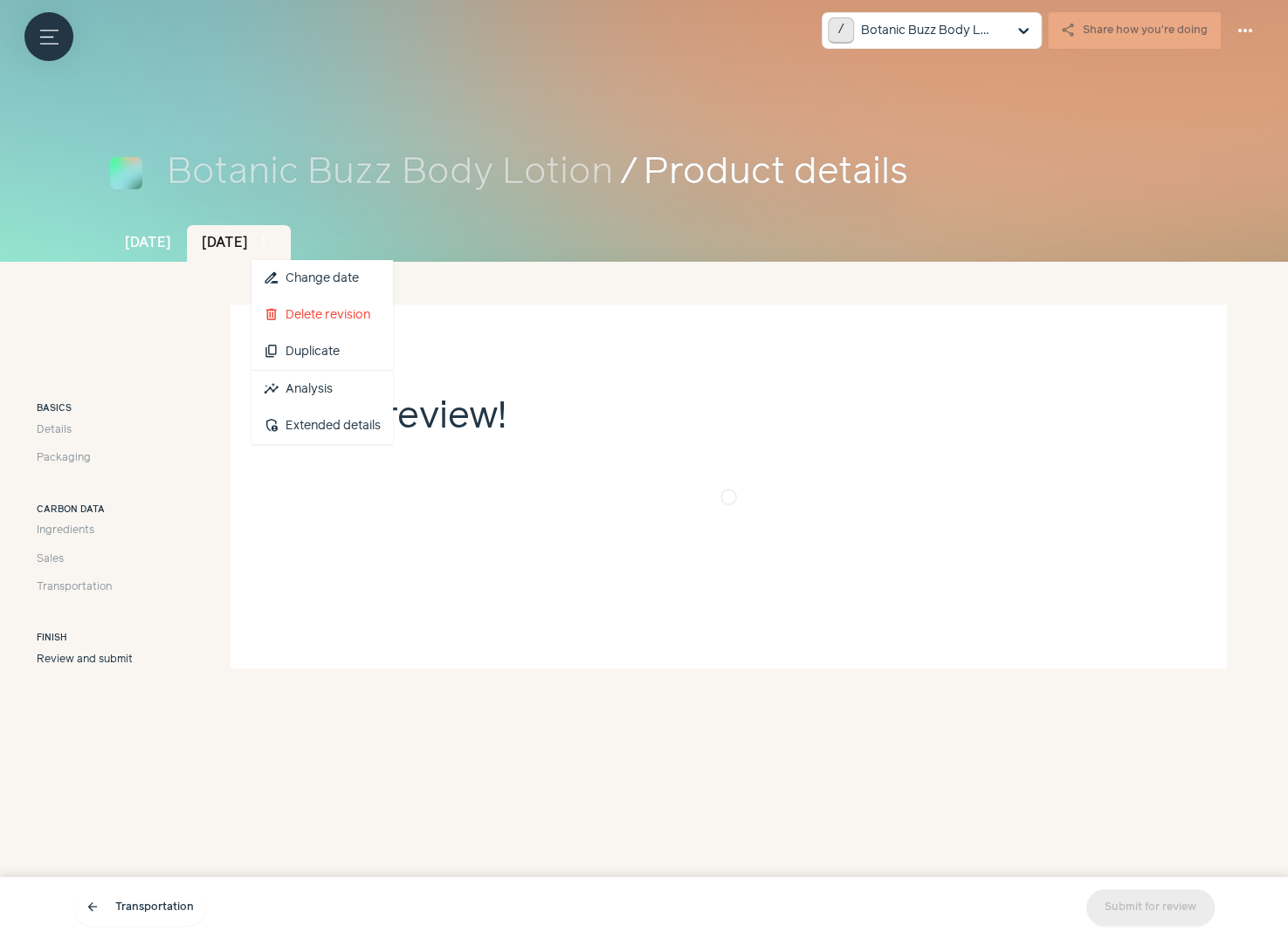
click at [272, 243] on span "more_vert" at bounding box center [263, 242] width 16 height 16
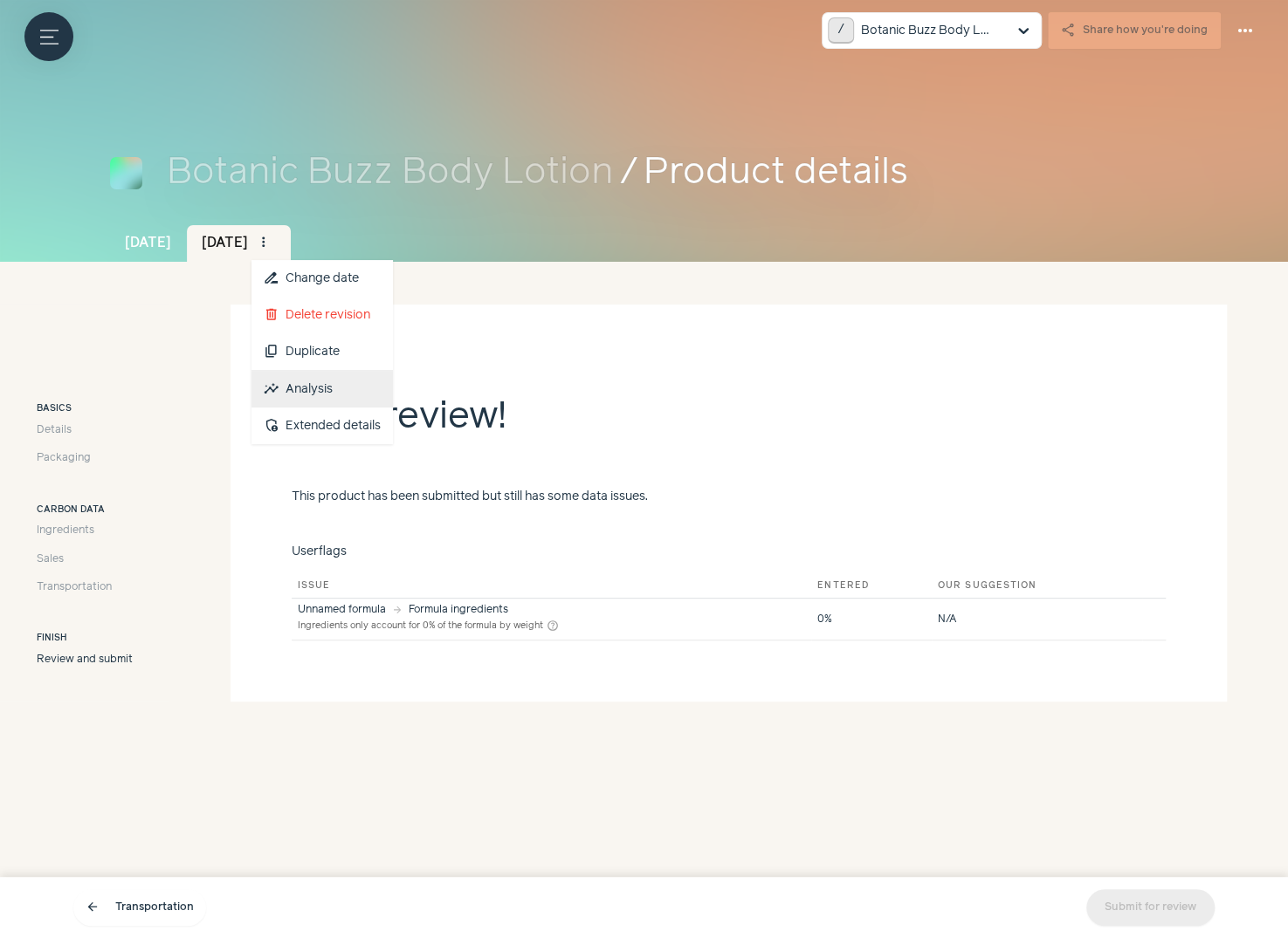
click at [378, 383] on link "insights Analysis" at bounding box center [322, 389] width 141 height 37
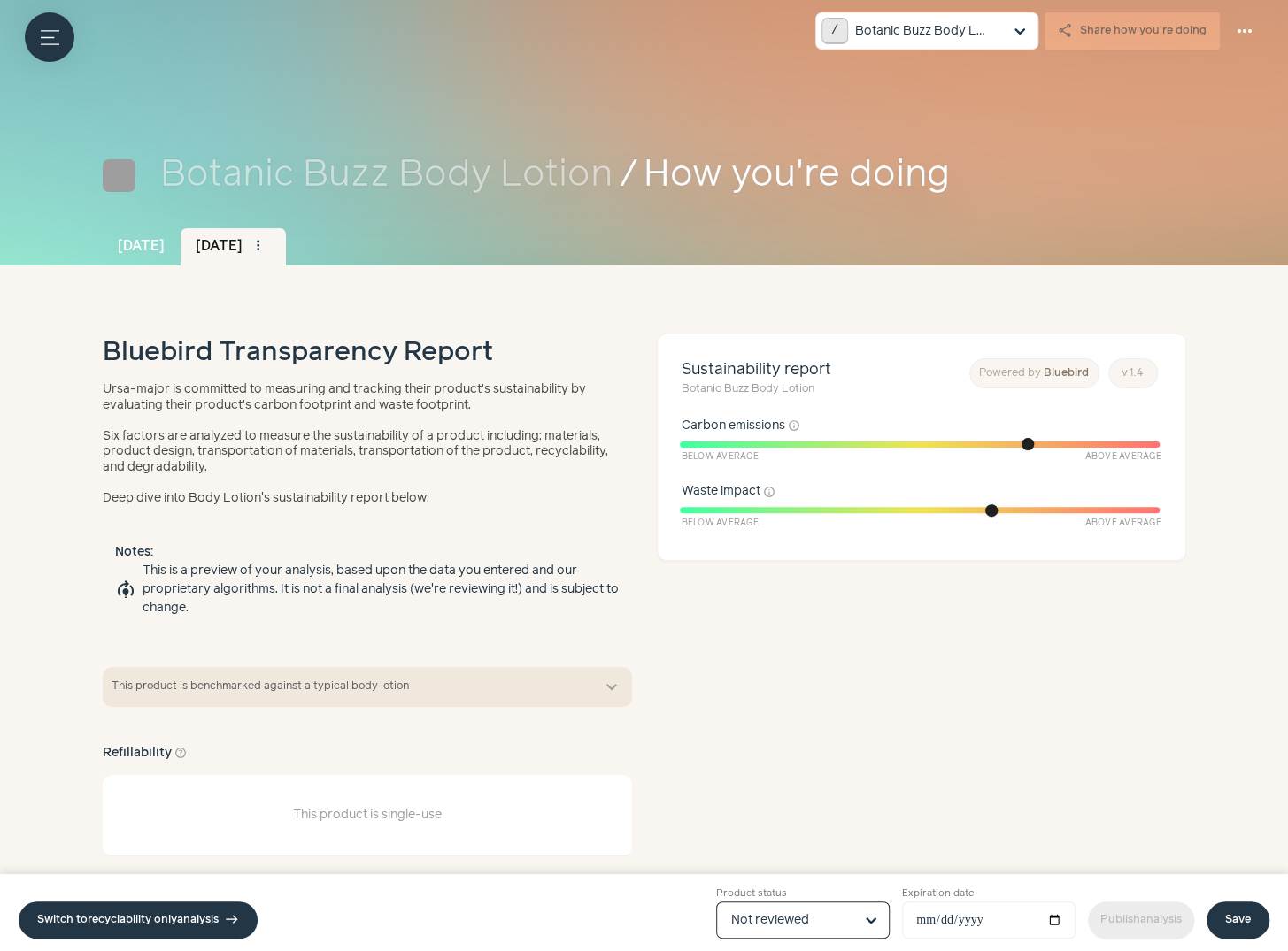
click at [794, 902] on input "Product status Option Not reviewed, selected. Select is focused, type to refine…" at bounding box center [793, 919] width 122 height 35
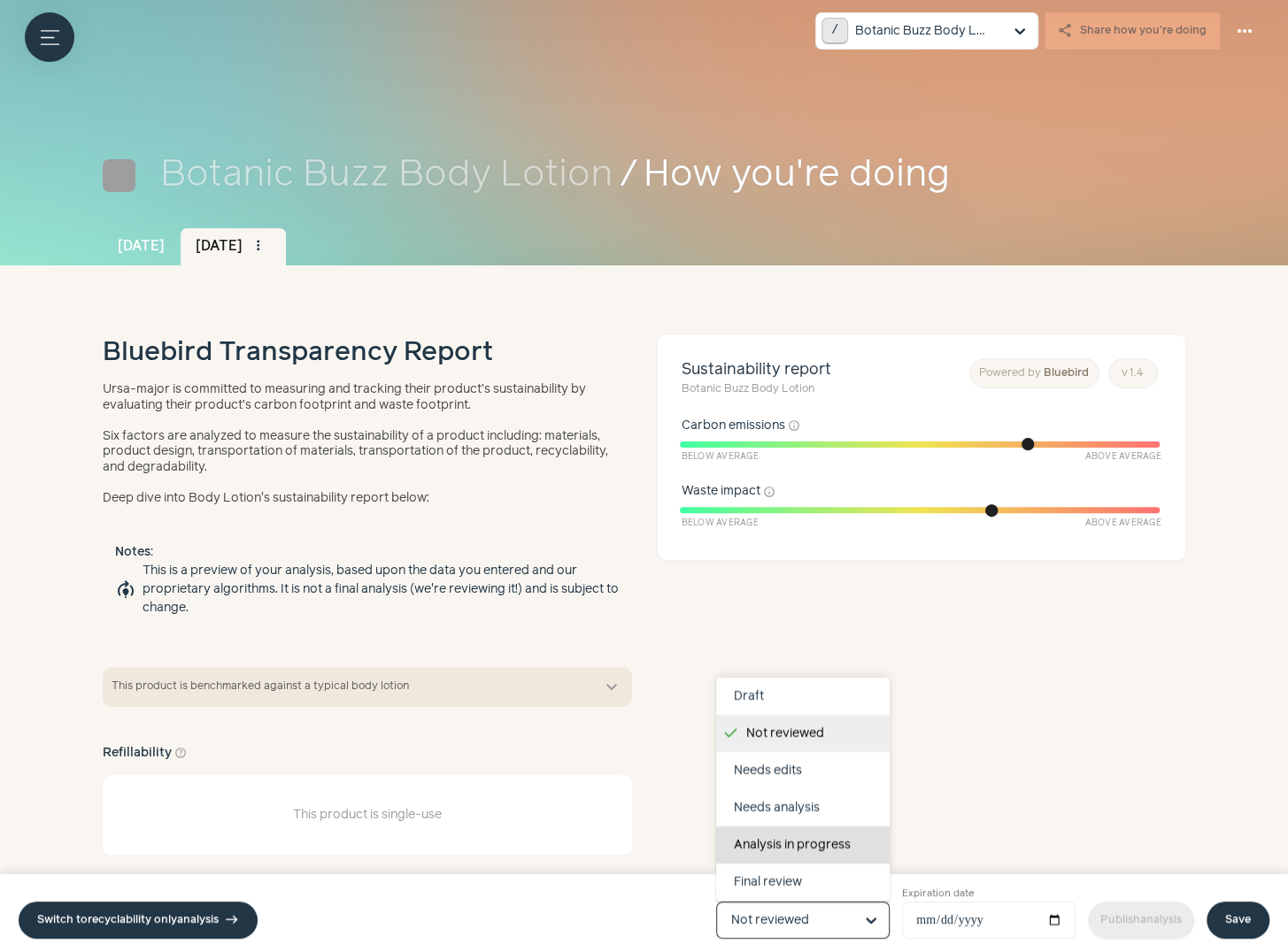
scroll to position [112, 0]
click at [799, 846] on div "Completed" at bounding box center [802, 845] width 173 height 37
click at [799, 902] on input "Product status Draft Not reviewed Needs edits Needs analysis Analysis in progre…" at bounding box center [793, 919] width 122 height 35
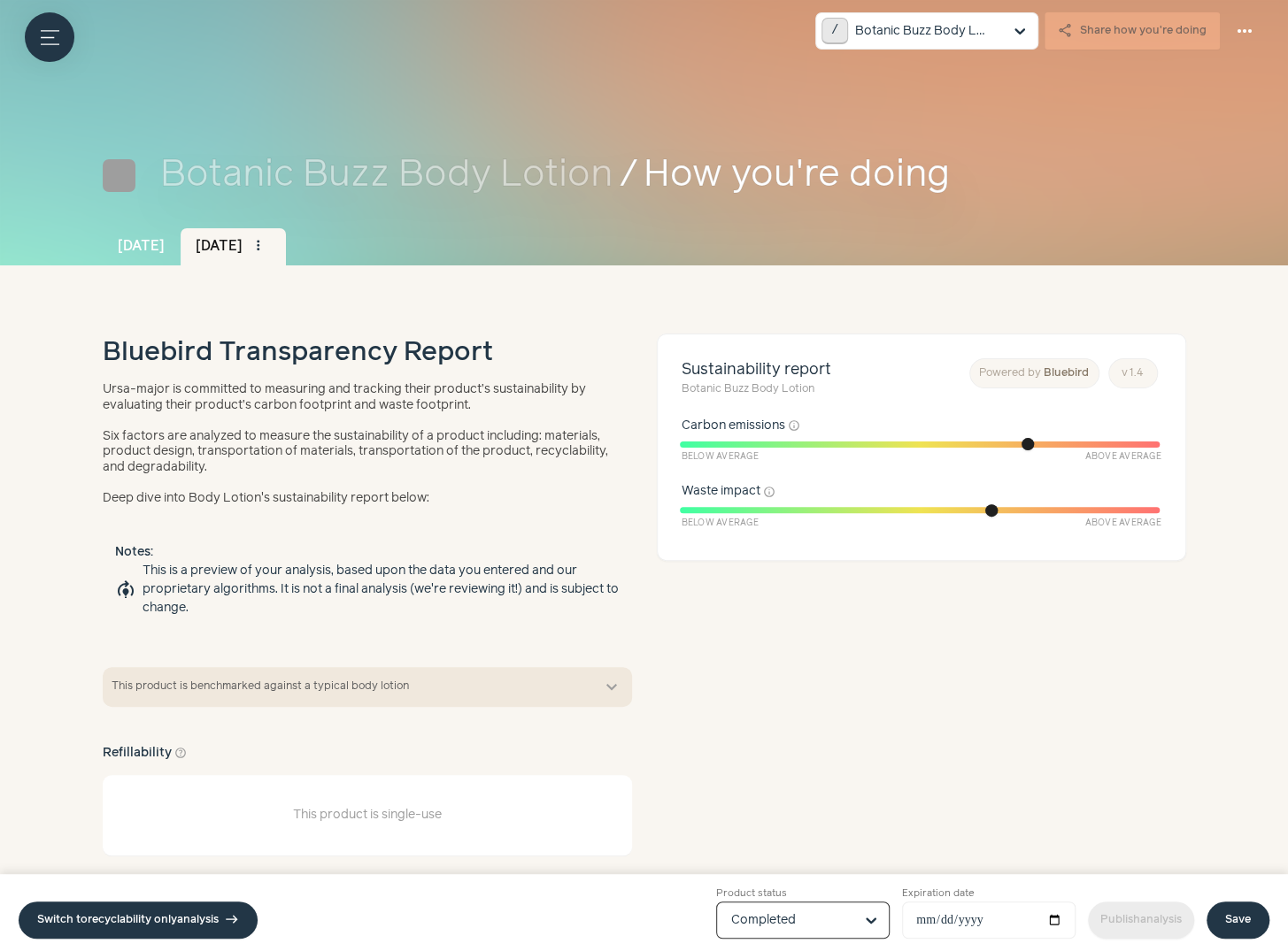
click at [1225, 915] on link "Save" at bounding box center [1238, 920] width 63 height 37
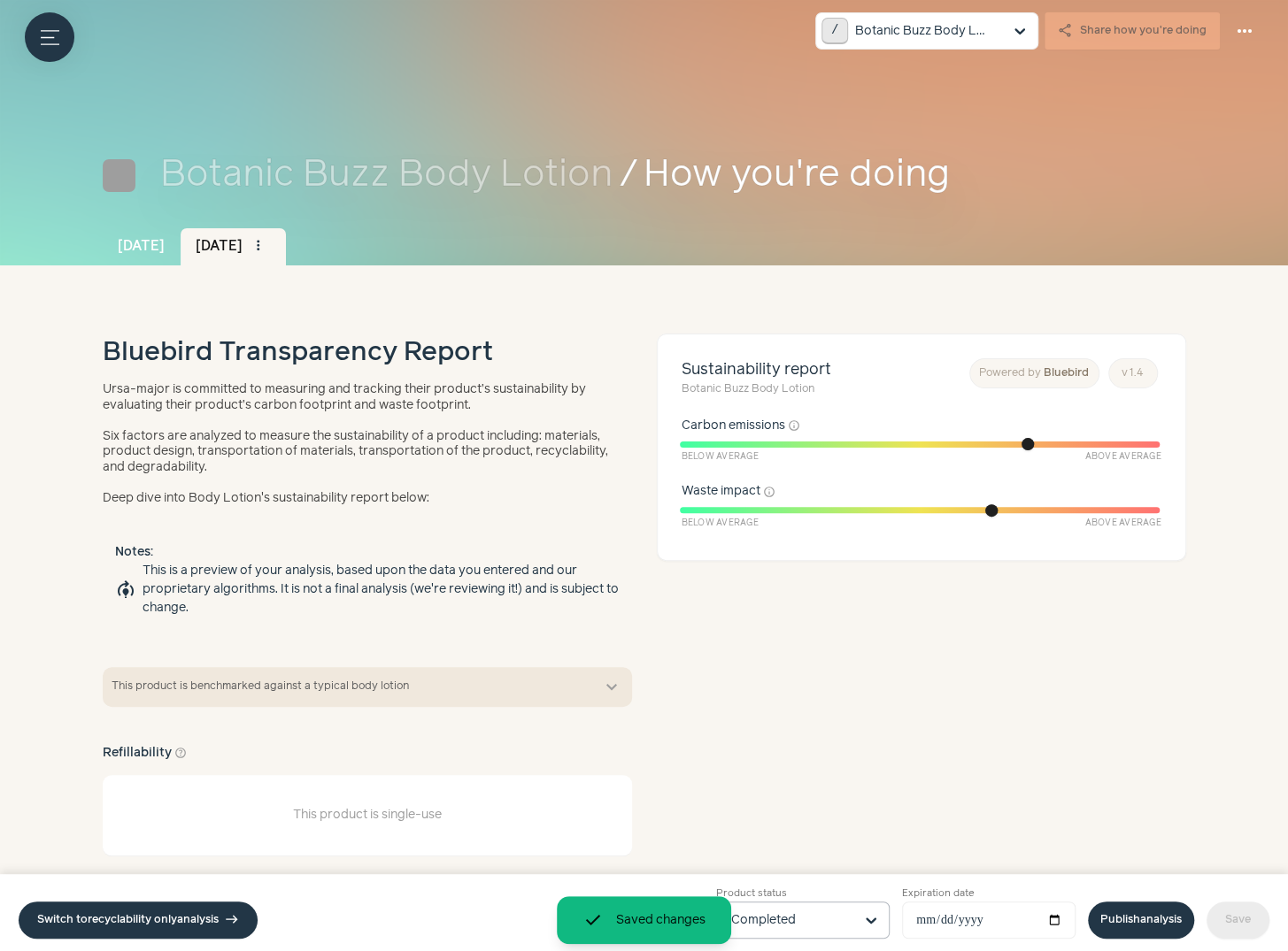
click at [1142, 915] on link "Publish analysis" at bounding box center [1141, 920] width 106 height 37
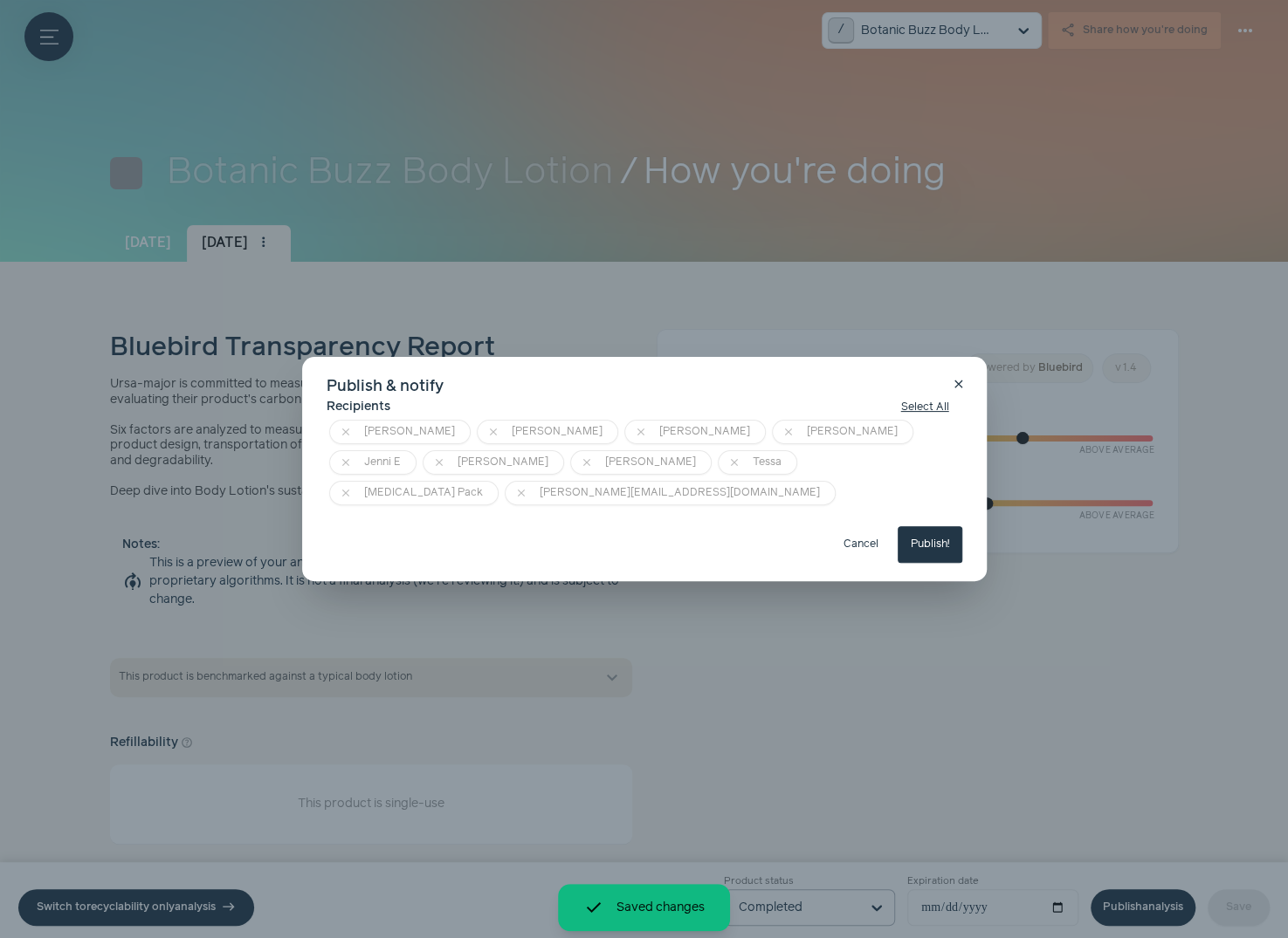
click at [936, 526] on button "Publish!" at bounding box center [930, 544] width 65 height 37
type input "**********"
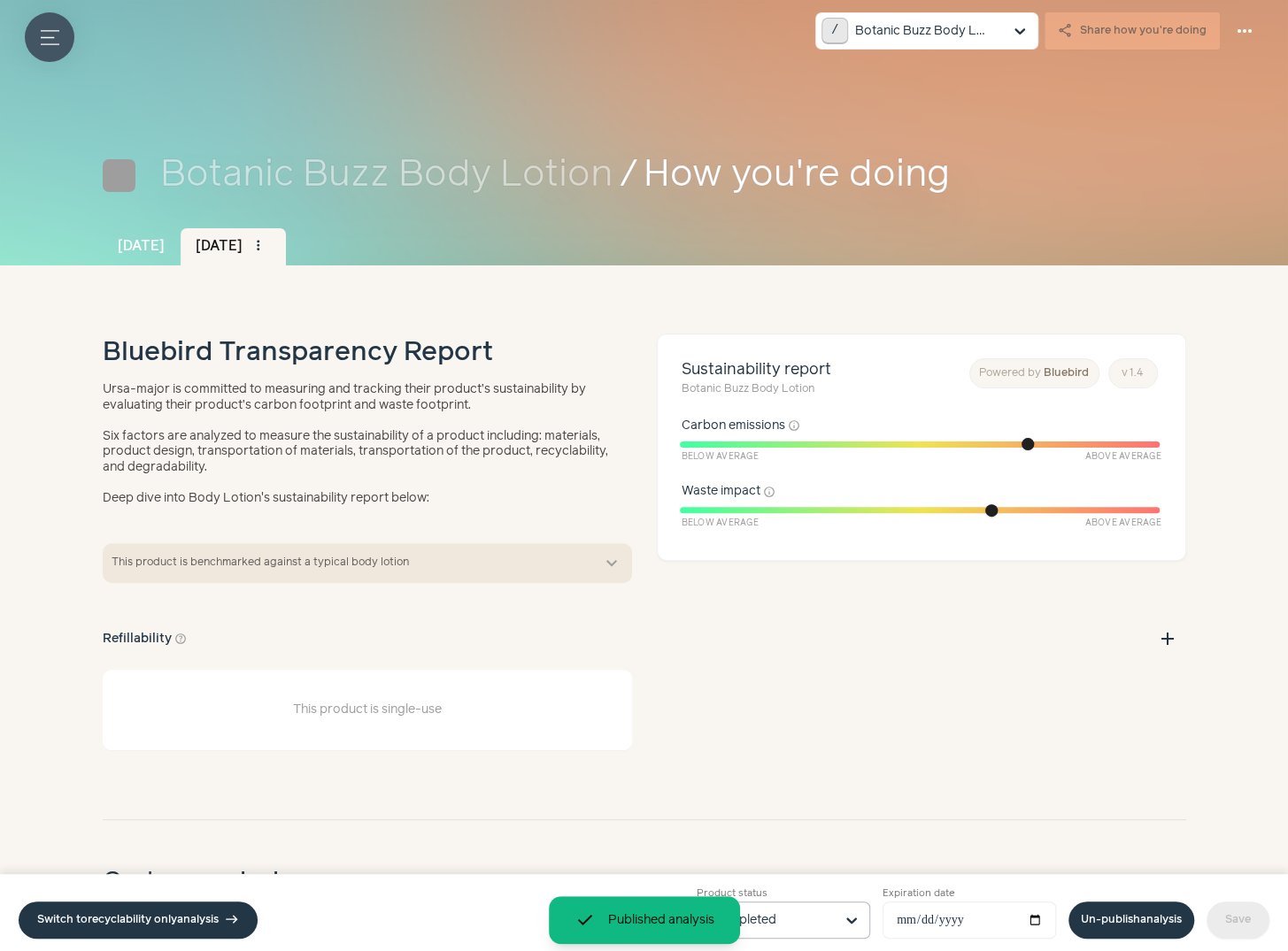
click at [63, 36] on button "Menu button" at bounding box center [50, 37] width 50 height 50
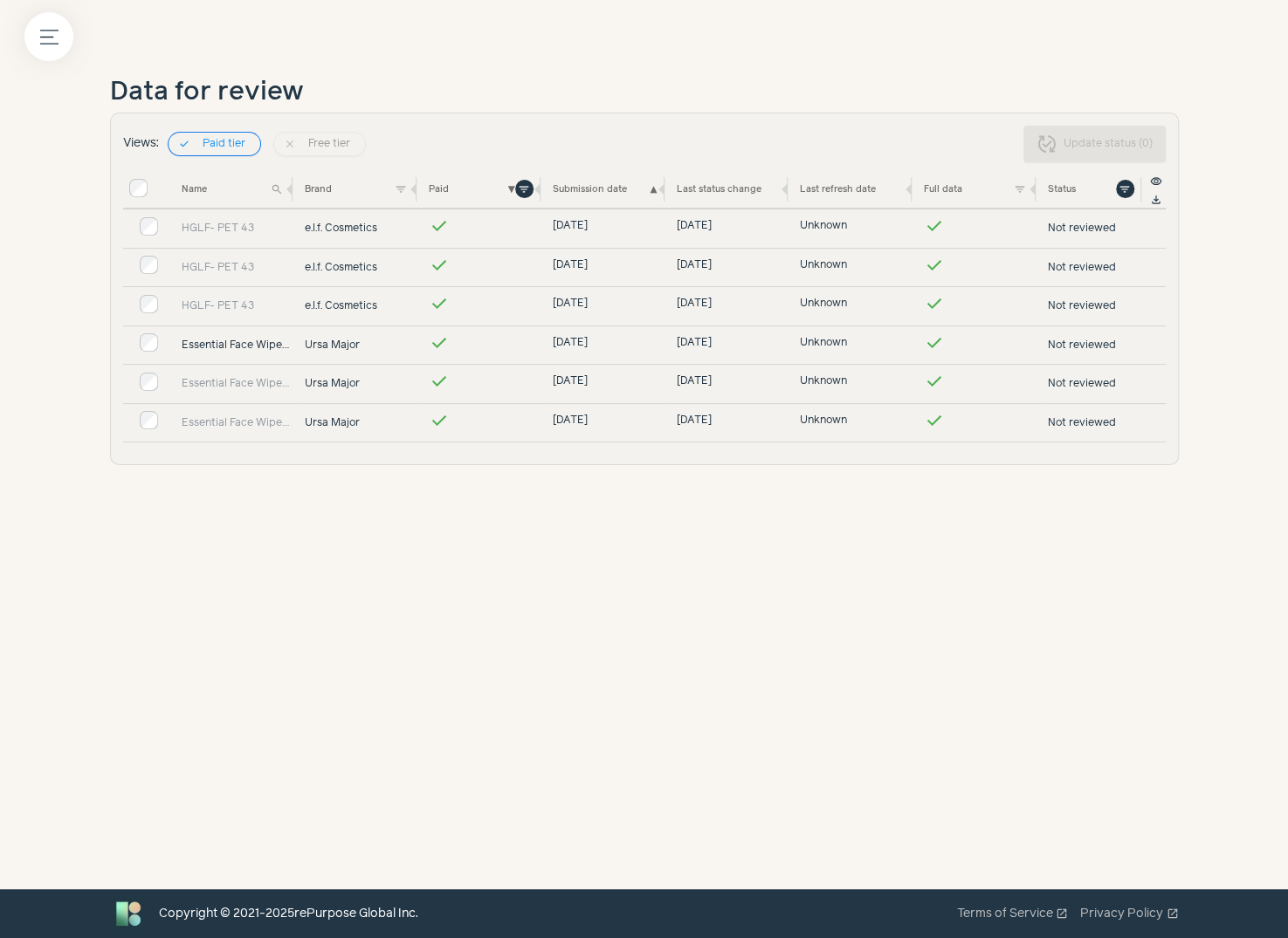
click at [221, 342] on link "Essential Face Wipes 20 count" at bounding box center [238, 345] width 112 height 16
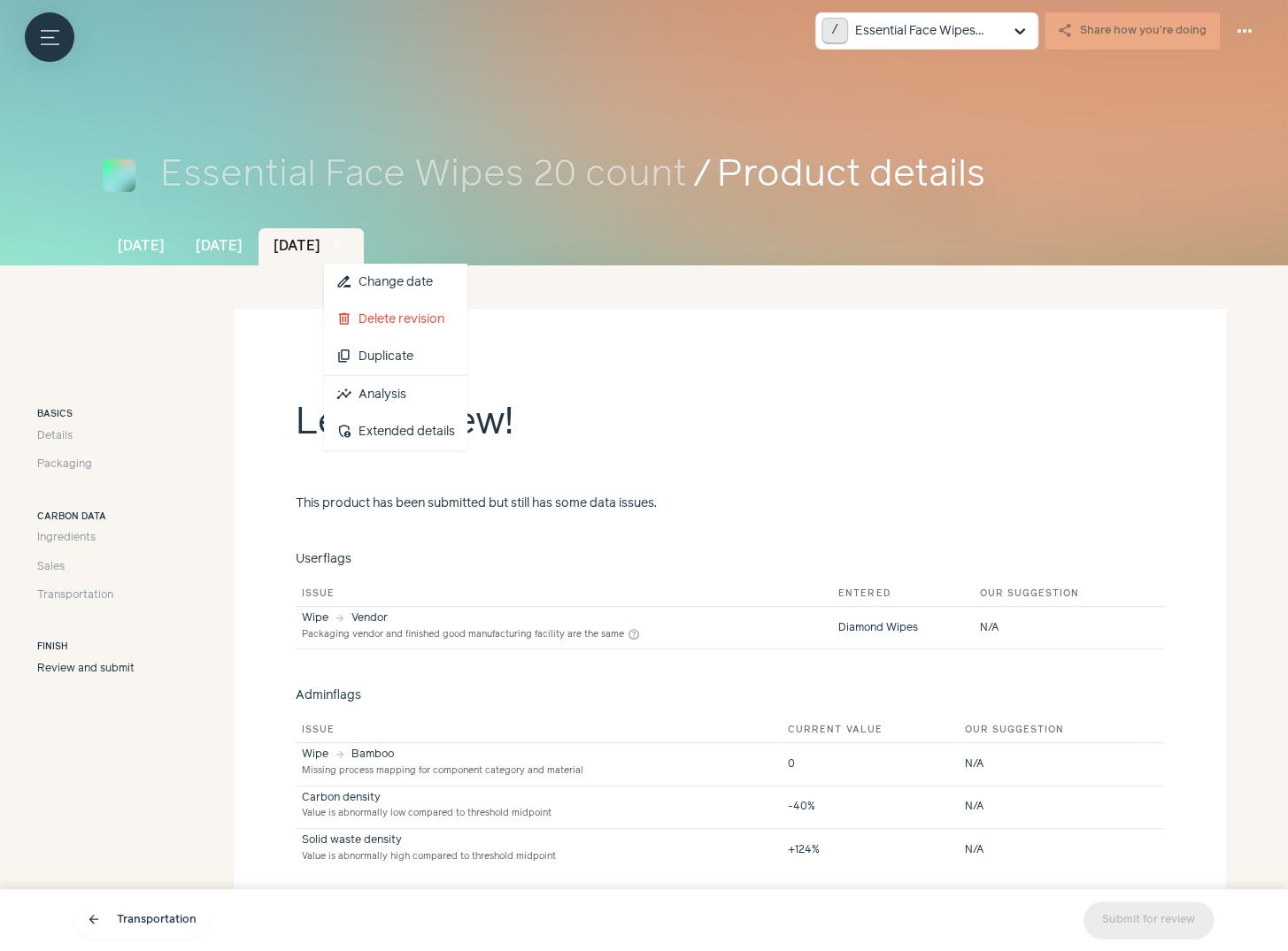
click at [344, 246] on span "more_vert" at bounding box center [337, 246] width 16 height 16
click at [440, 389] on link "insights Analysis" at bounding box center [396, 395] width 143 height 37
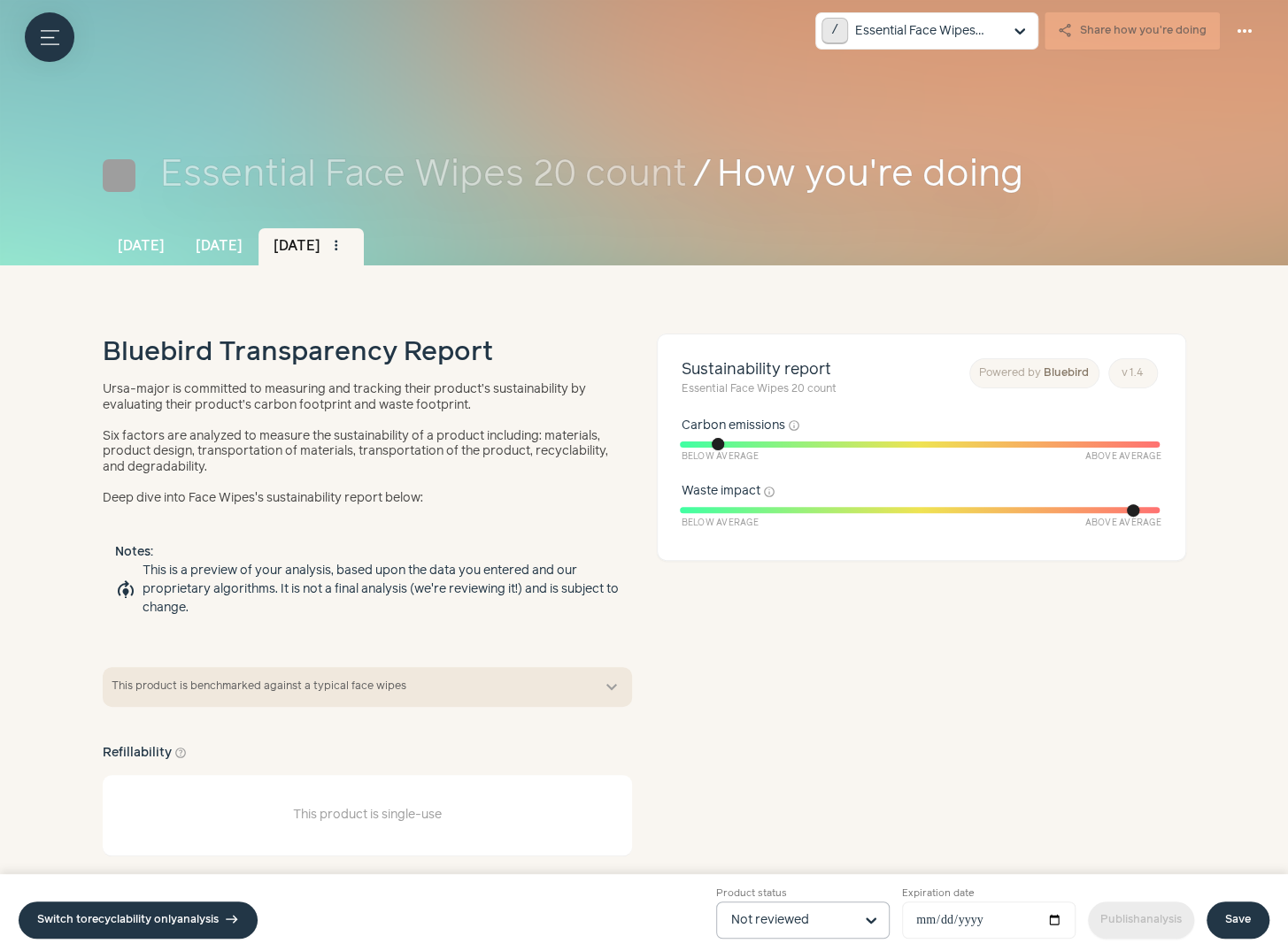
click at [791, 934] on input "Product status Not reviewed" at bounding box center [793, 919] width 122 height 35
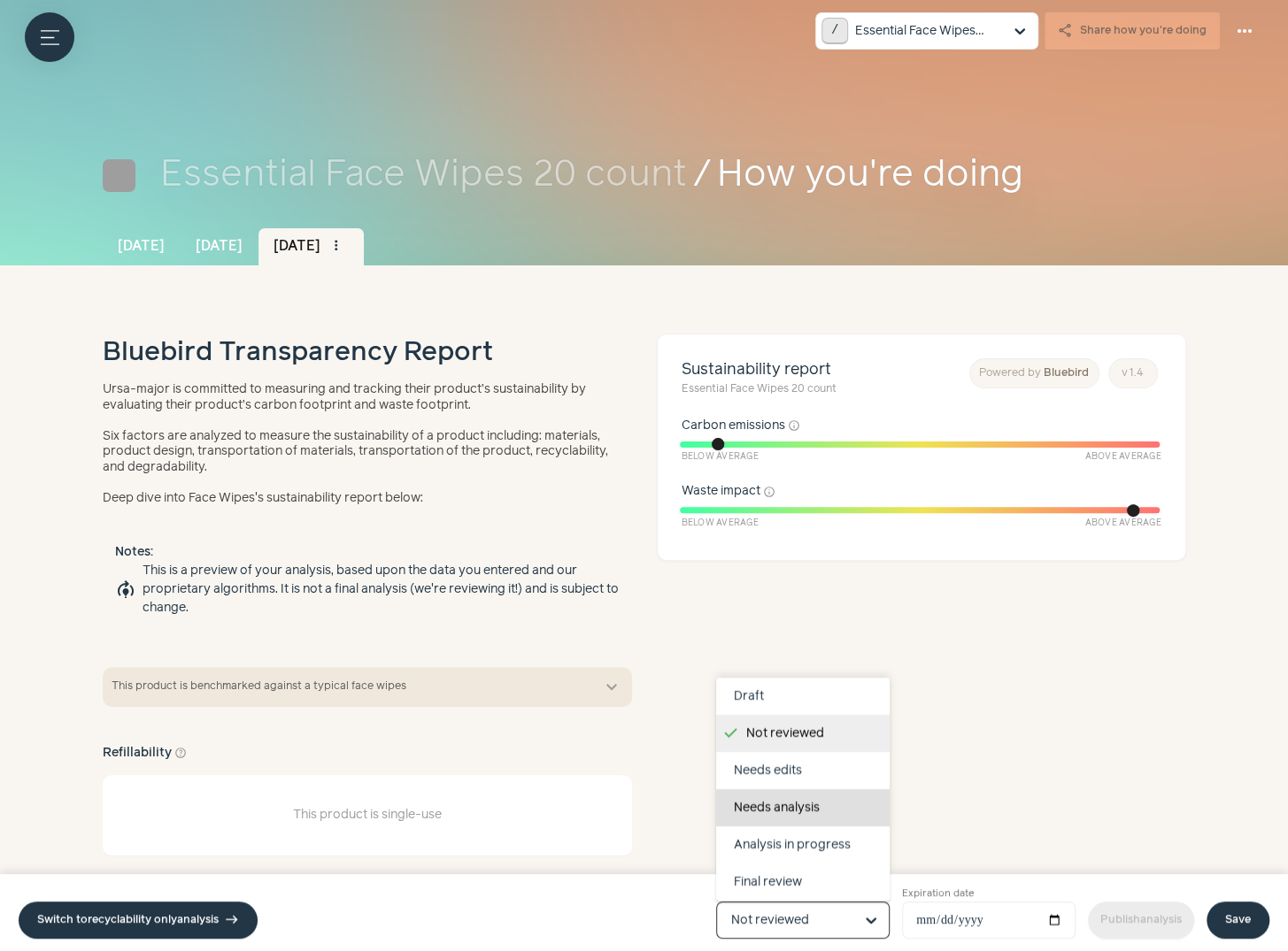
scroll to position [112, 0]
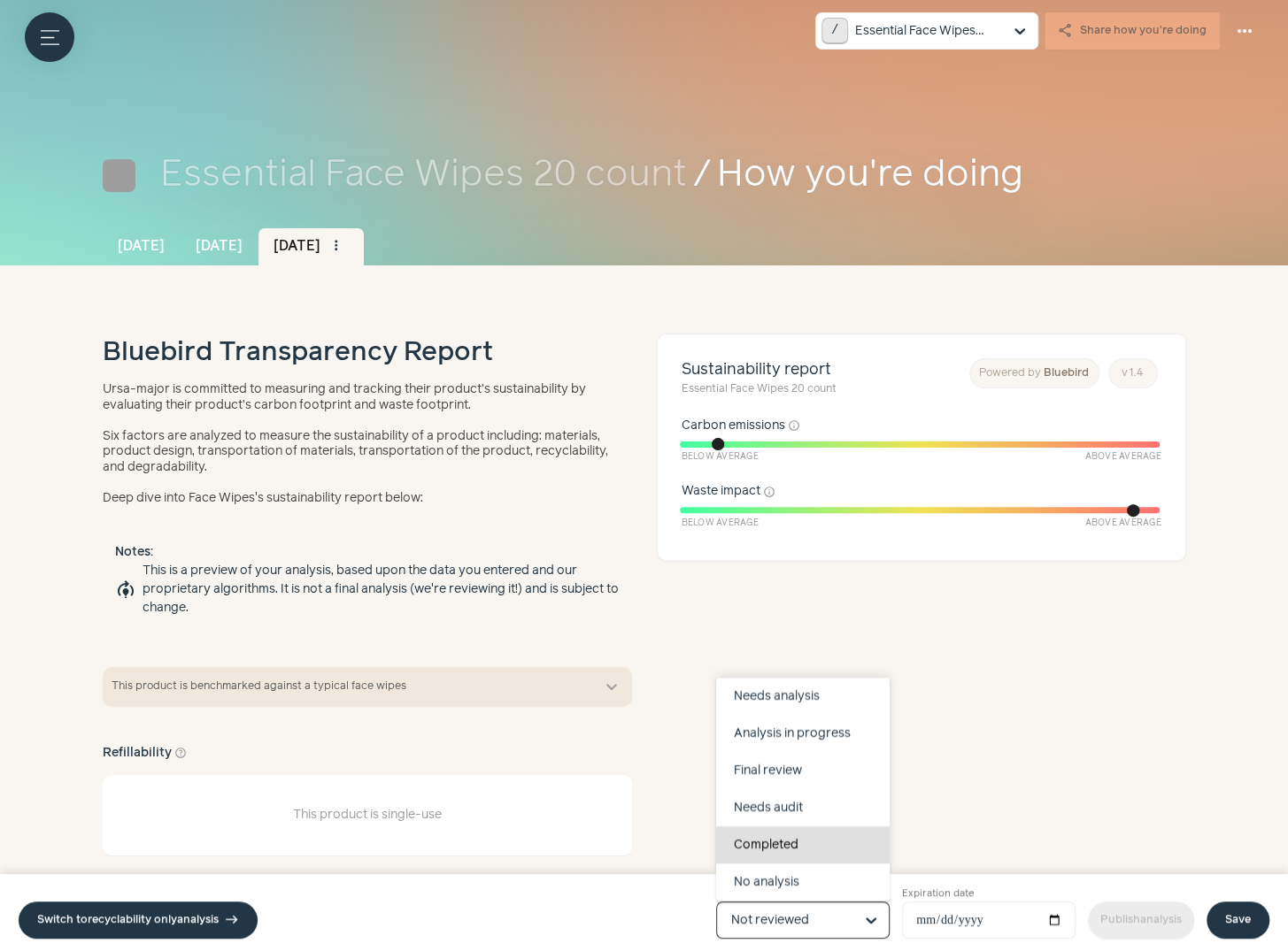
click at [793, 838] on div "Completed" at bounding box center [802, 845] width 173 height 37
click at [793, 902] on input "Product status Draft Not reviewed Needs edits Needs analysis Analysis in progre…" at bounding box center [793, 919] width 122 height 35
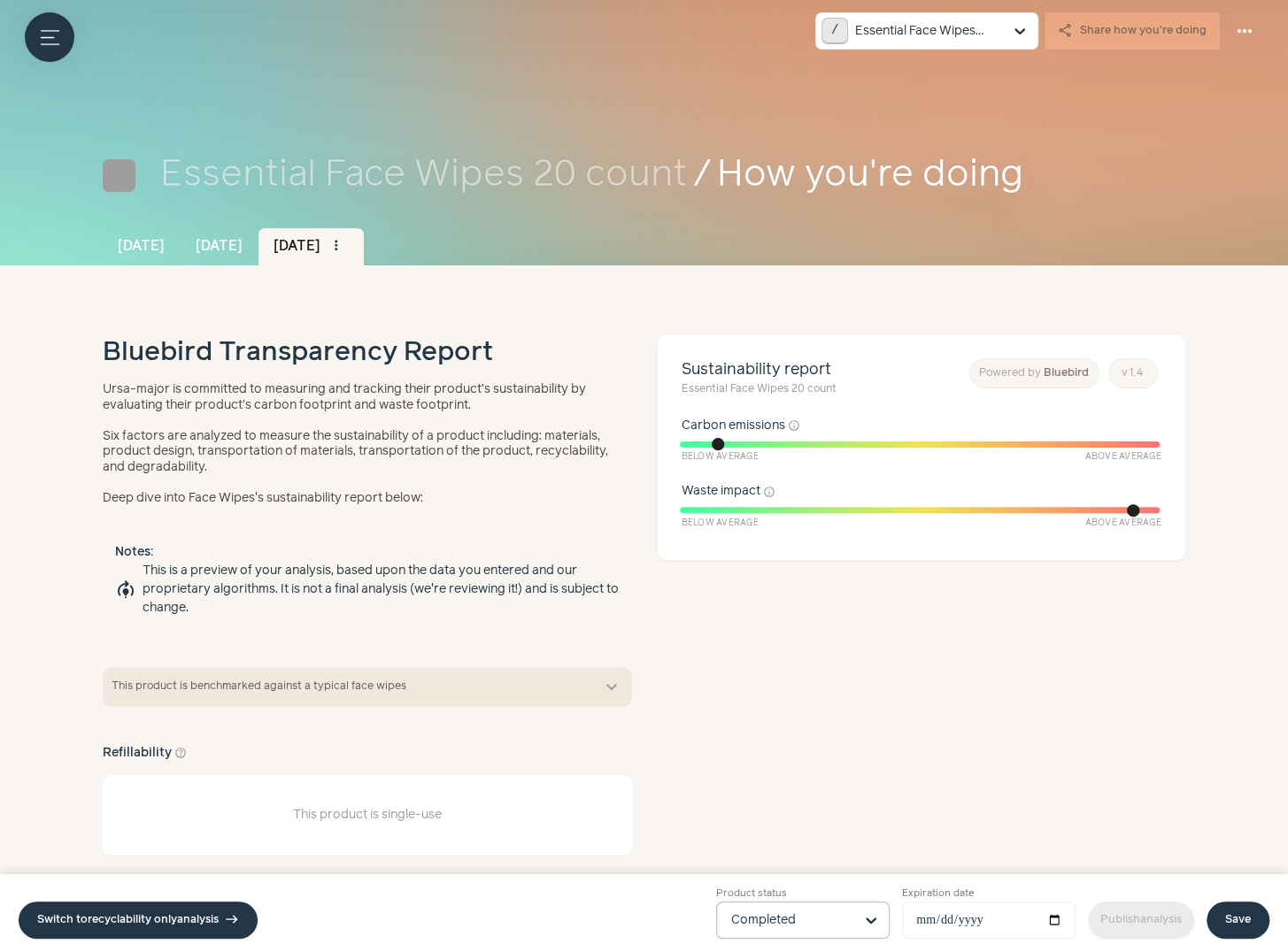
click at [1261, 909] on link "Save" at bounding box center [1238, 920] width 63 height 37
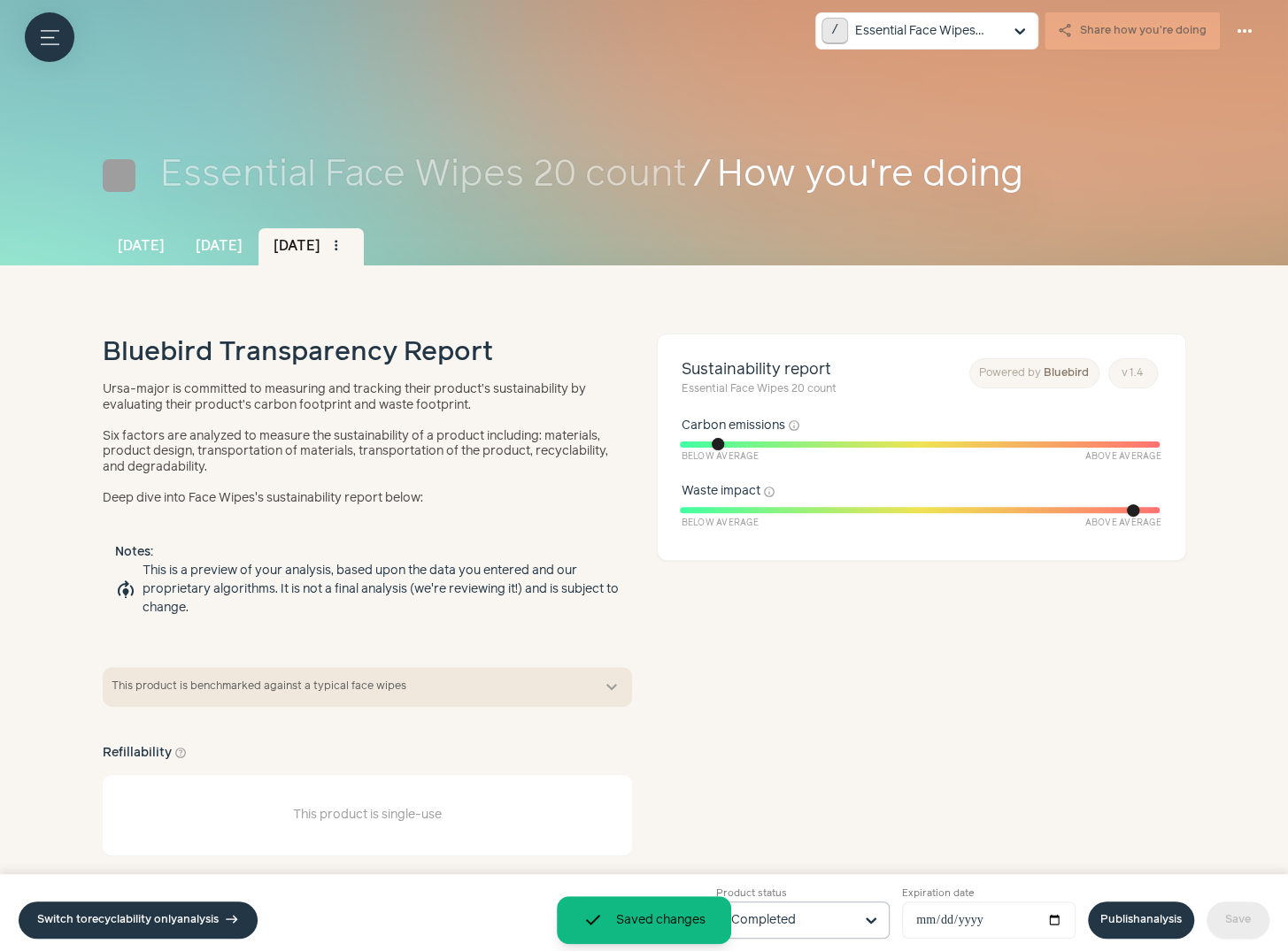
click at [1151, 915] on link "Publish analysis" at bounding box center [1141, 920] width 106 height 37
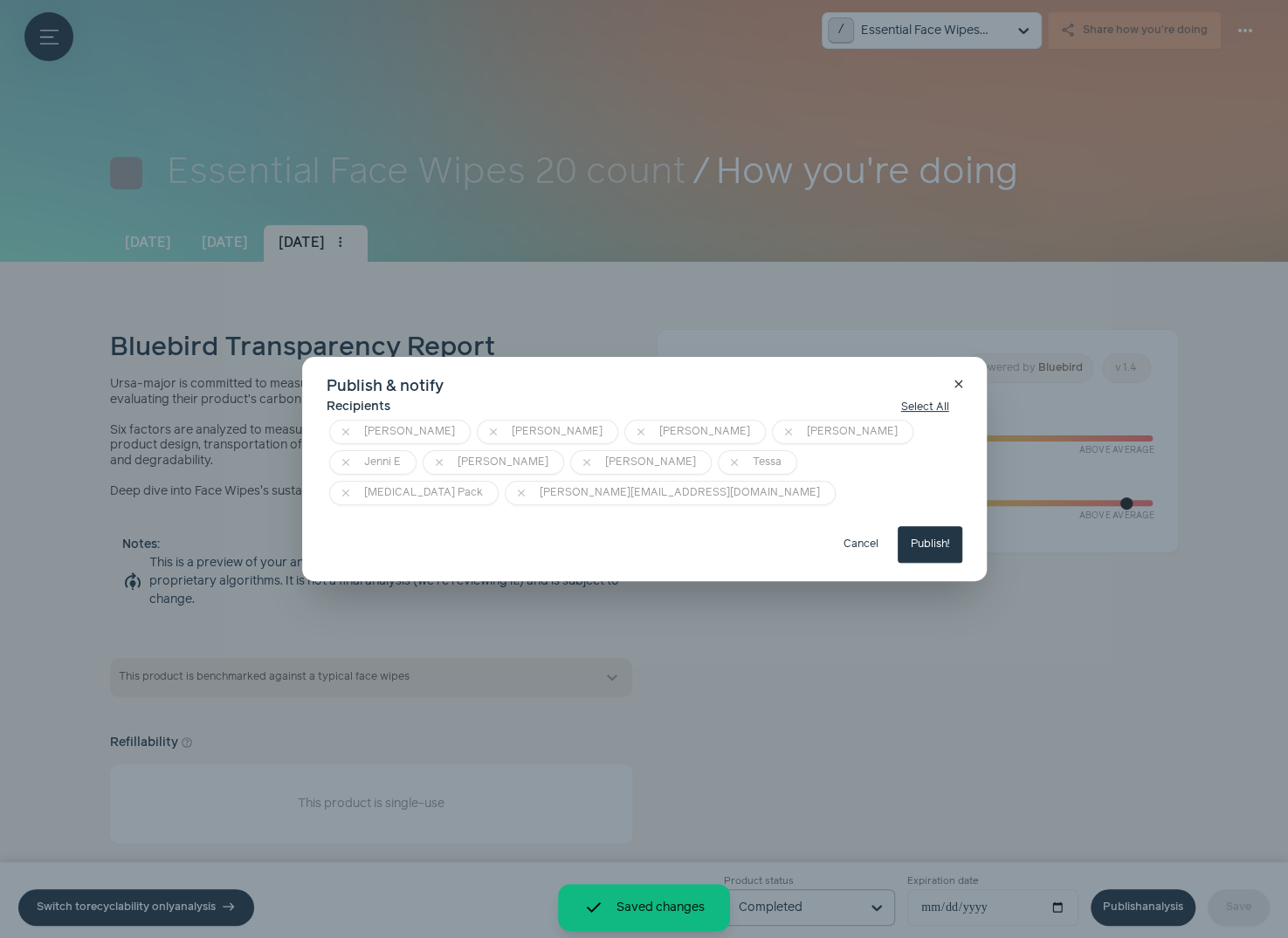
click at [925, 532] on button "Publish!" at bounding box center [930, 544] width 65 height 37
type input "**********"
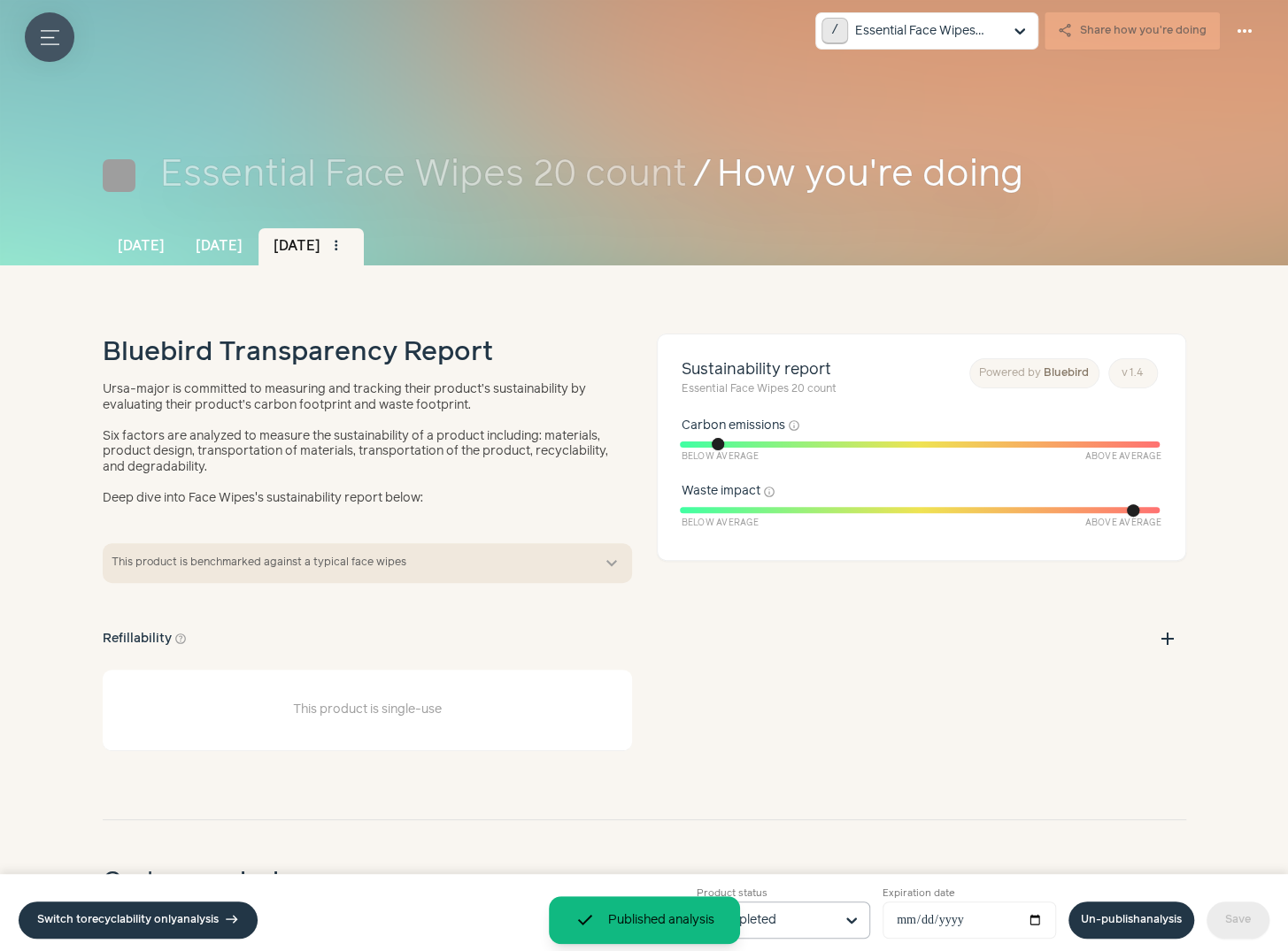
click at [45, 37] on icon "Menu button" at bounding box center [50, 37] width 18 height 18
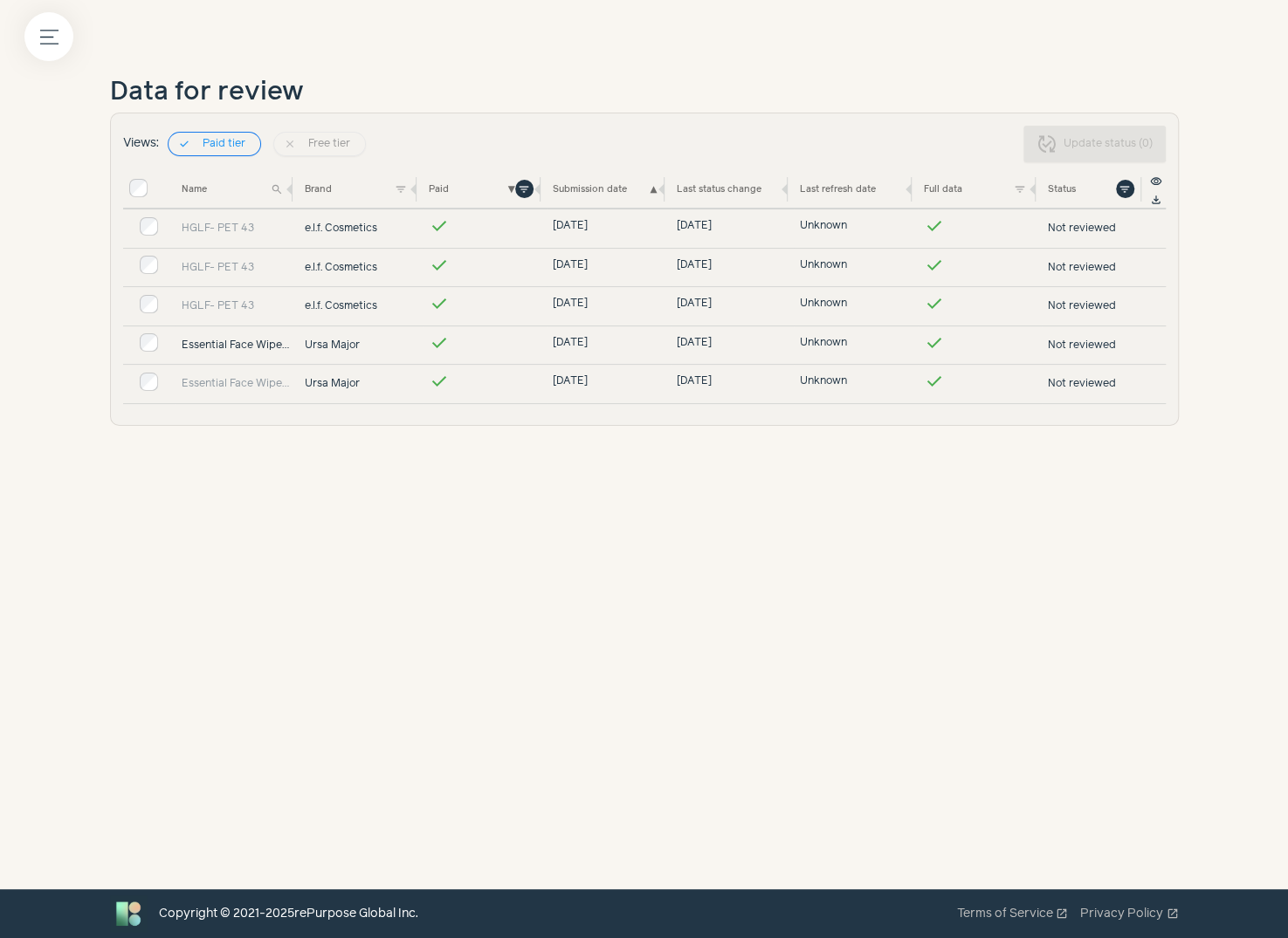
click at [217, 339] on link "Essential Face Wipes 40 count" at bounding box center [238, 345] width 112 height 16
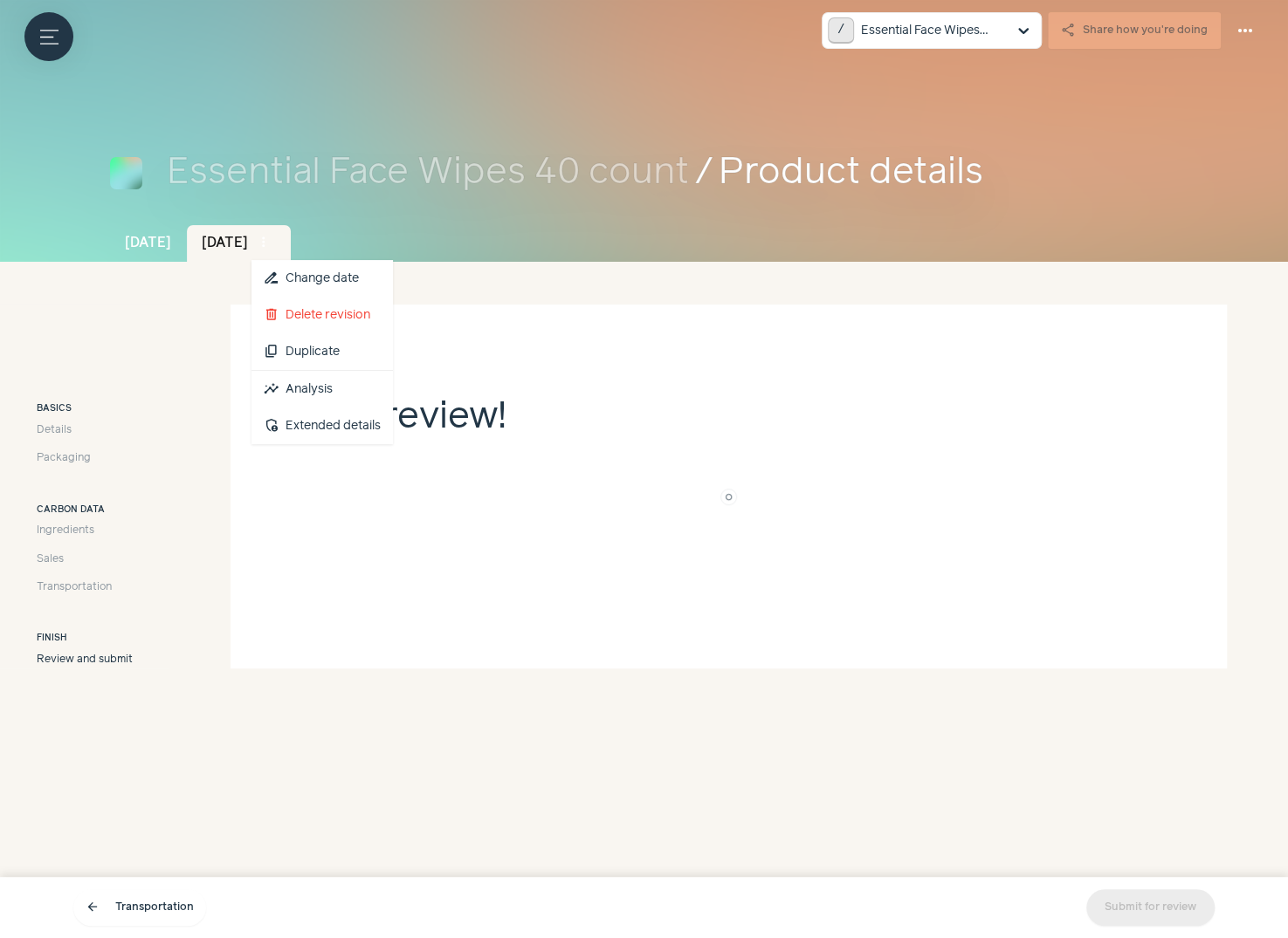
click at [272, 250] on span "more_vert" at bounding box center [263, 242] width 16 height 16
click at [382, 403] on link "insights Analysis" at bounding box center [322, 389] width 141 height 37
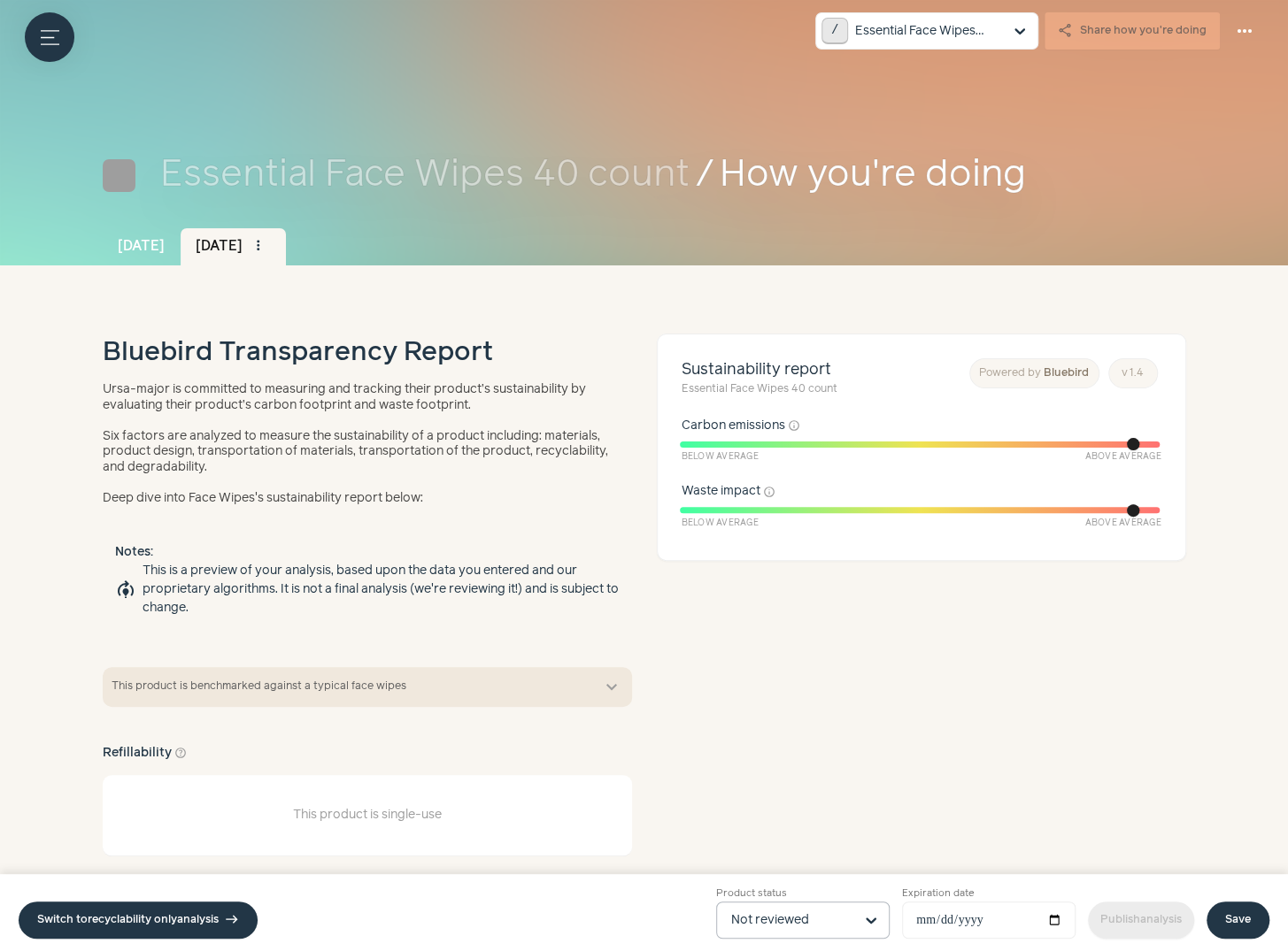
click at [807, 915] on input "Product status Not reviewed" at bounding box center [793, 919] width 122 height 35
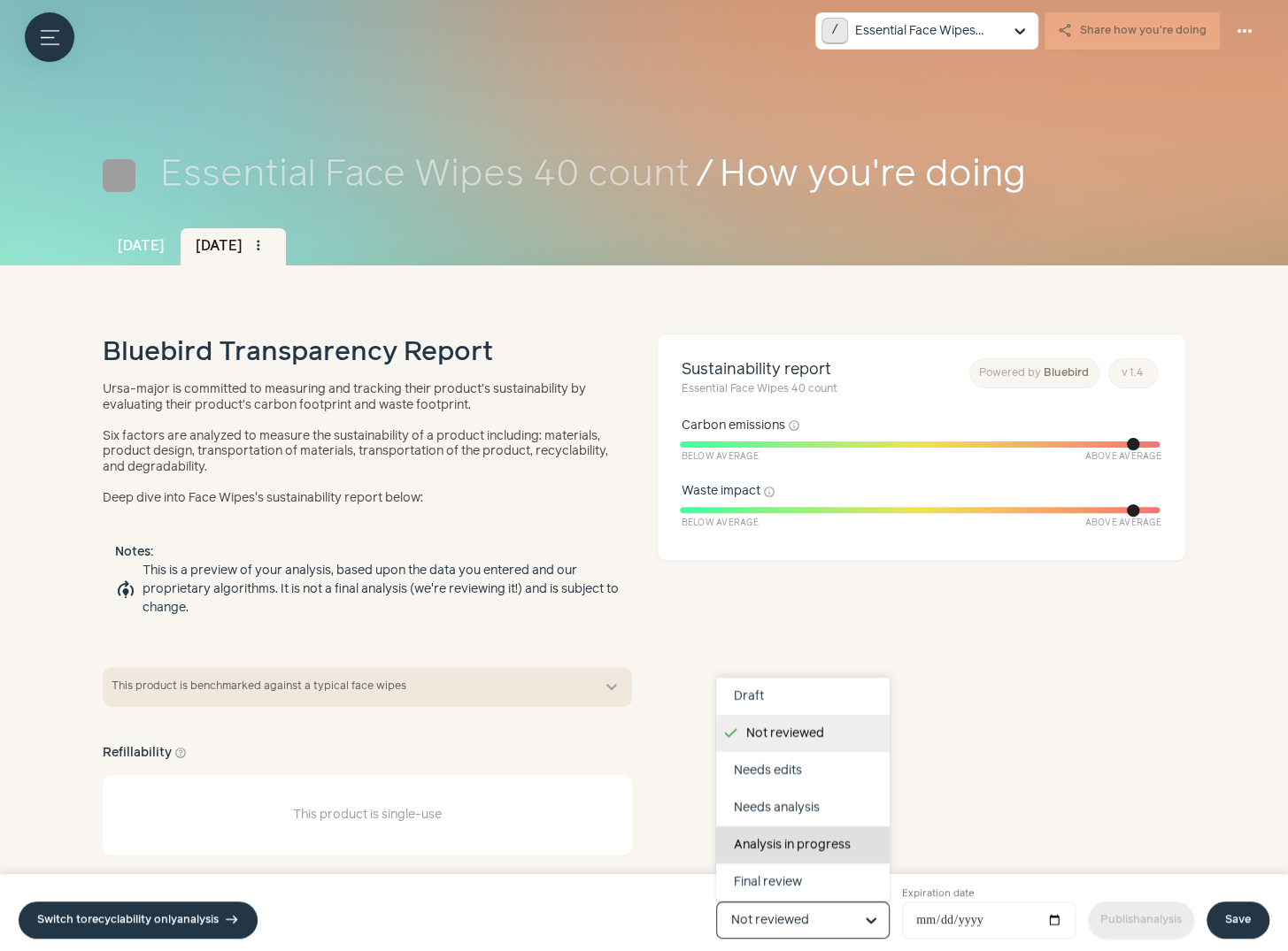
scroll to position [112, 0]
click at [807, 846] on div "Completed" at bounding box center [802, 845] width 173 height 37
click at [807, 902] on input "Product status Draft Not reviewed Needs edits Needs analysis Analysis in progre…" at bounding box center [793, 919] width 122 height 35
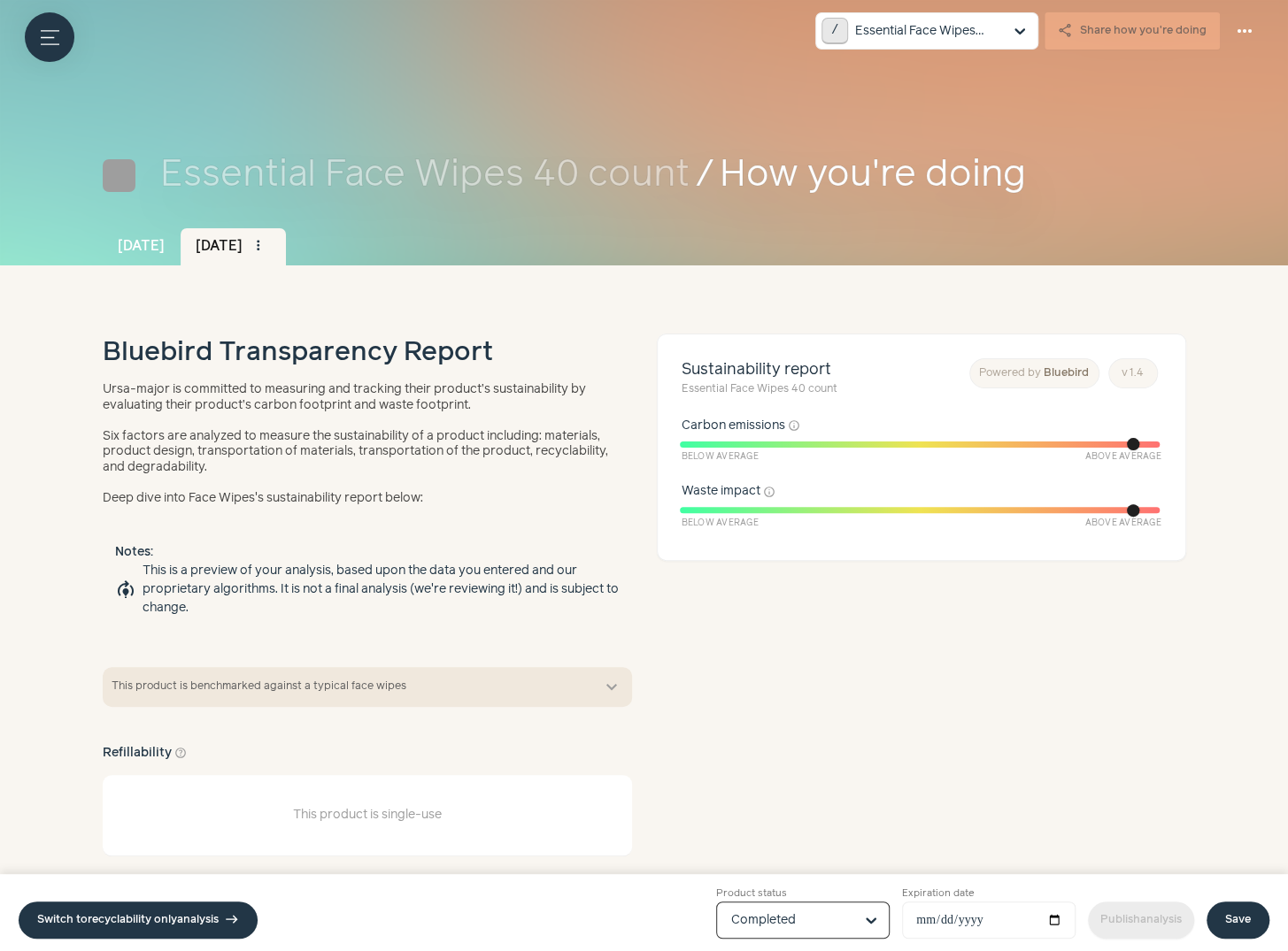
click at [1248, 916] on link "Save" at bounding box center [1238, 920] width 63 height 37
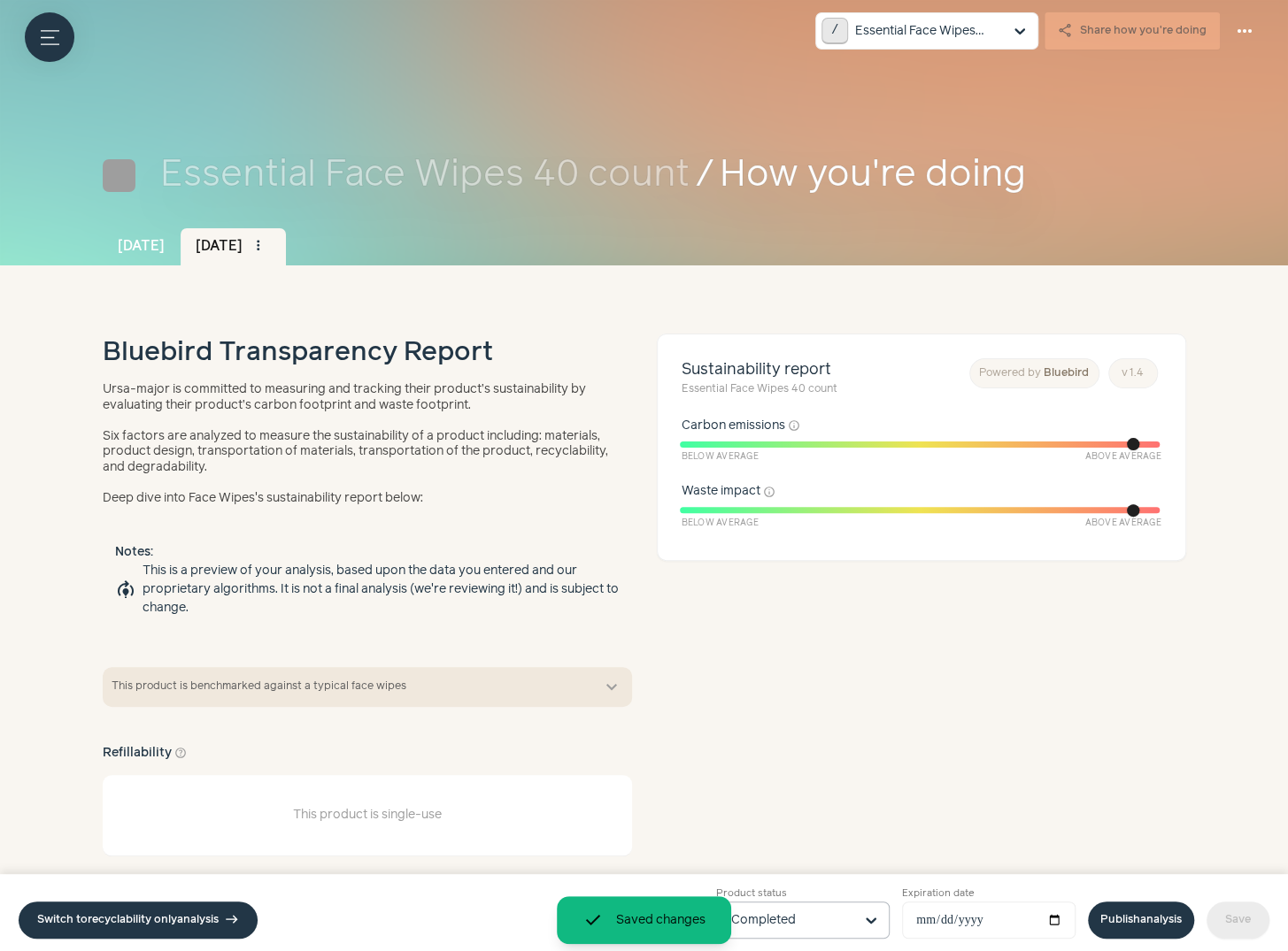
click at [1134, 911] on link "Publish analysis" at bounding box center [1141, 920] width 106 height 37
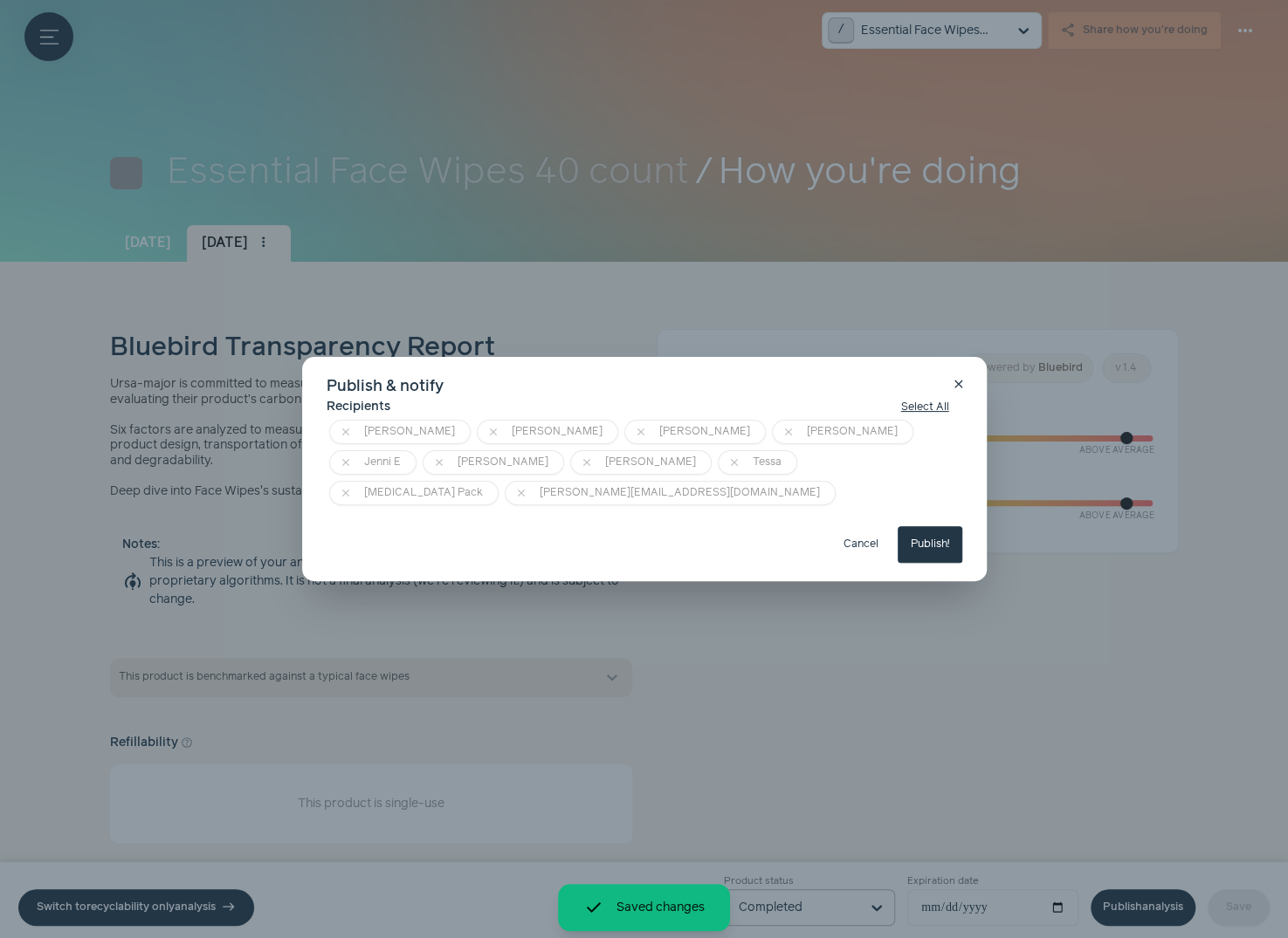
click at [948, 537] on button "Publish!" at bounding box center [930, 544] width 65 height 37
type input "**********"
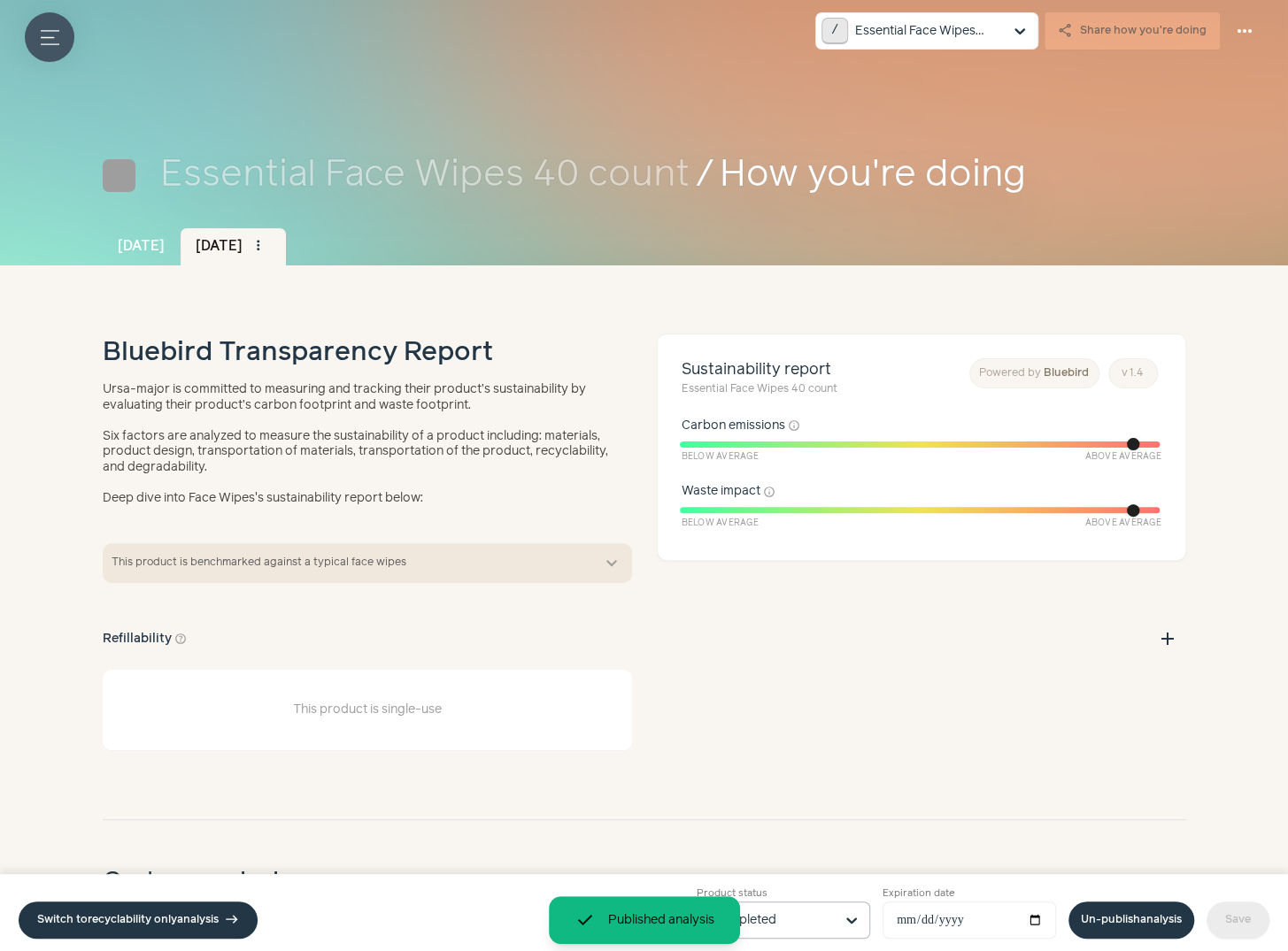
click at [50, 34] on icon "Menu button" at bounding box center [50, 37] width 18 height 18
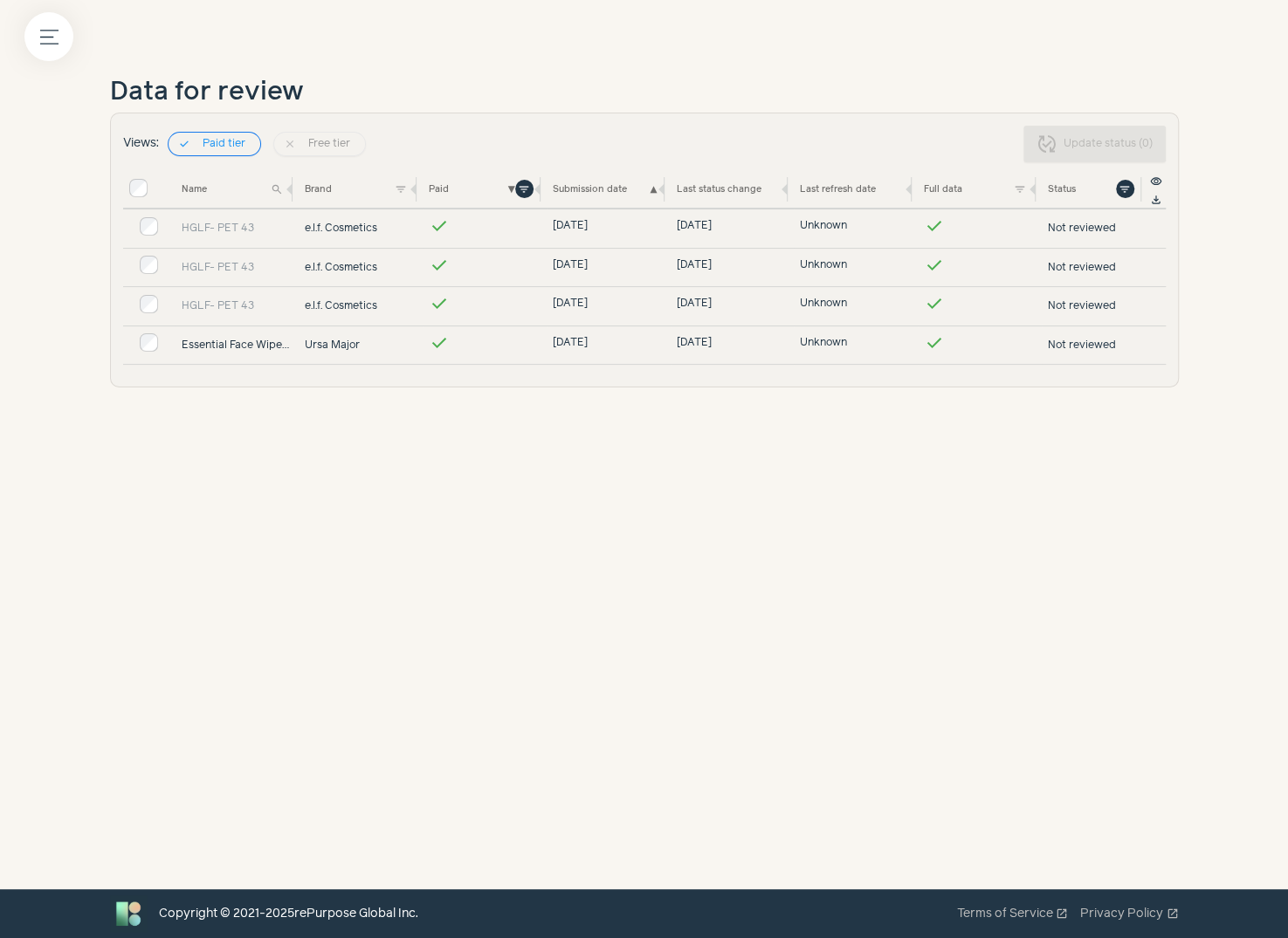
click at [261, 344] on link "Essential Face Wipes 5 count" at bounding box center [238, 345] width 112 height 16
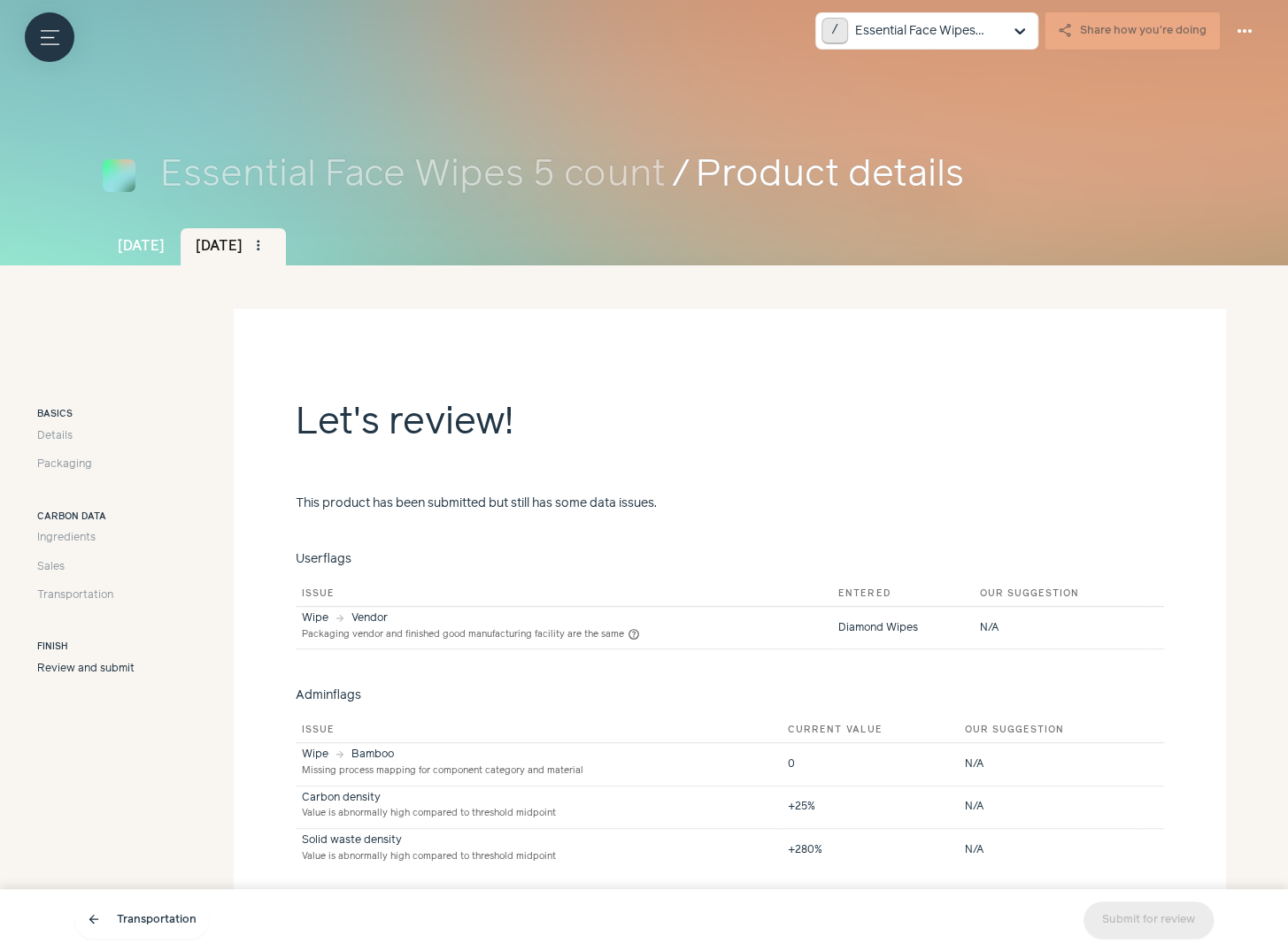
scroll to position [92, 0]
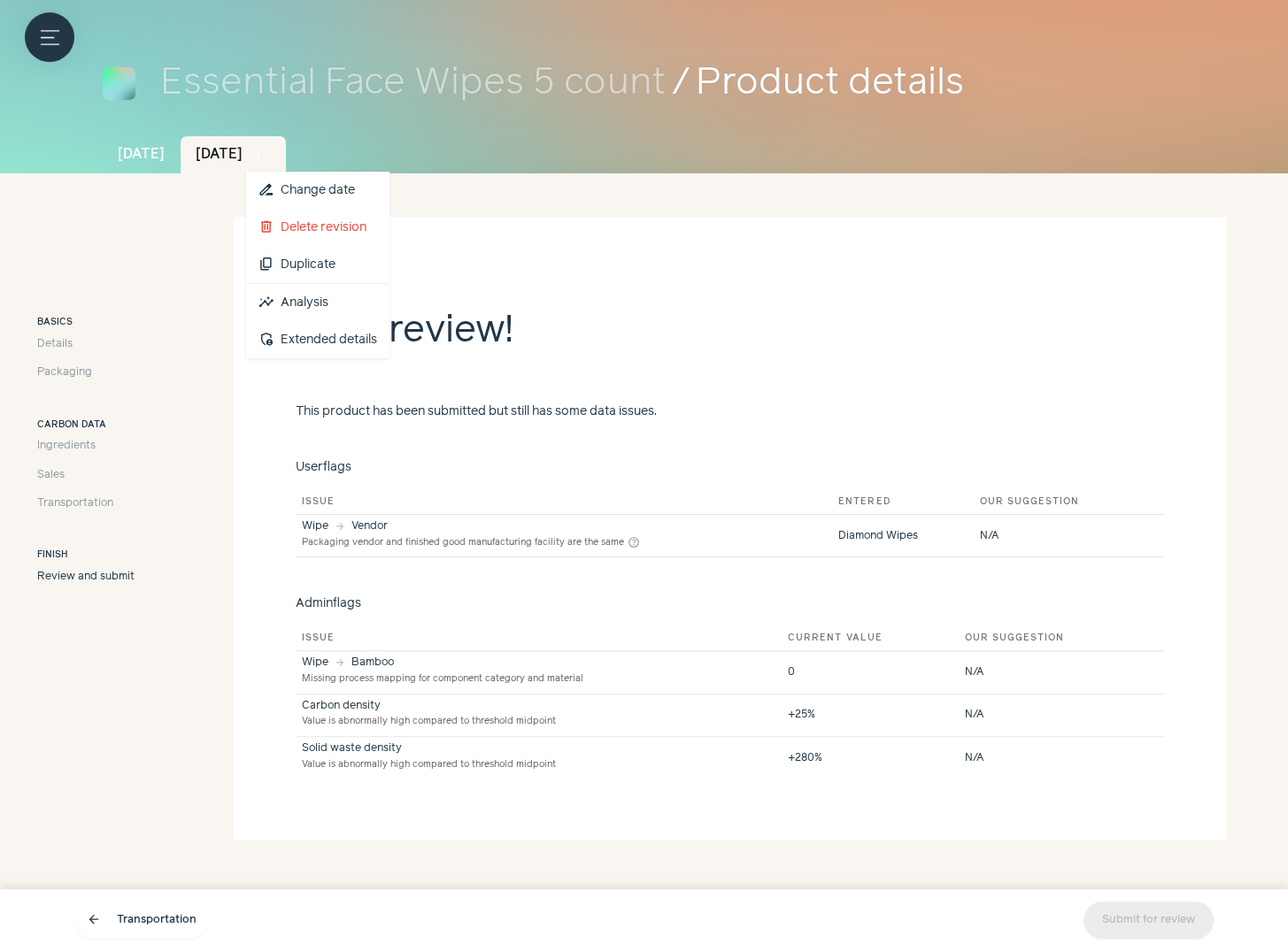
click at [267, 155] on span "more_vert" at bounding box center [258, 154] width 16 height 16
click at [351, 302] on link "insights Analysis" at bounding box center [317, 302] width 143 height 37
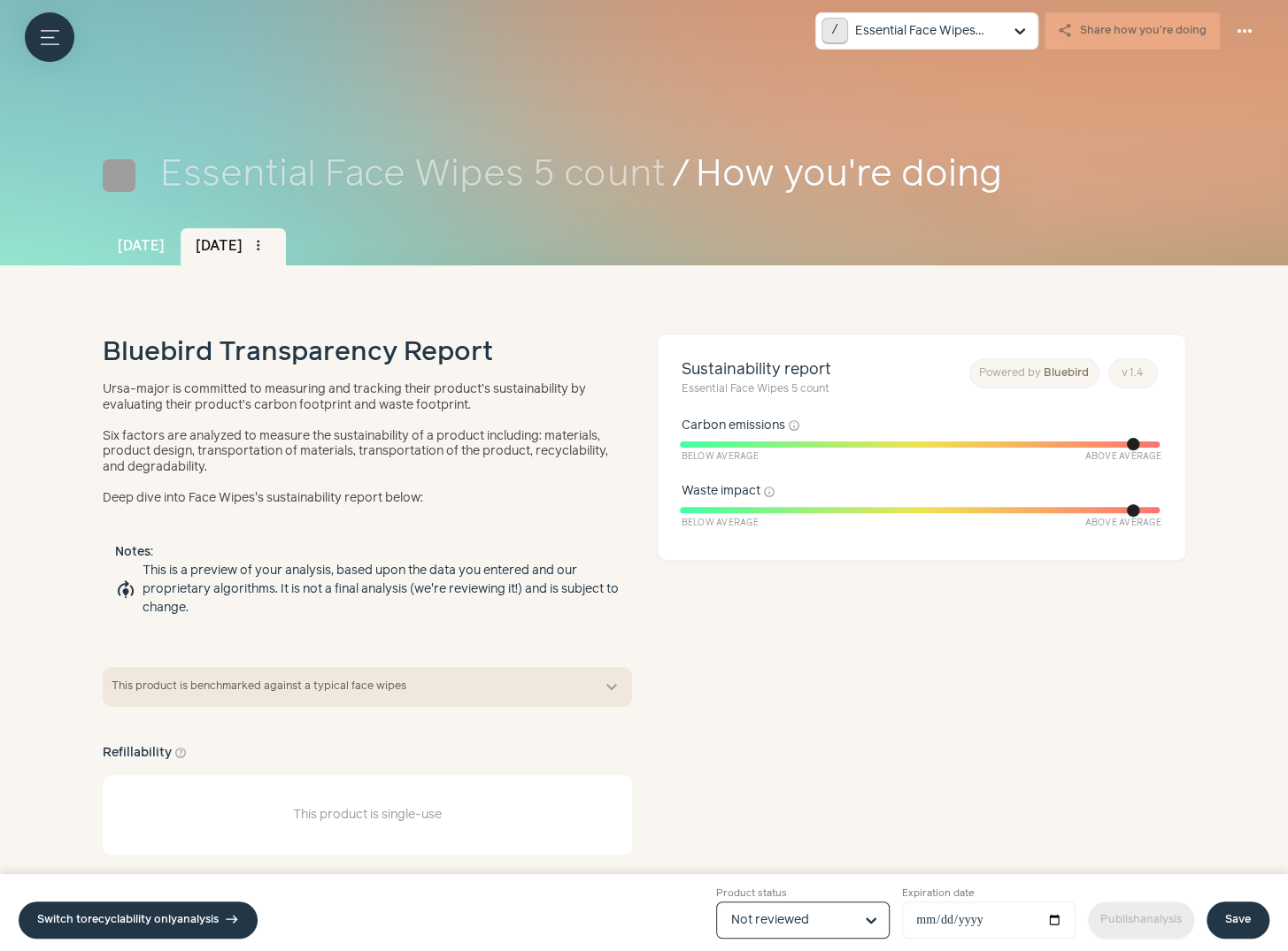
click at [778, 915] on input "Product status Option Not reviewed, selected. Select is focused, type to refine…" at bounding box center [793, 919] width 122 height 35
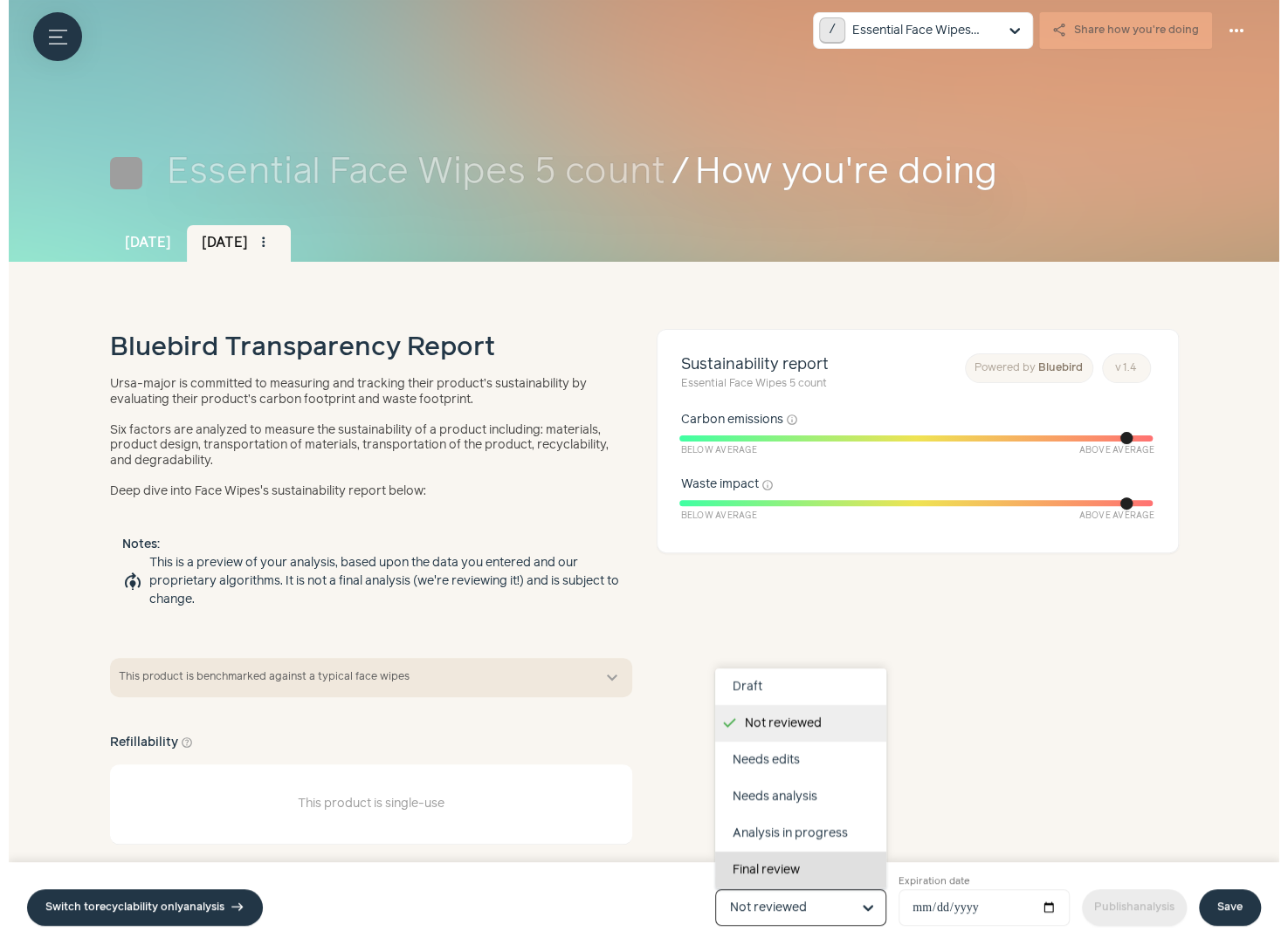
scroll to position [110, 0]
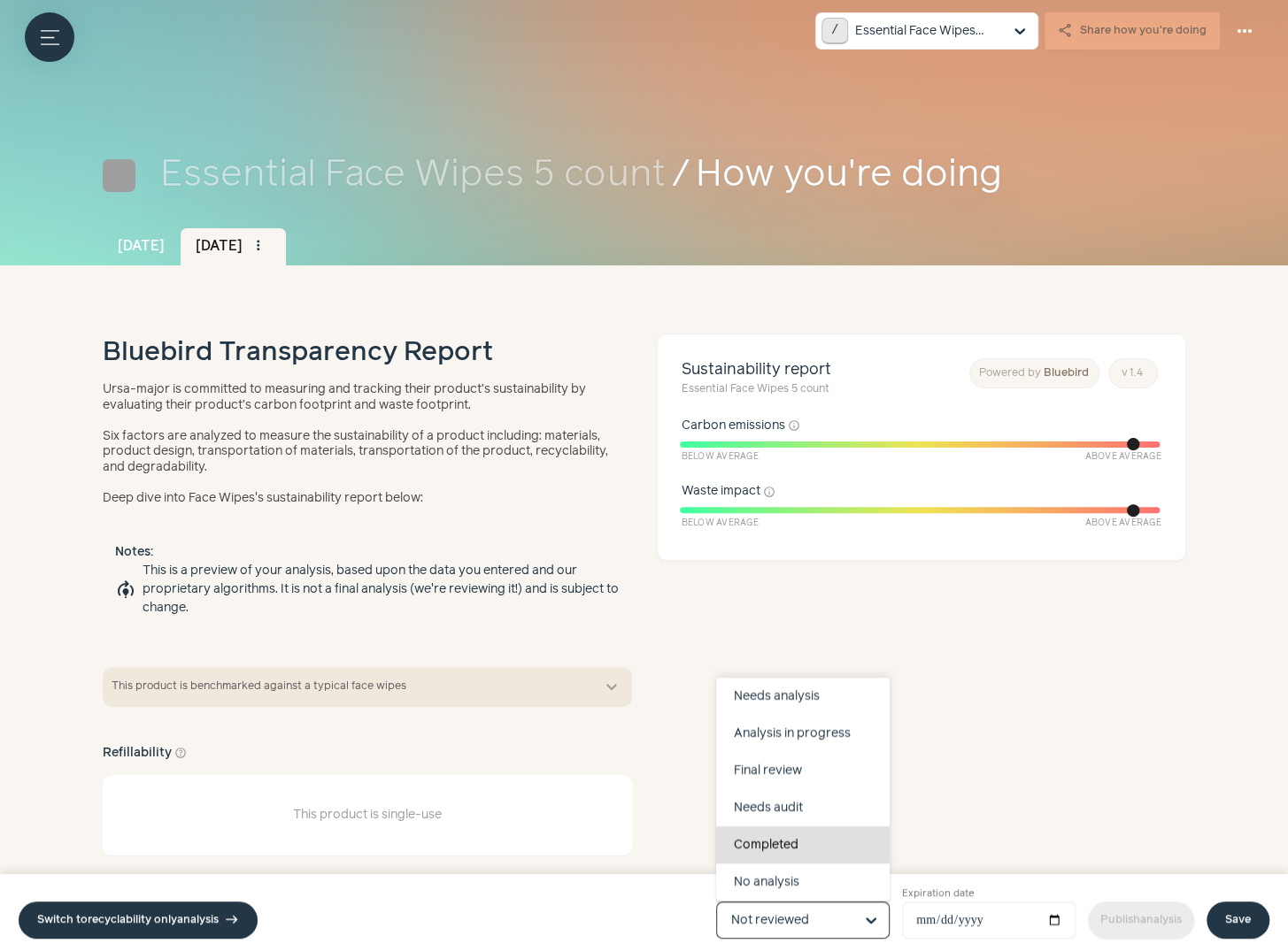
click at [796, 839] on div "Completed" at bounding box center [802, 845] width 173 height 37
click at [796, 902] on input "Product status Draft Not reviewed Needs edits Needs analysis Analysis in progre…" at bounding box center [793, 919] width 122 height 35
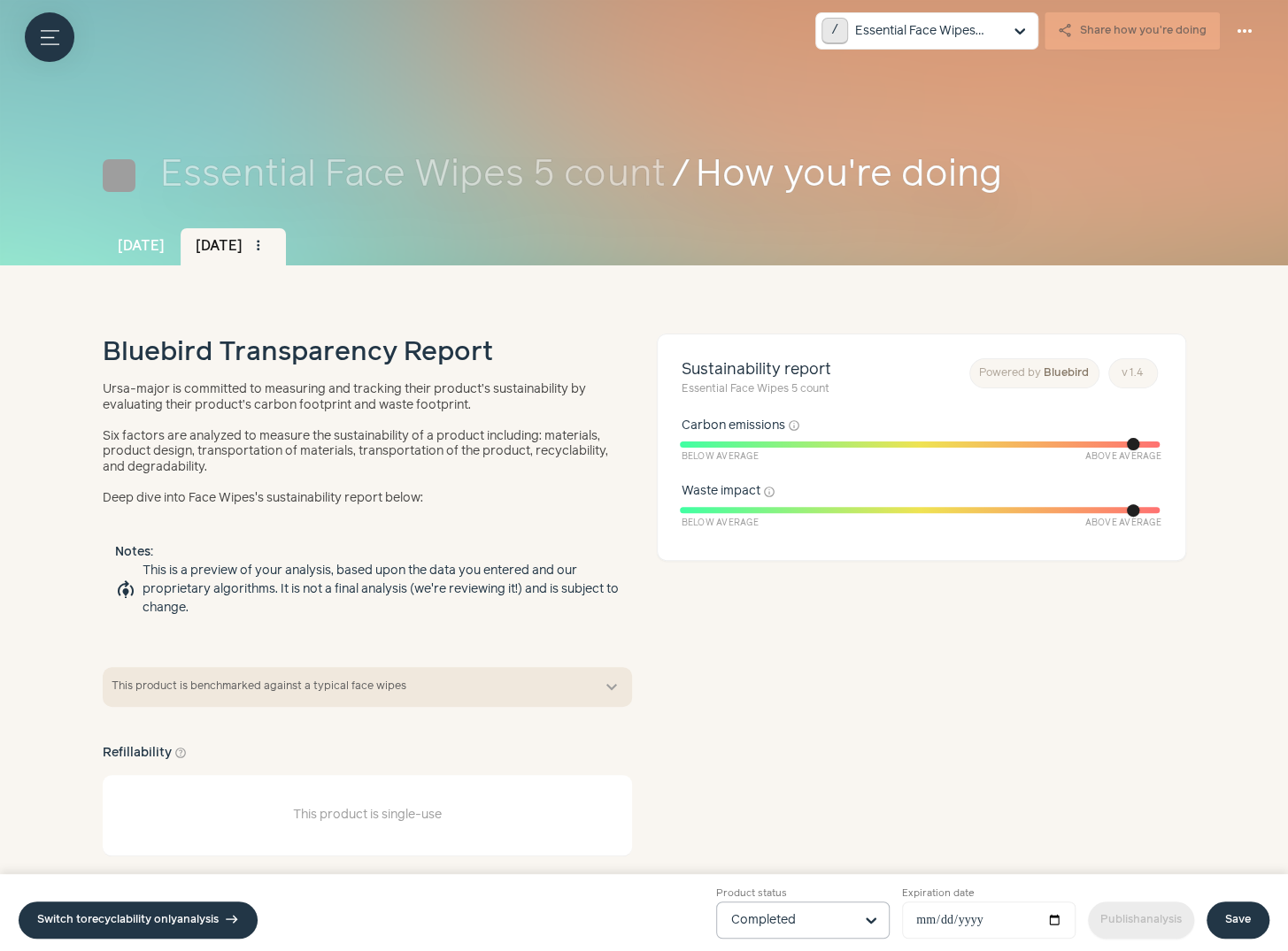
click at [1226, 892] on div "Switch to recyclability only analysis east Product status Completed Expiration …" at bounding box center [644, 913] width 1288 height 77
click at [1227, 924] on link "Save" at bounding box center [1238, 920] width 63 height 37
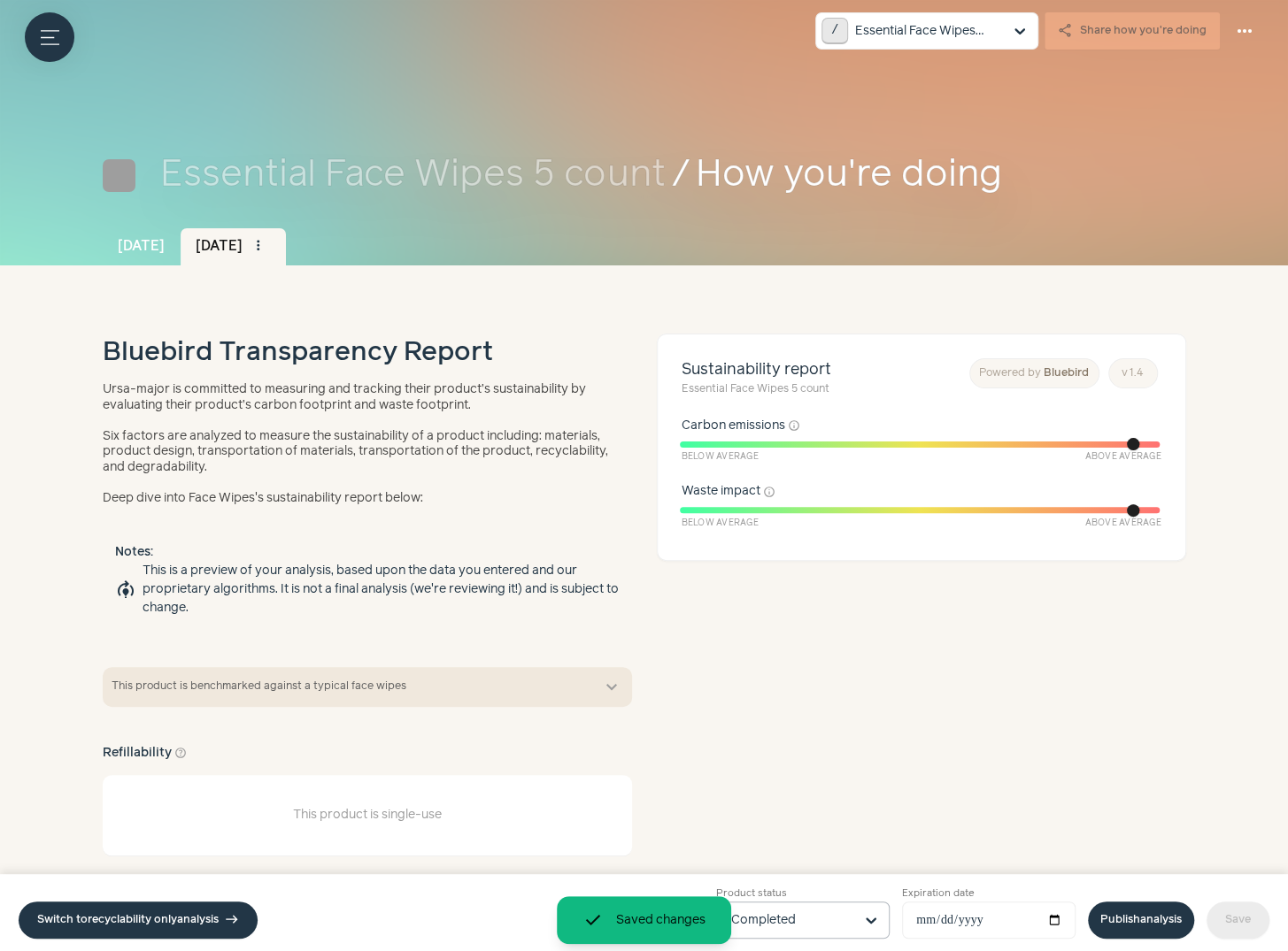
click at [1140, 917] on link "Publish analysis" at bounding box center [1141, 920] width 106 height 37
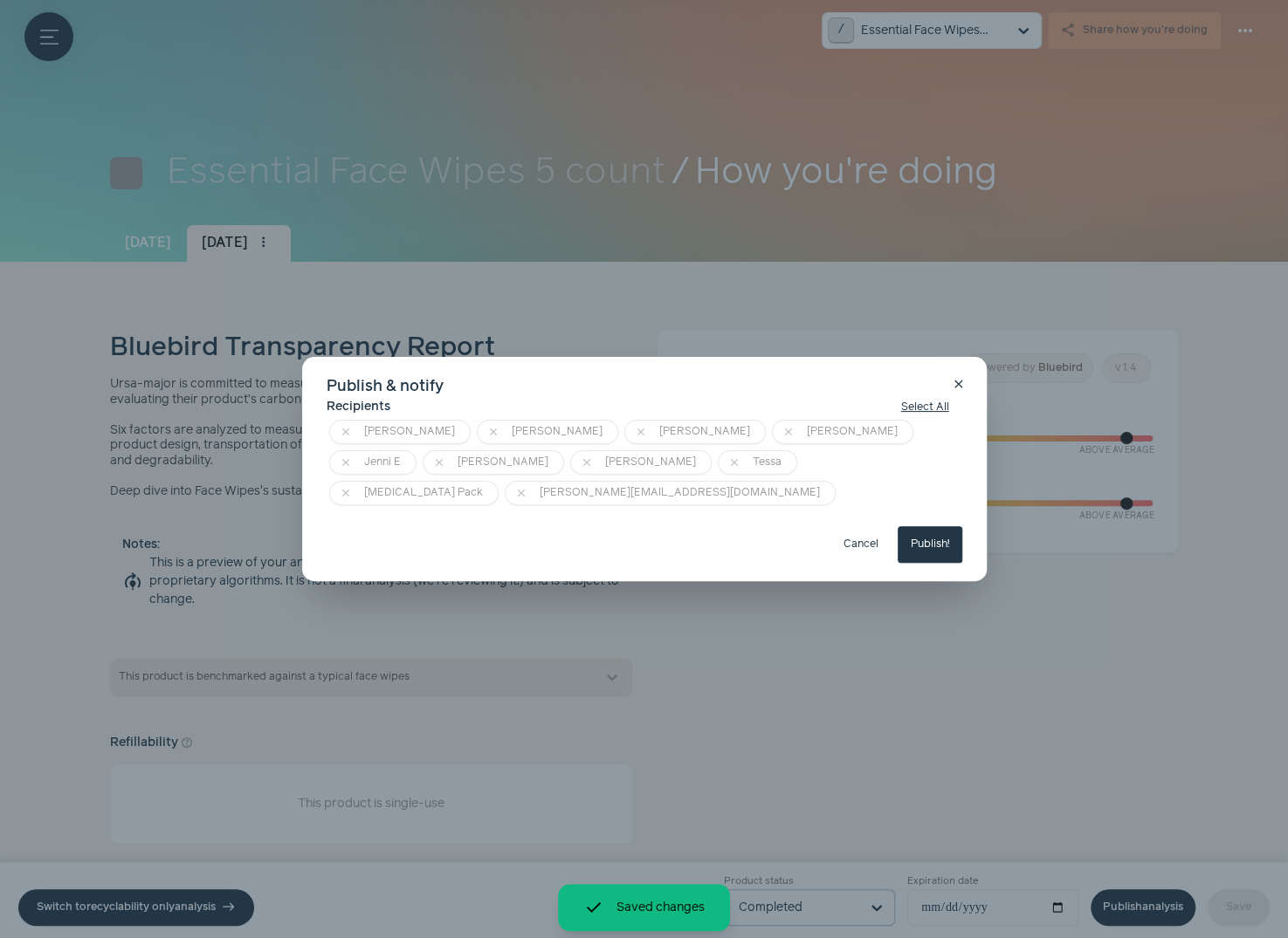
click at [934, 526] on button "Publish!" at bounding box center [930, 544] width 65 height 37
type input "**********"
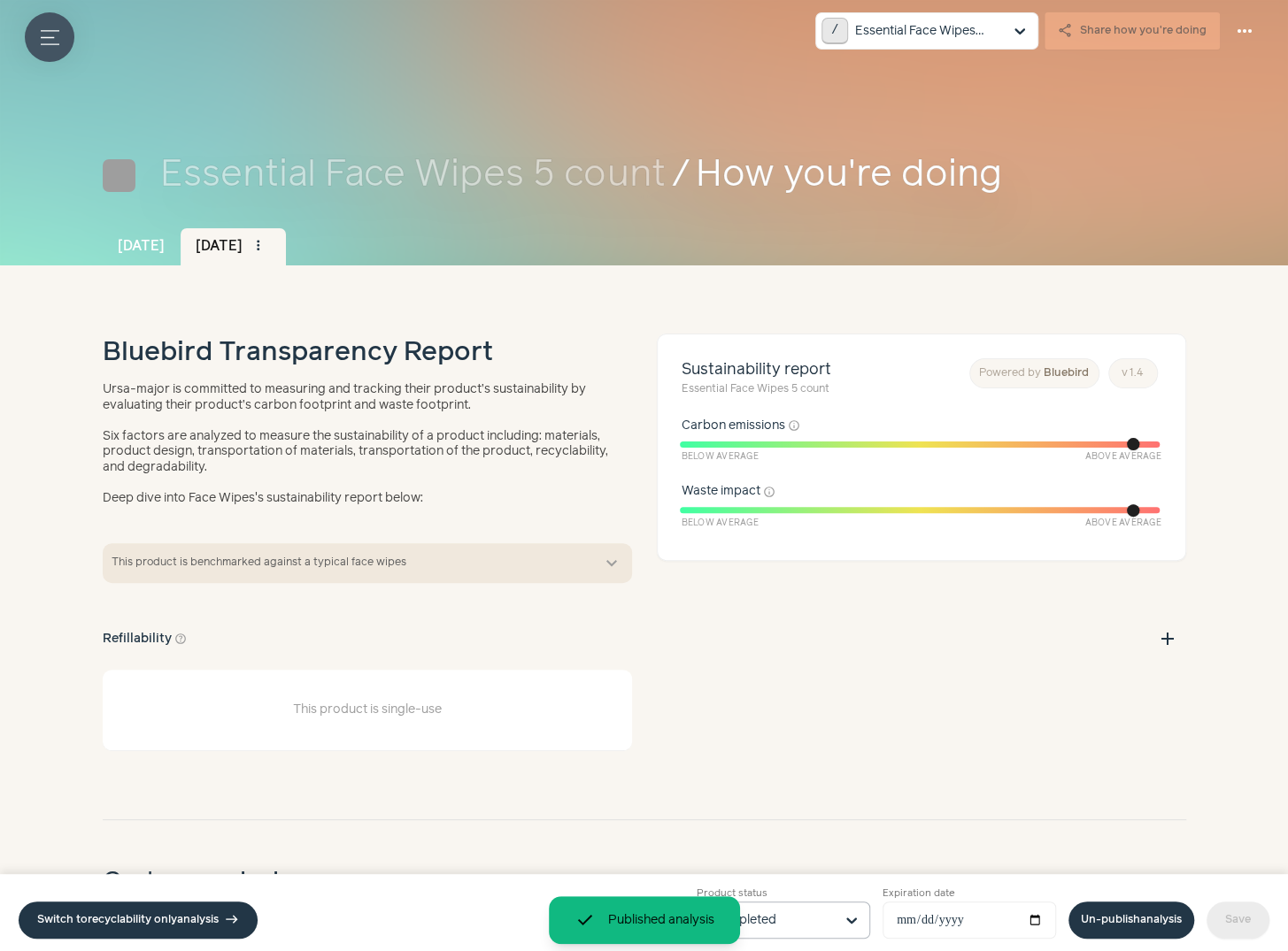
click at [38, 32] on button "Menu button" at bounding box center [50, 37] width 50 height 50
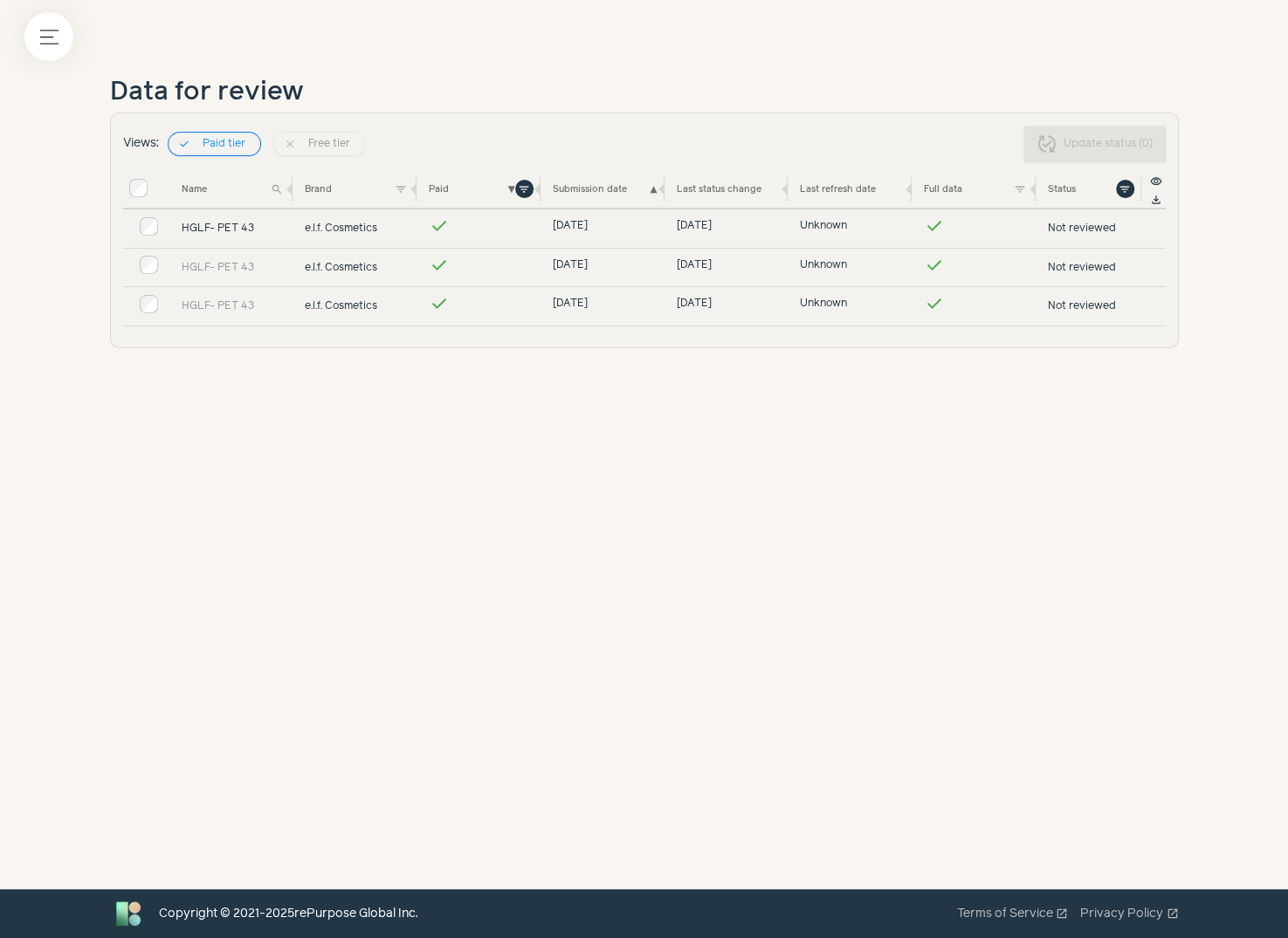
click at [218, 227] on link "HGLF- PET 43" at bounding box center [238, 228] width 112 height 16
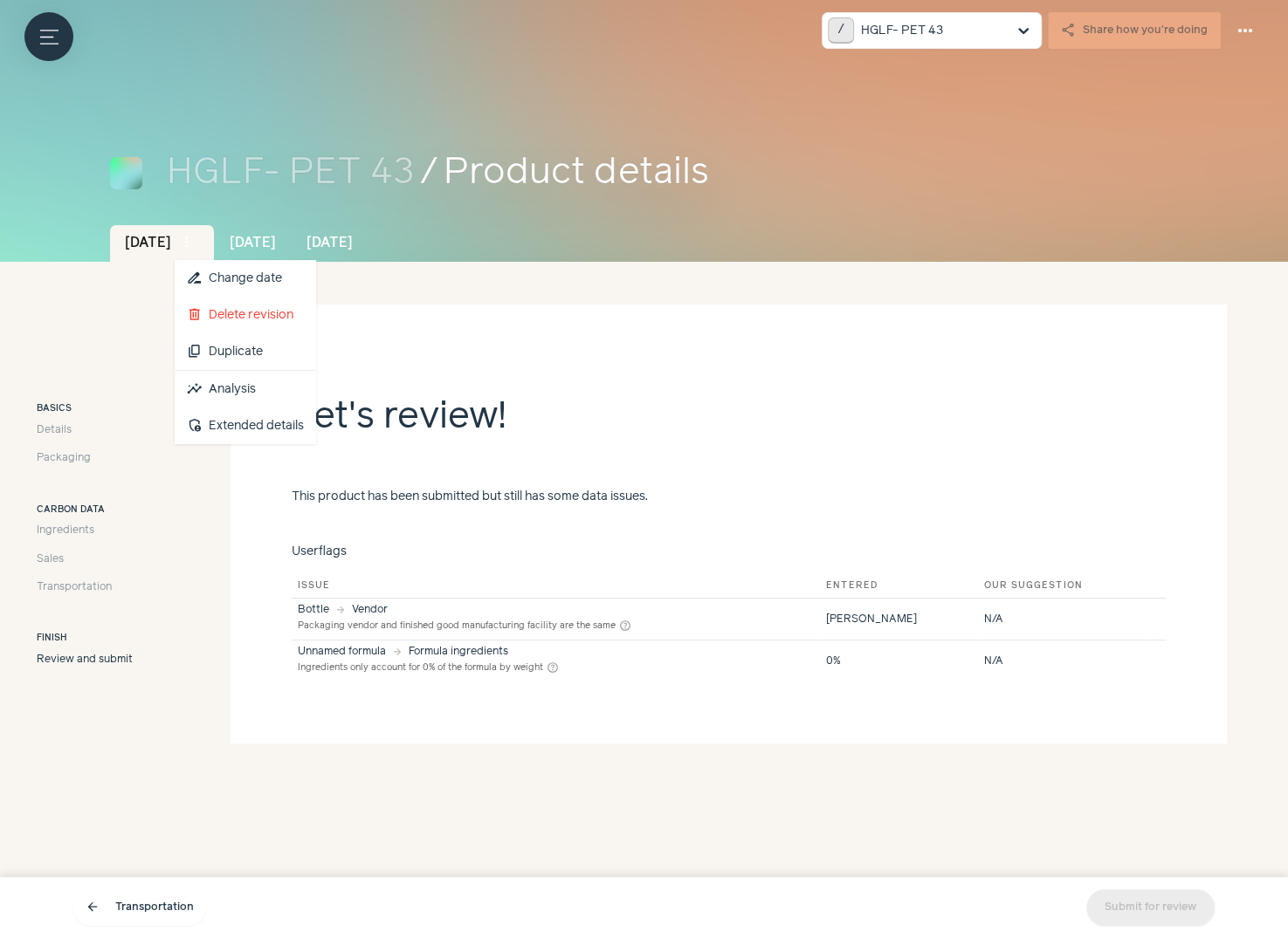
click at [194, 242] on span "more_vert" at bounding box center [187, 242] width 16 height 16
click at [270, 387] on link "insights Analysis" at bounding box center [245, 389] width 141 height 37
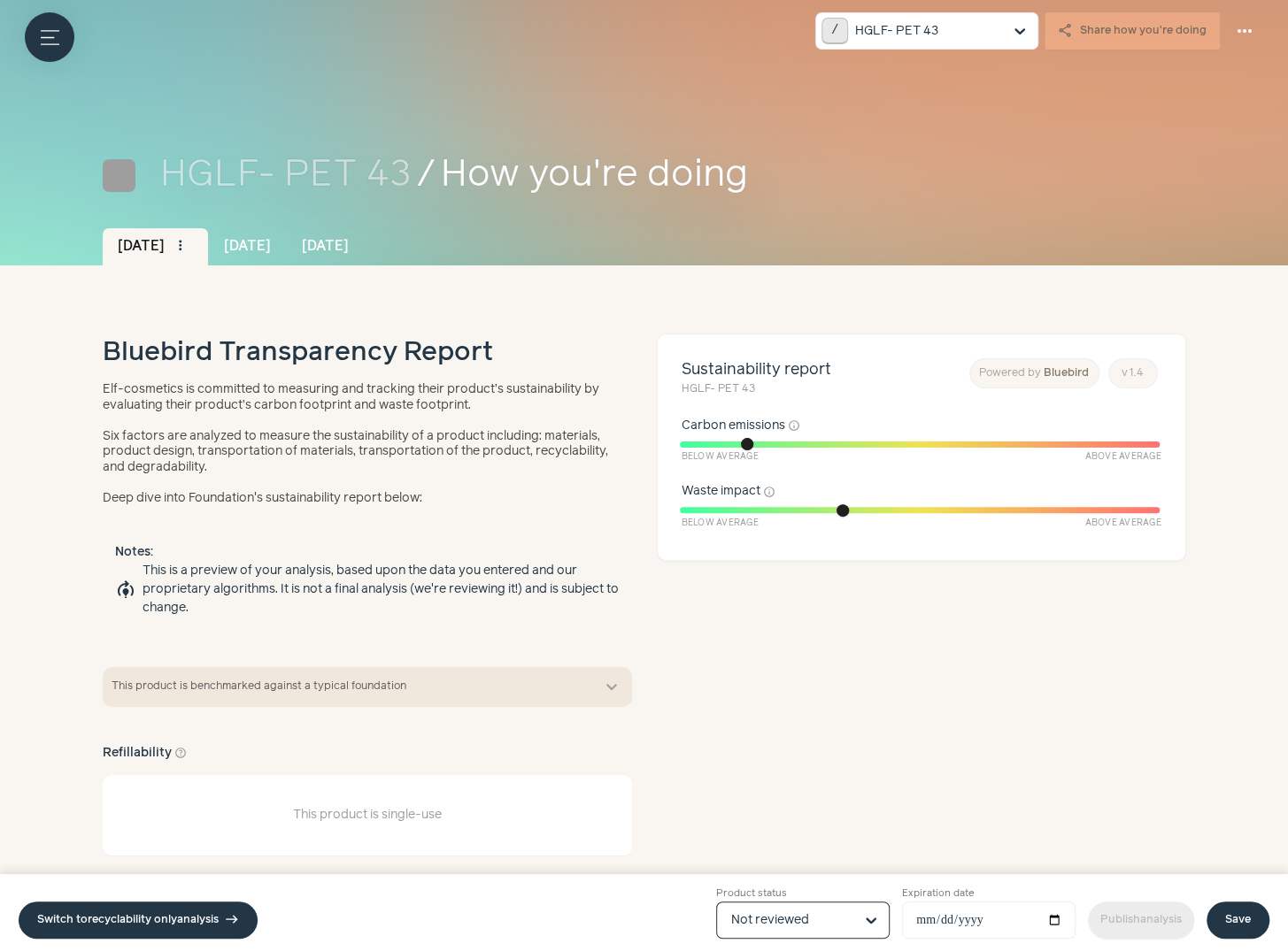
click at [828, 917] on input "Product status Option Not reviewed, selected. Select is focused, type to refine…" at bounding box center [793, 919] width 122 height 35
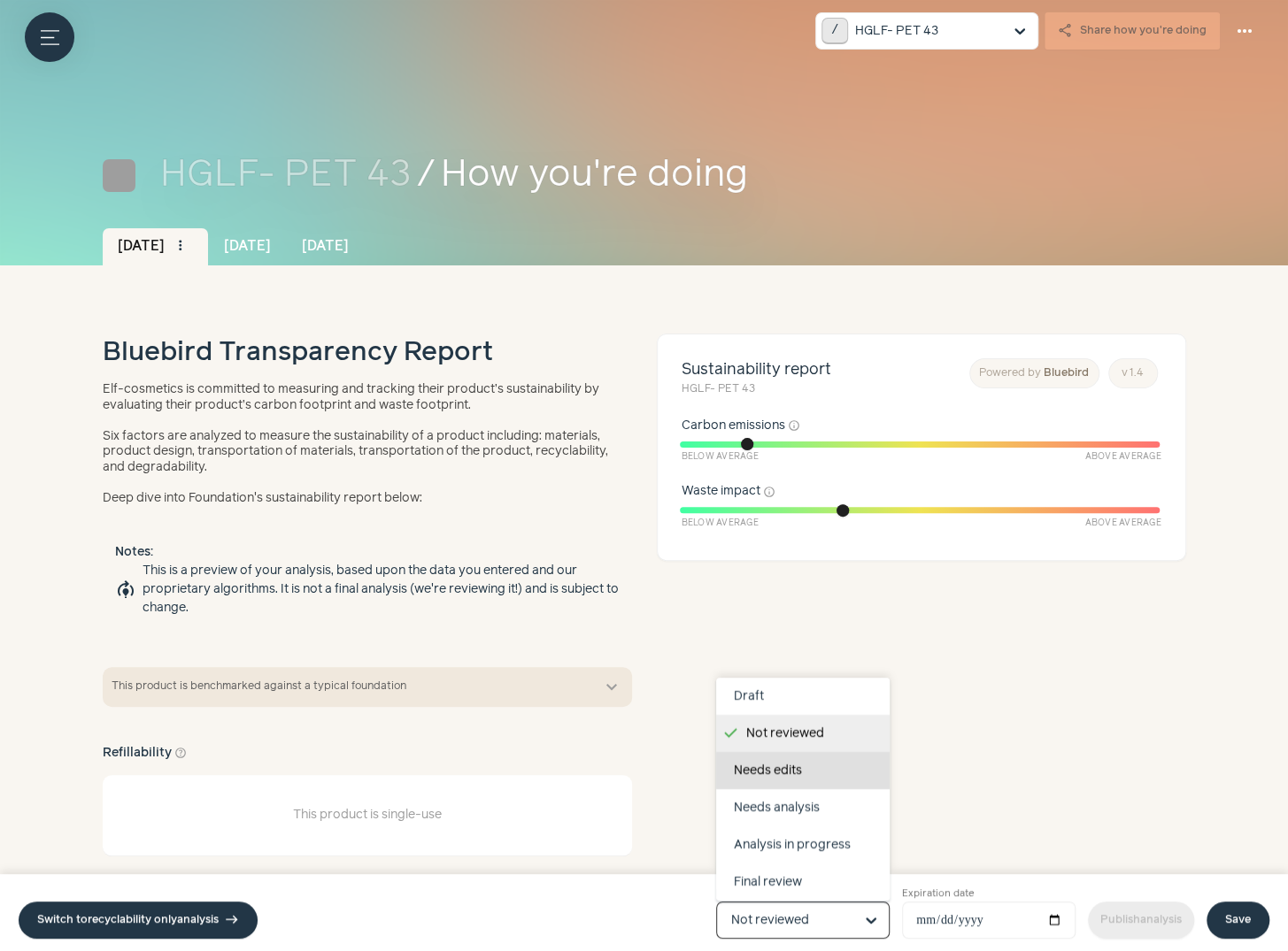
scroll to position [112, 0]
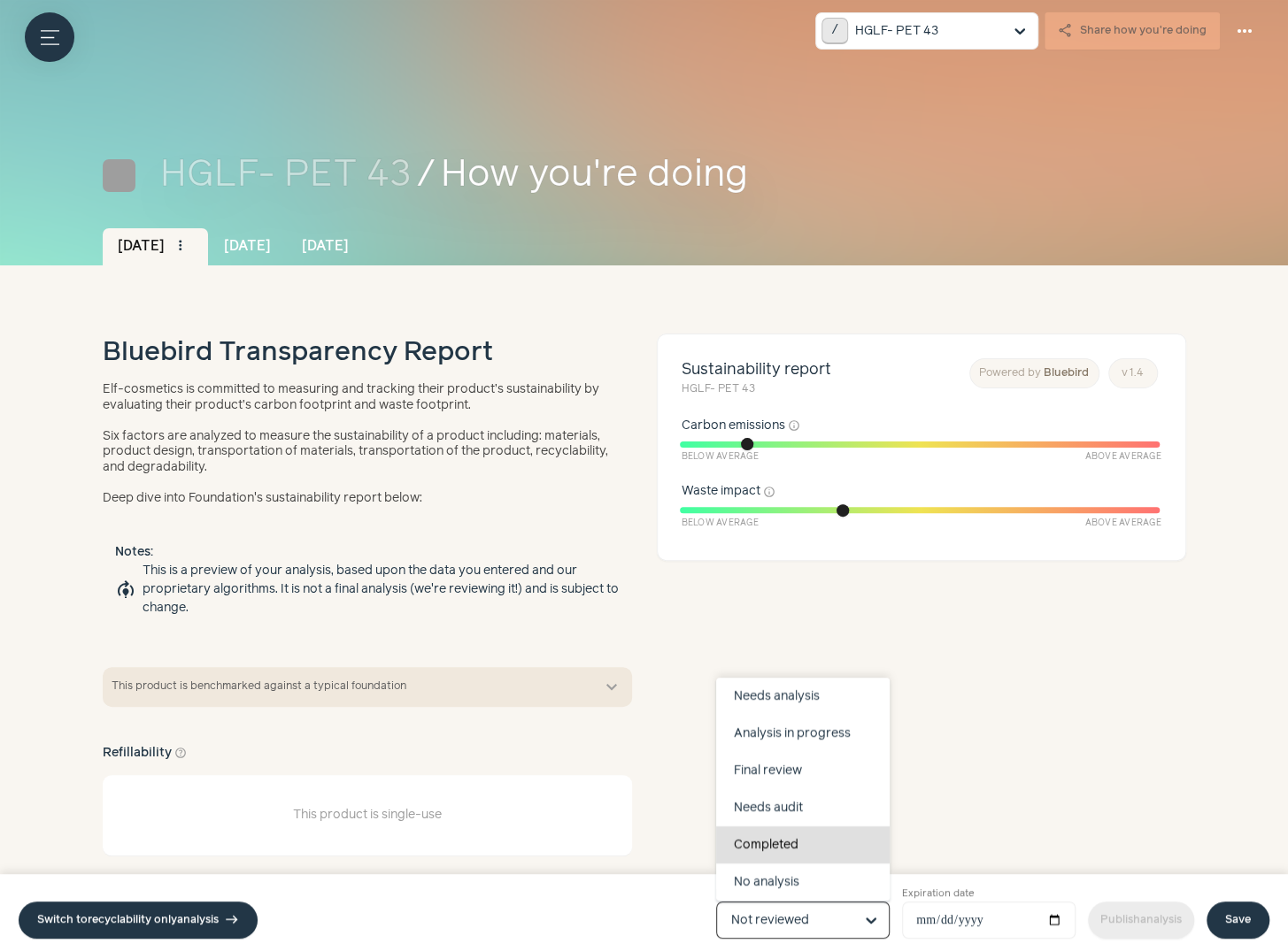
click at [808, 853] on div "Completed" at bounding box center [802, 845] width 173 height 37
click at [808, 902] on input "Product status Draft Not reviewed Needs edits Needs analysis Analysis in progre…" at bounding box center [793, 919] width 122 height 35
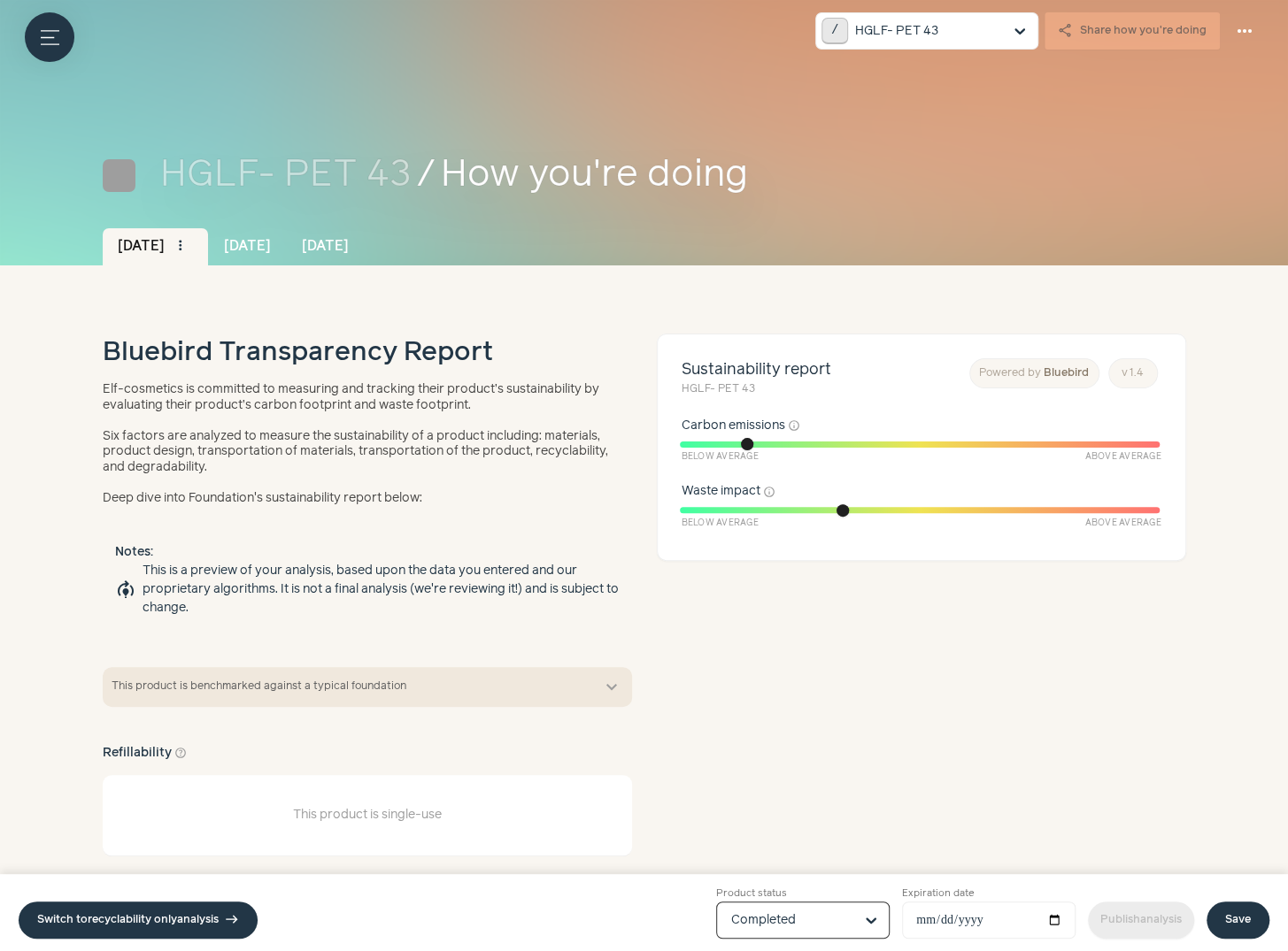
click at [1259, 928] on link "Save" at bounding box center [1238, 920] width 63 height 37
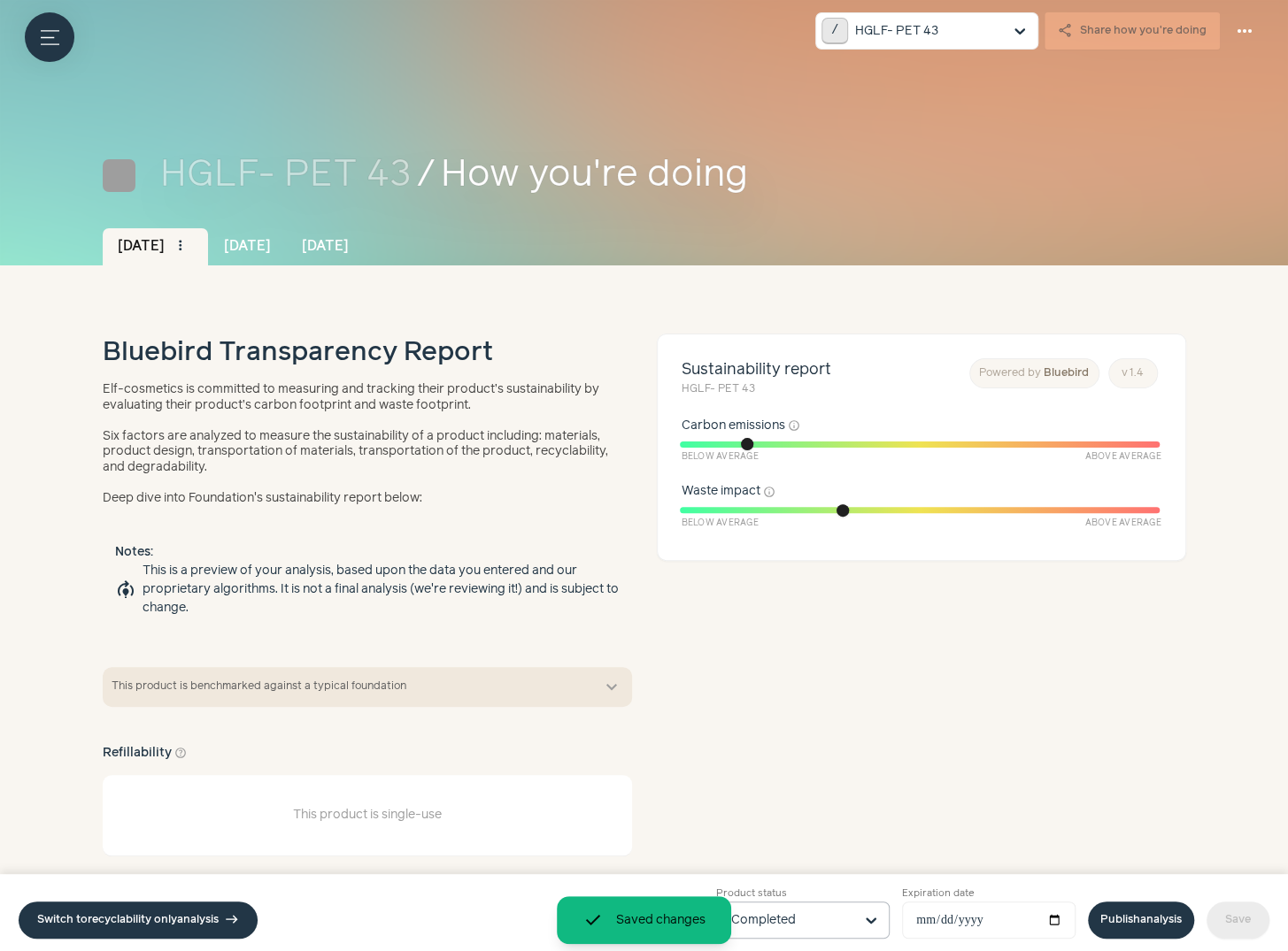
click at [1152, 923] on link "Publish analysis" at bounding box center [1141, 920] width 106 height 37
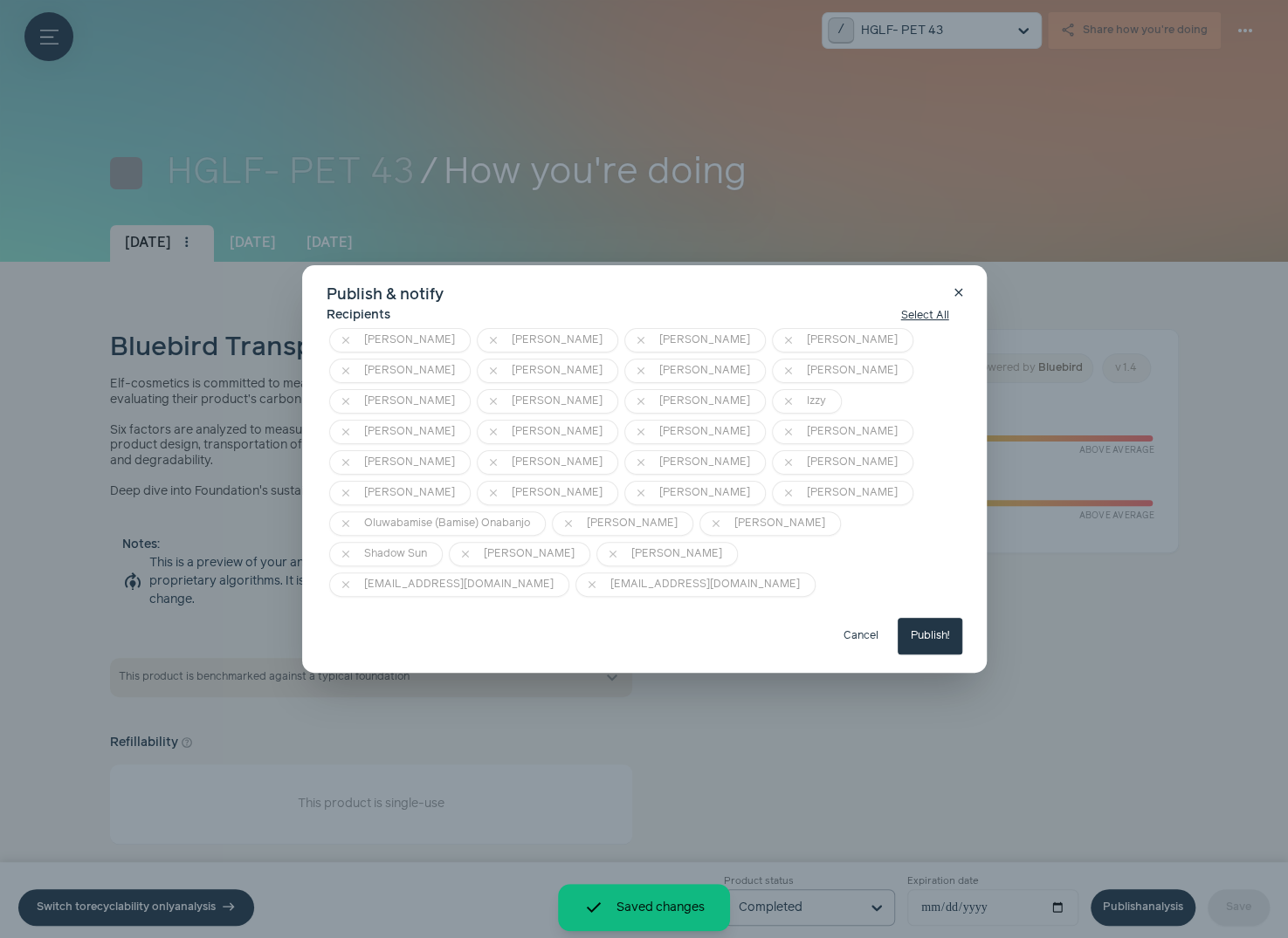
click at [920, 618] on button "Publish!" at bounding box center [930, 636] width 65 height 37
type input "**********"
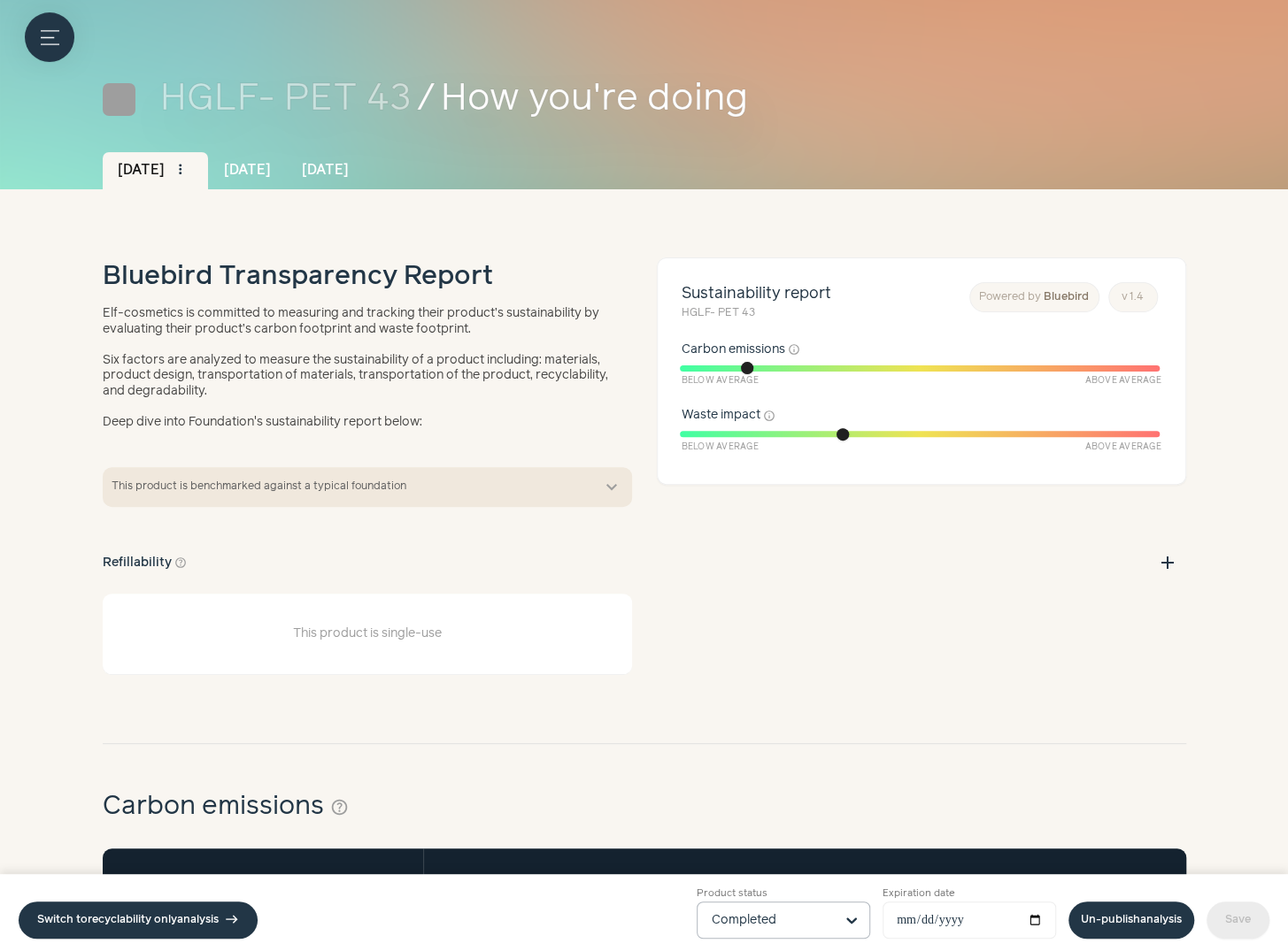
scroll to position [85, 0]
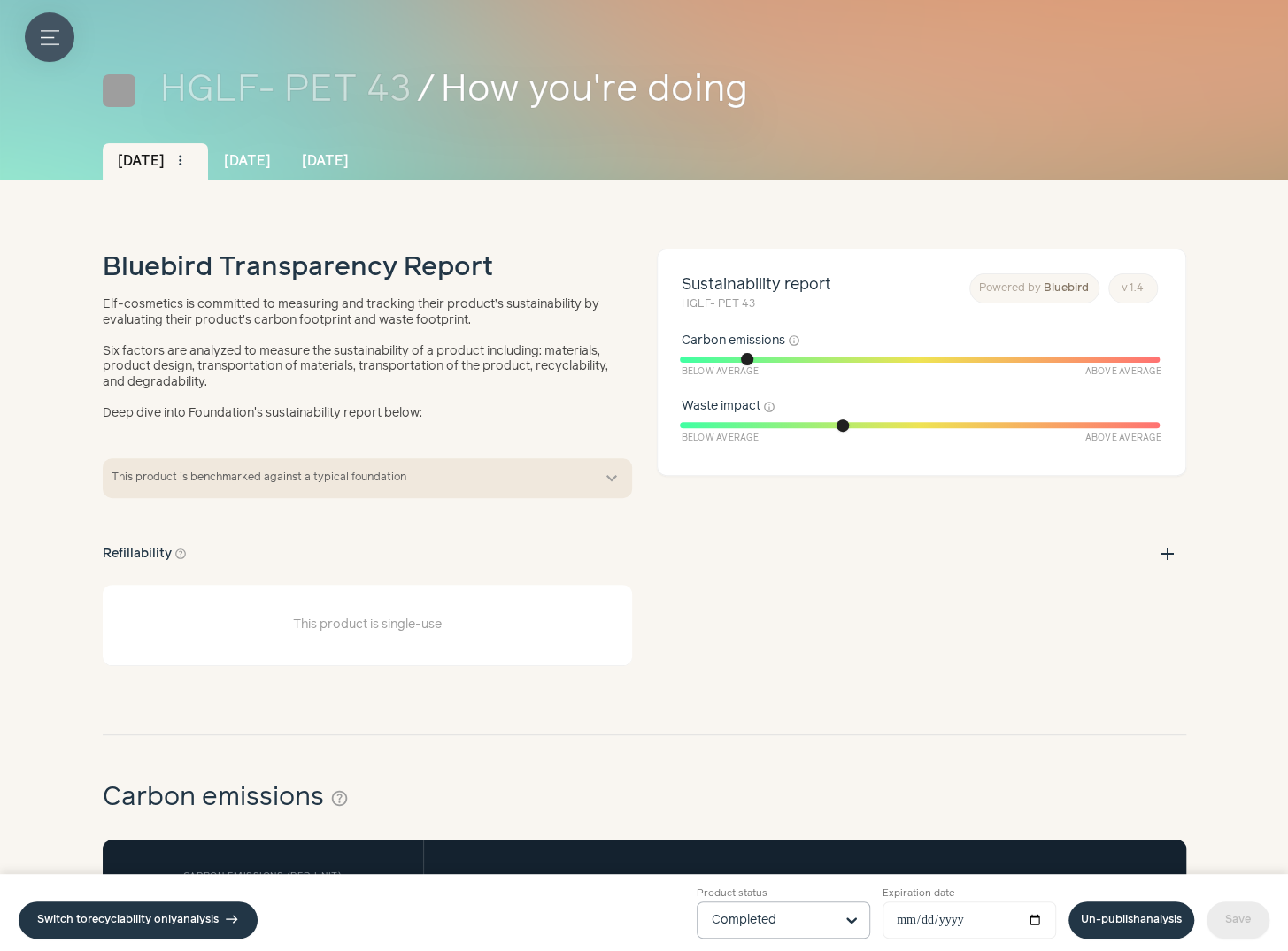
click at [56, 46] on button "Menu button" at bounding box center [50, 37] width 50 height 50
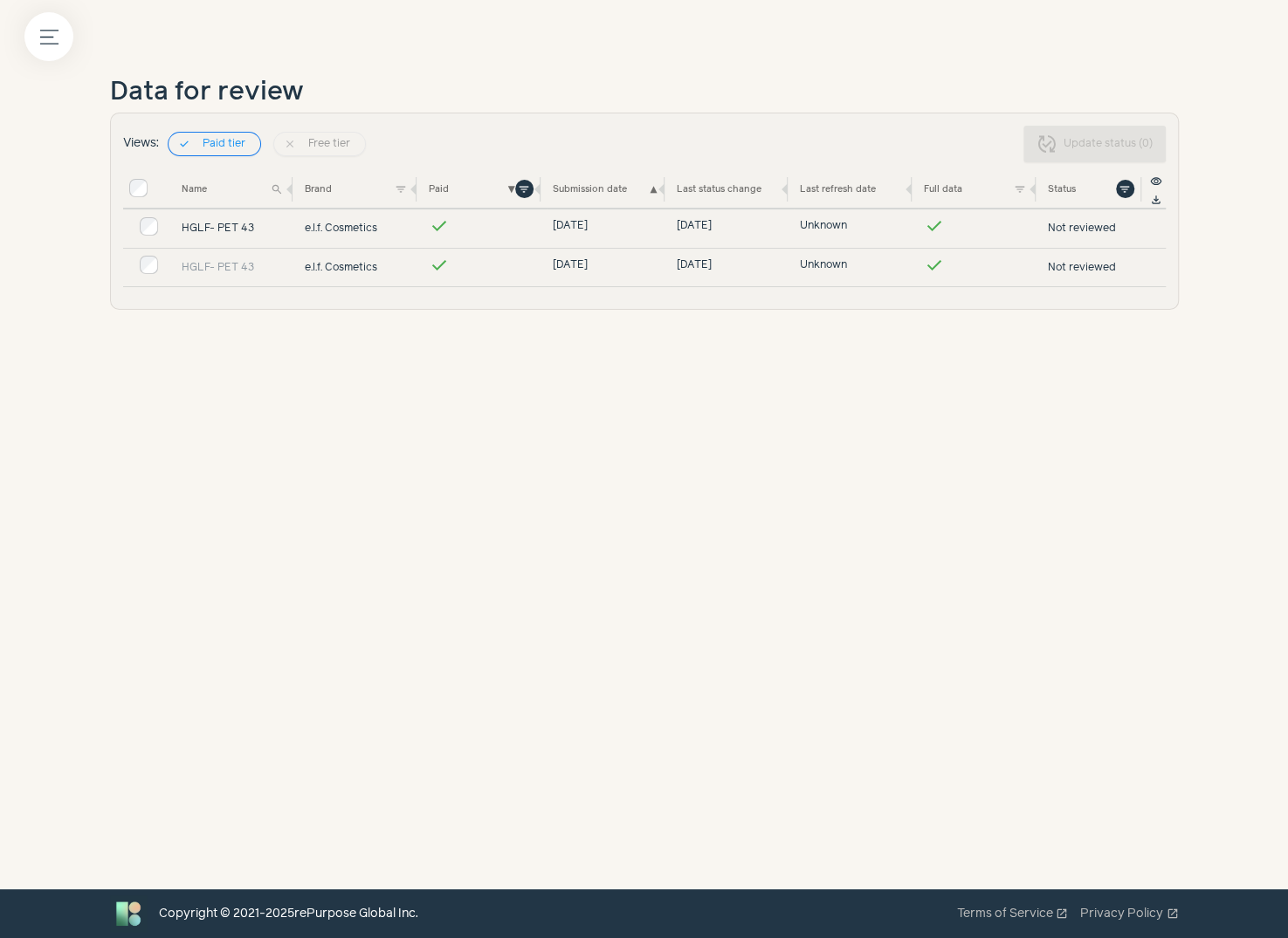
click at [206, 224] on link "HGLF- PET 43" at bounding box center [238, 228] width 112 height 16
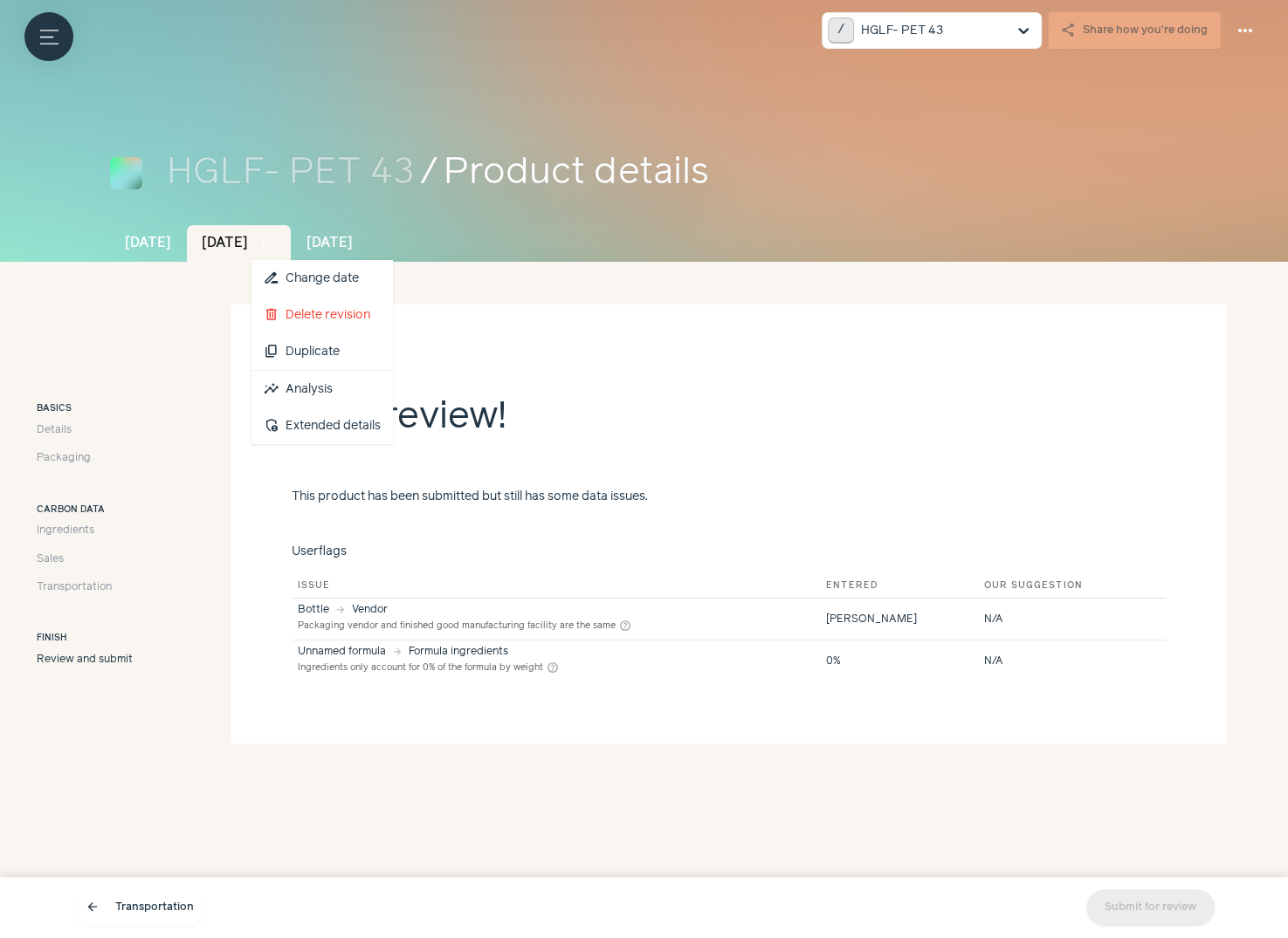
click at [272, 235] on span "more_vert" at bounding box center [263, 242] width 16 height 16
click at [372, 381] on link "insights Analysis" at bounding box center [322, 389] width 141 height 37
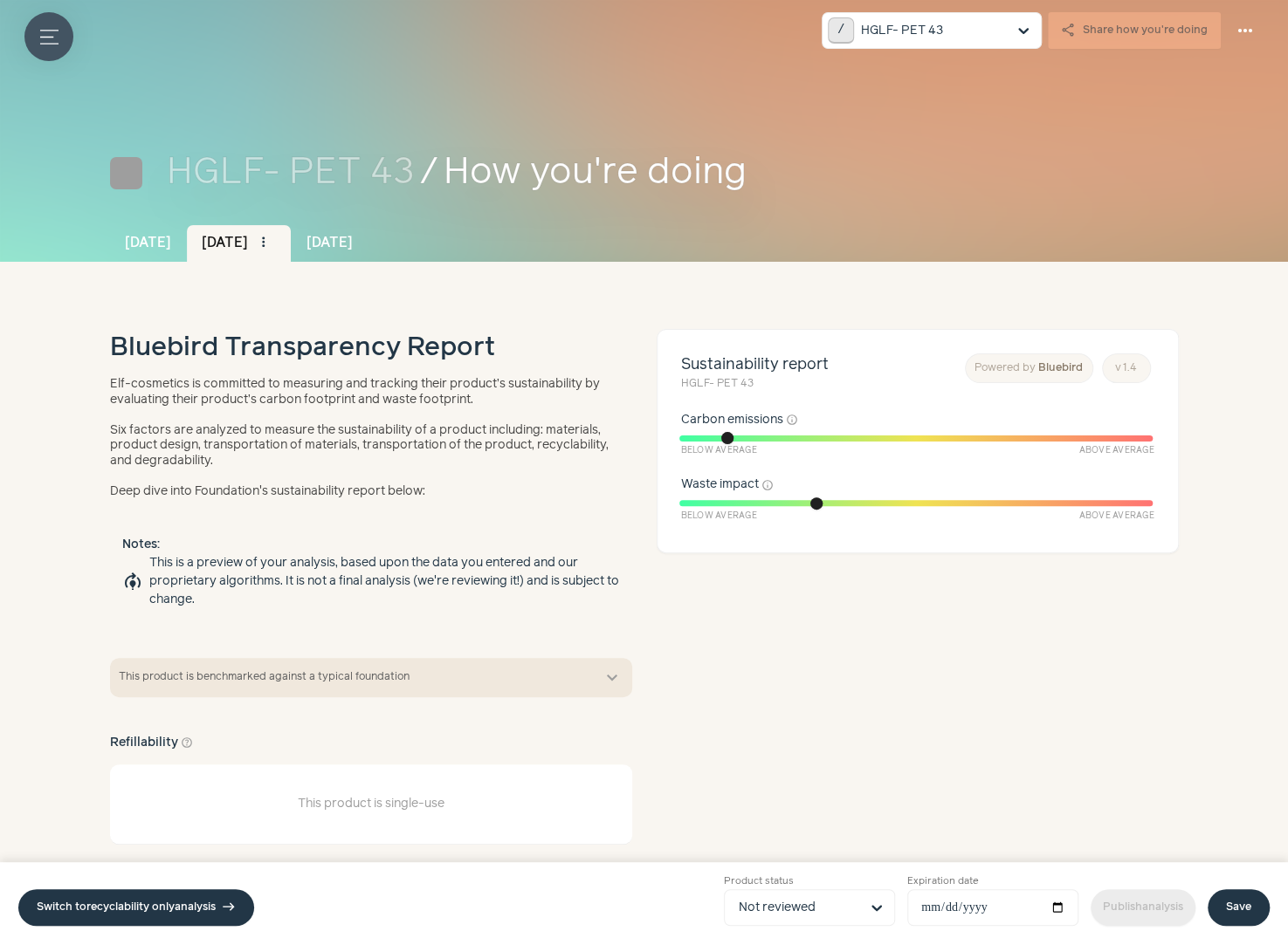
click at [46, 44] on icon "Menu button" at bounding box center [49, 37] width 18 height 18
